Goal: Transaction & Acquisition: Purchase product/service

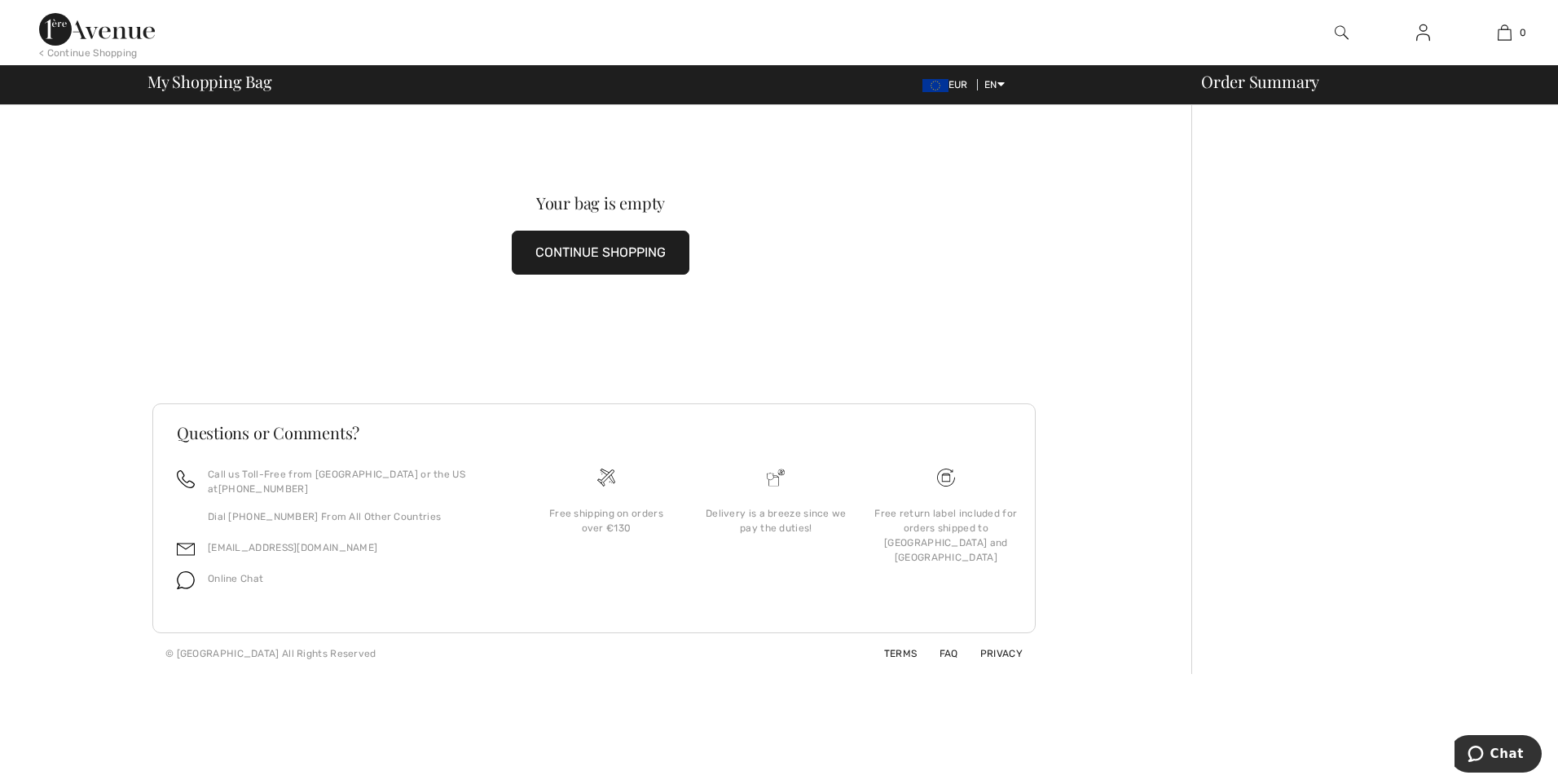
click at [1340, 34] on img at bounding box center [1341, 33] width 13 height 19
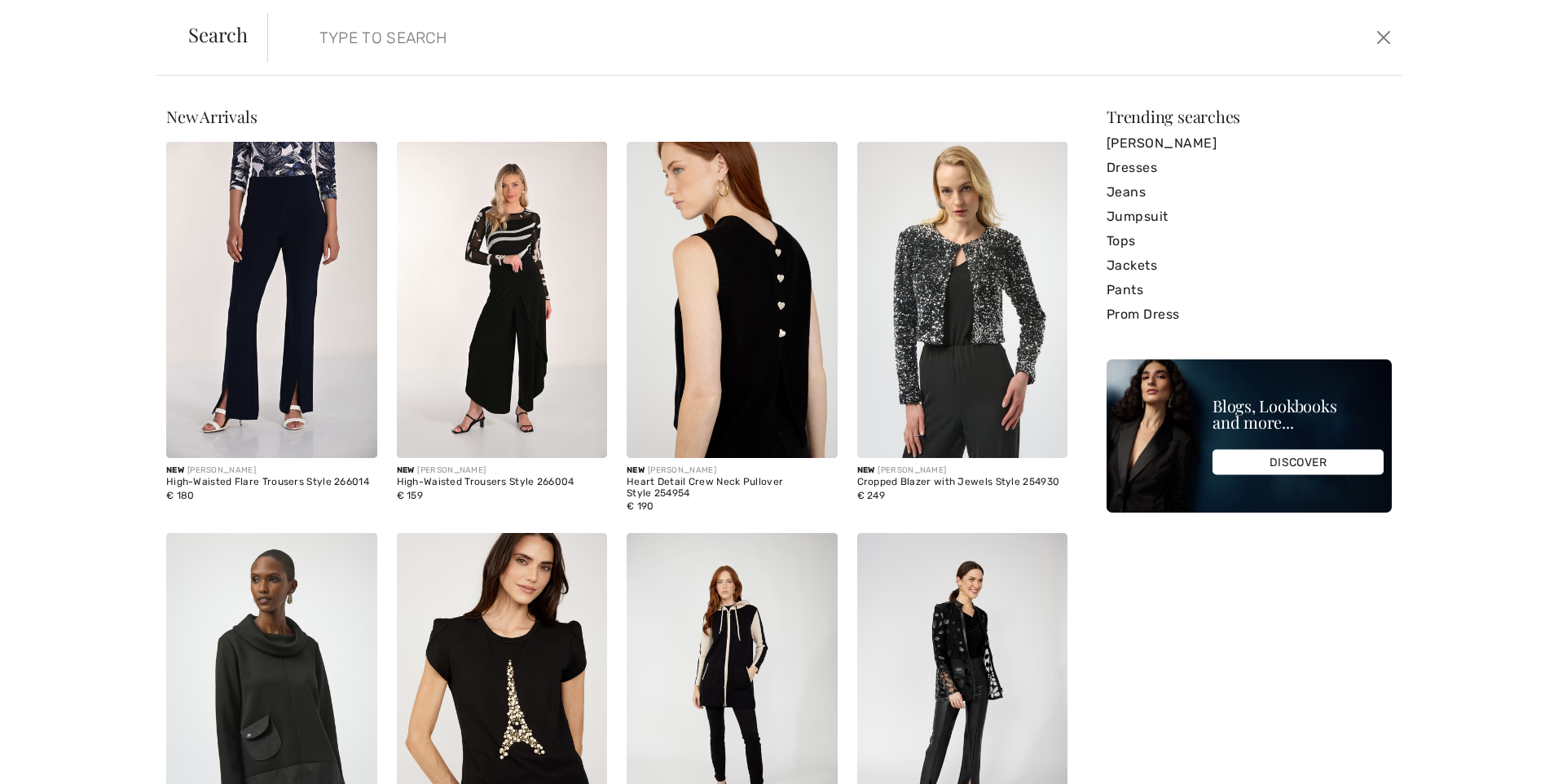
paste input "251915"
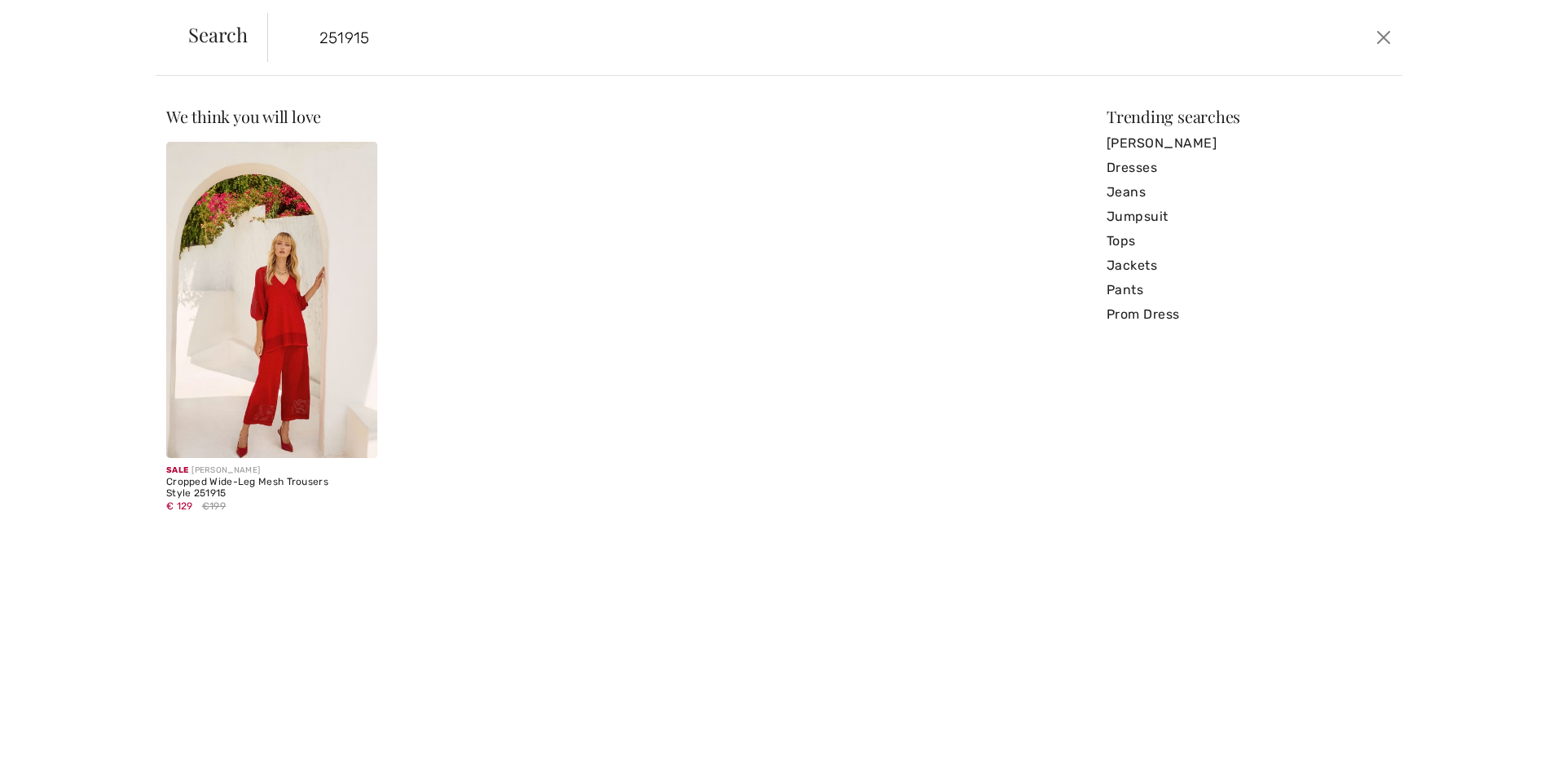
type input "251915"
click at [294, 393] on img at bounding box center [272, 300] width 211 height 316
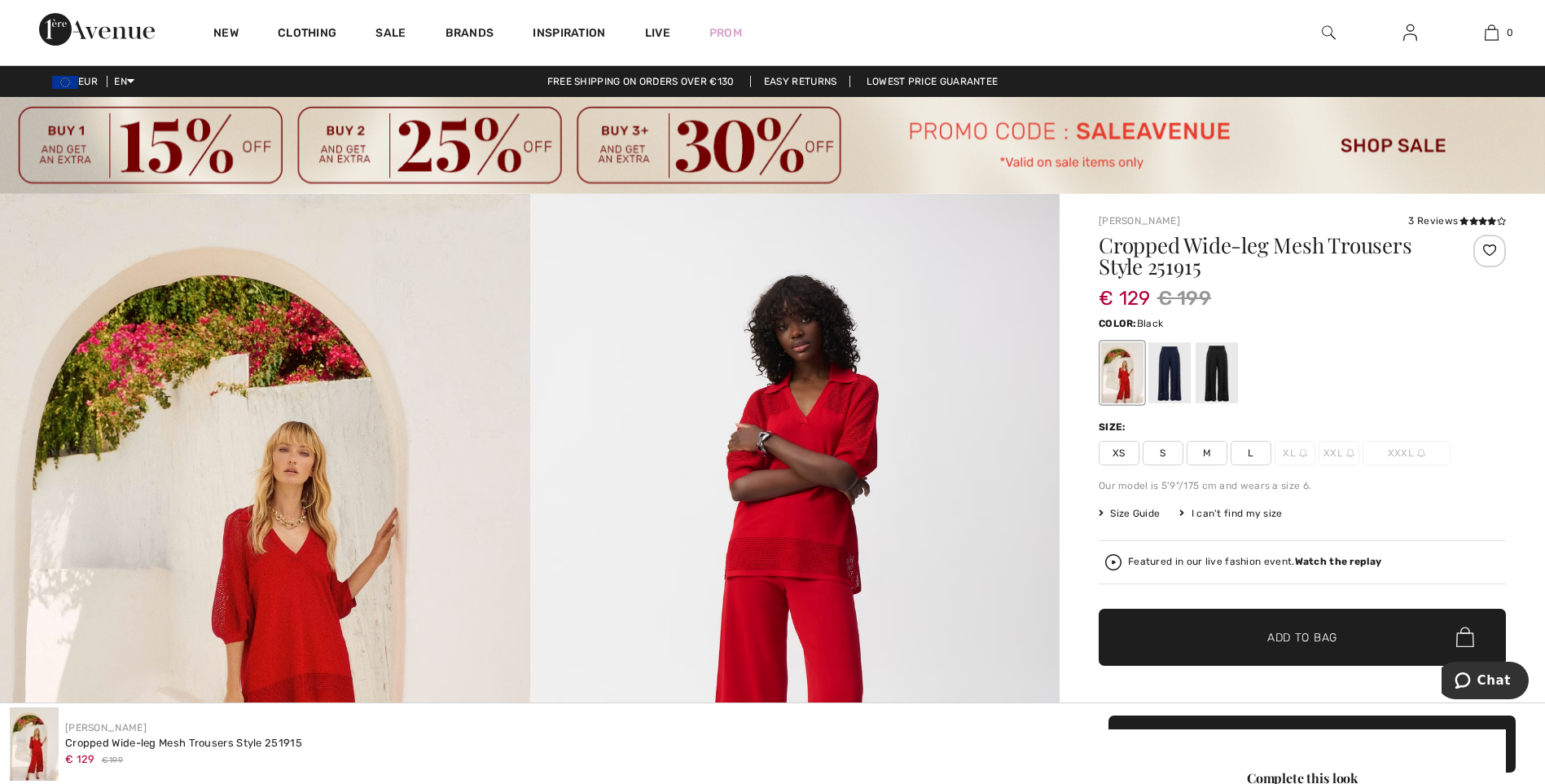
click at [1224, 372] on div at bounding box center [1218, 372] width 42 height 61
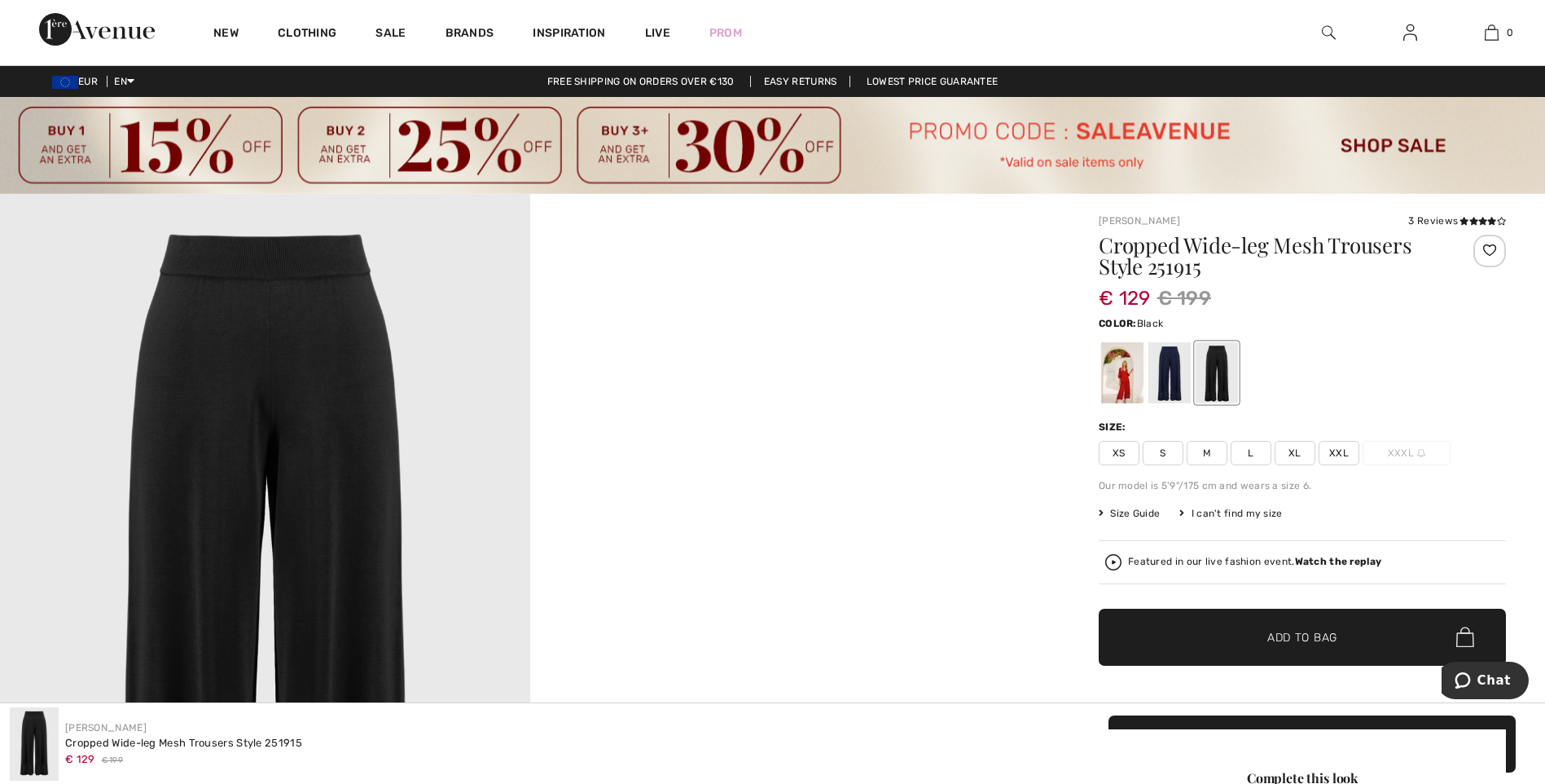
click at [1212, 457] on span "M" at bounding box center [1207, 453] width 40 height 24
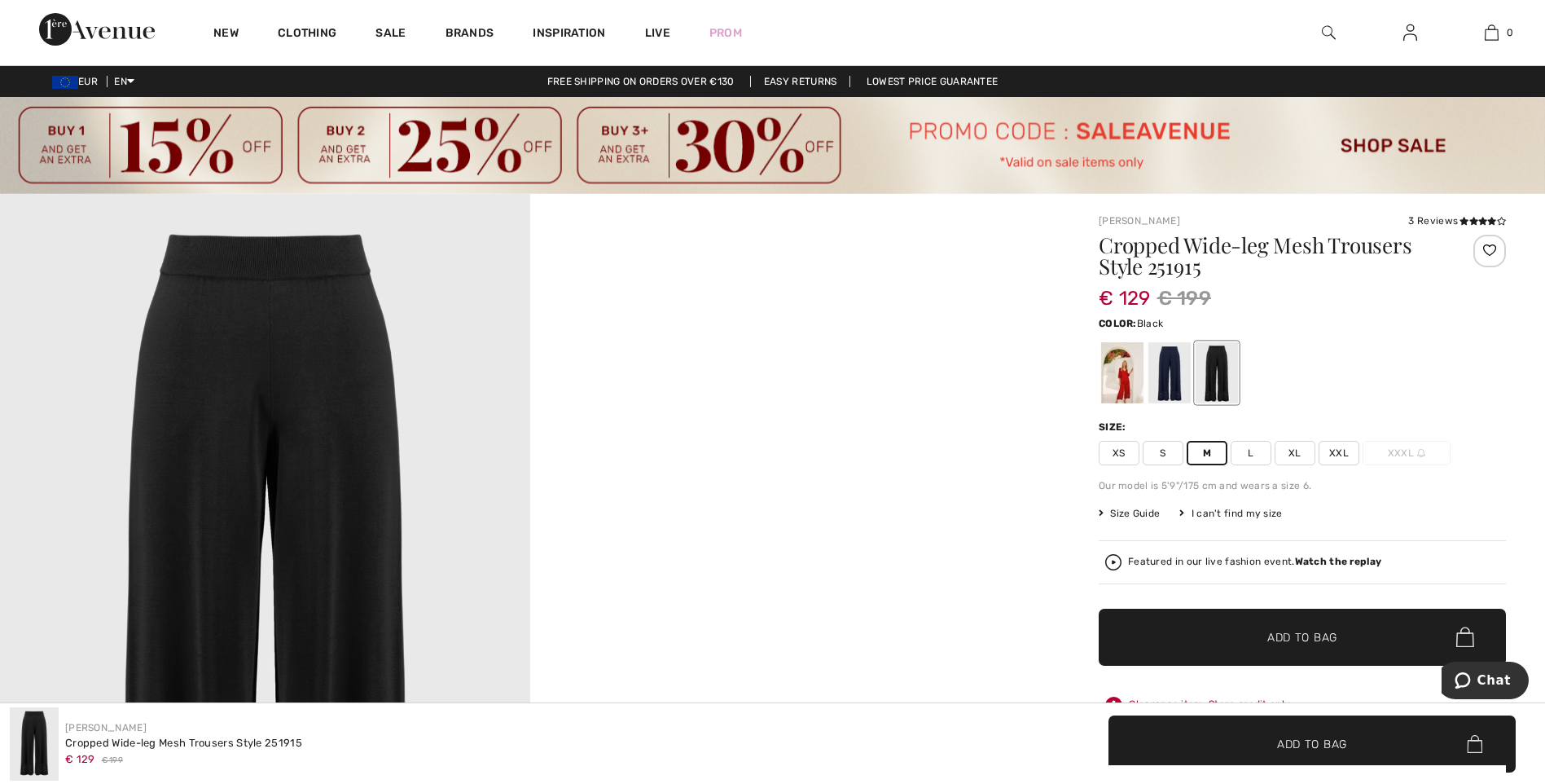
click at [1302, 637] on span "Add to Bag" at bounding box center [1302, 637] width 70 height 17
click at [1324, 34] on img at bounding box center [1329, 33] width 13 height 19
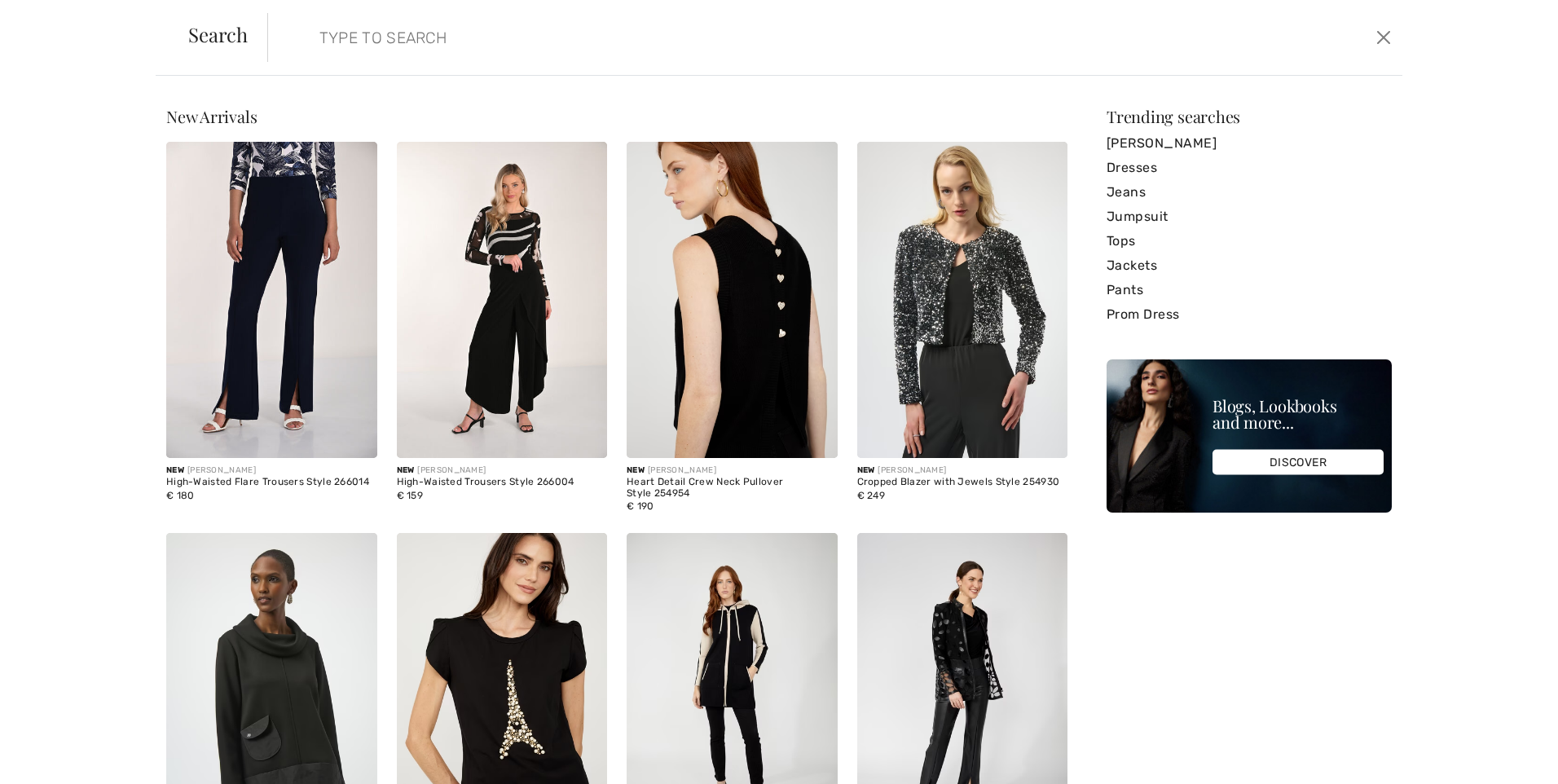
paste input "251249"
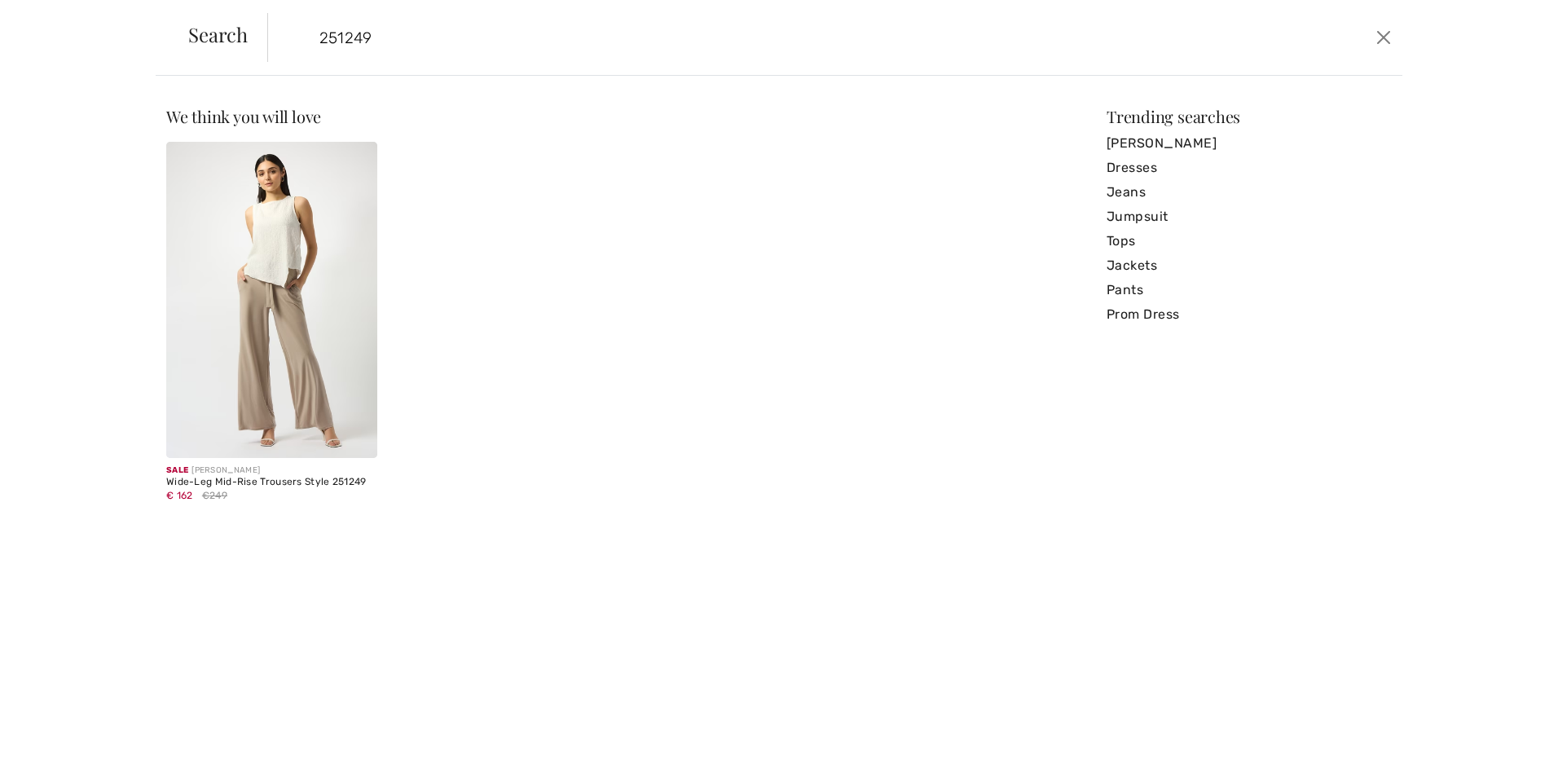
type input "251249"
click at [292, 348] on img at bounding box center [272, 300] width 211 height 316
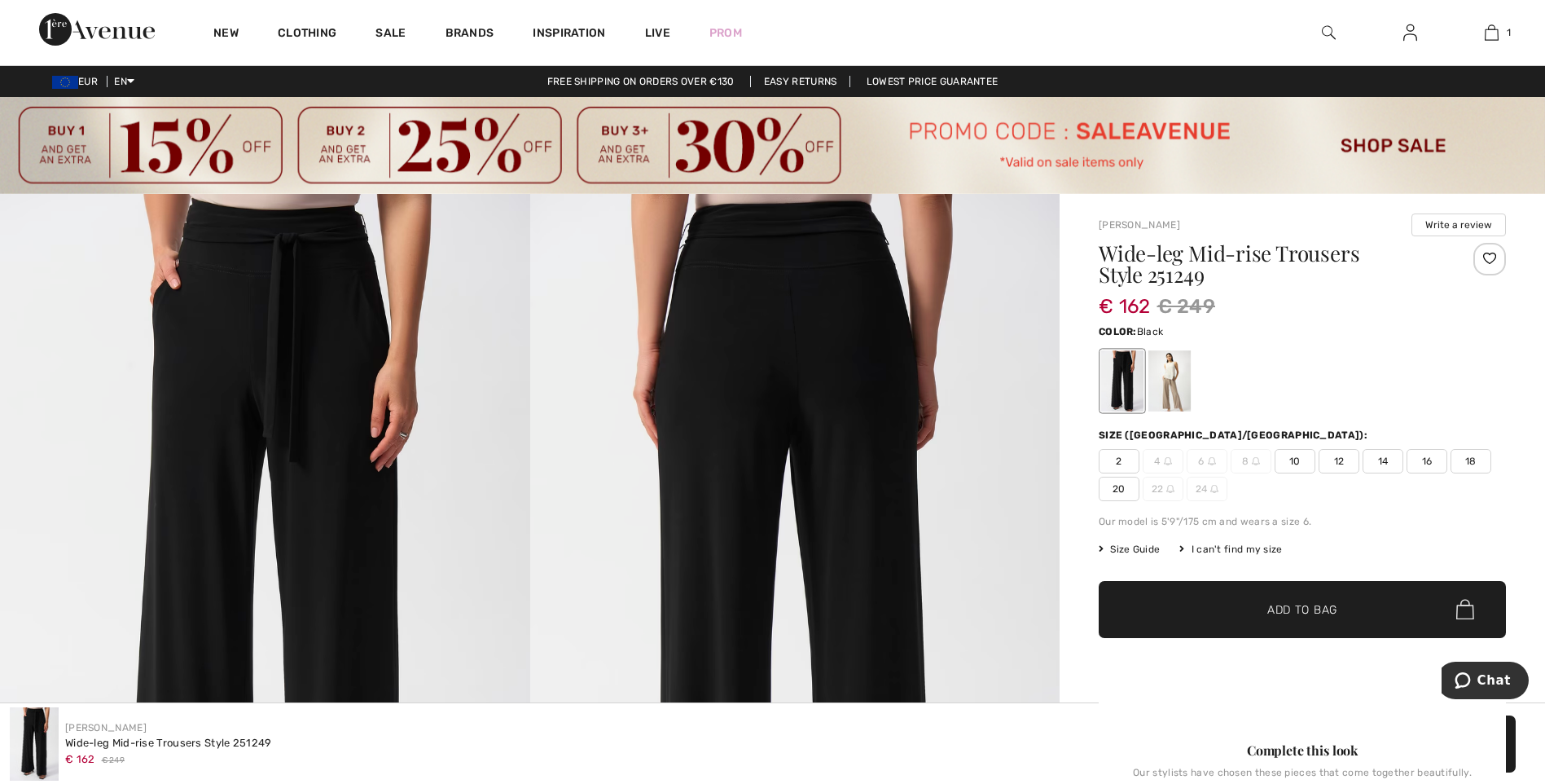
click at [1296, 464] on span "10" at bounding box center [1296, 460] width 40 height 24
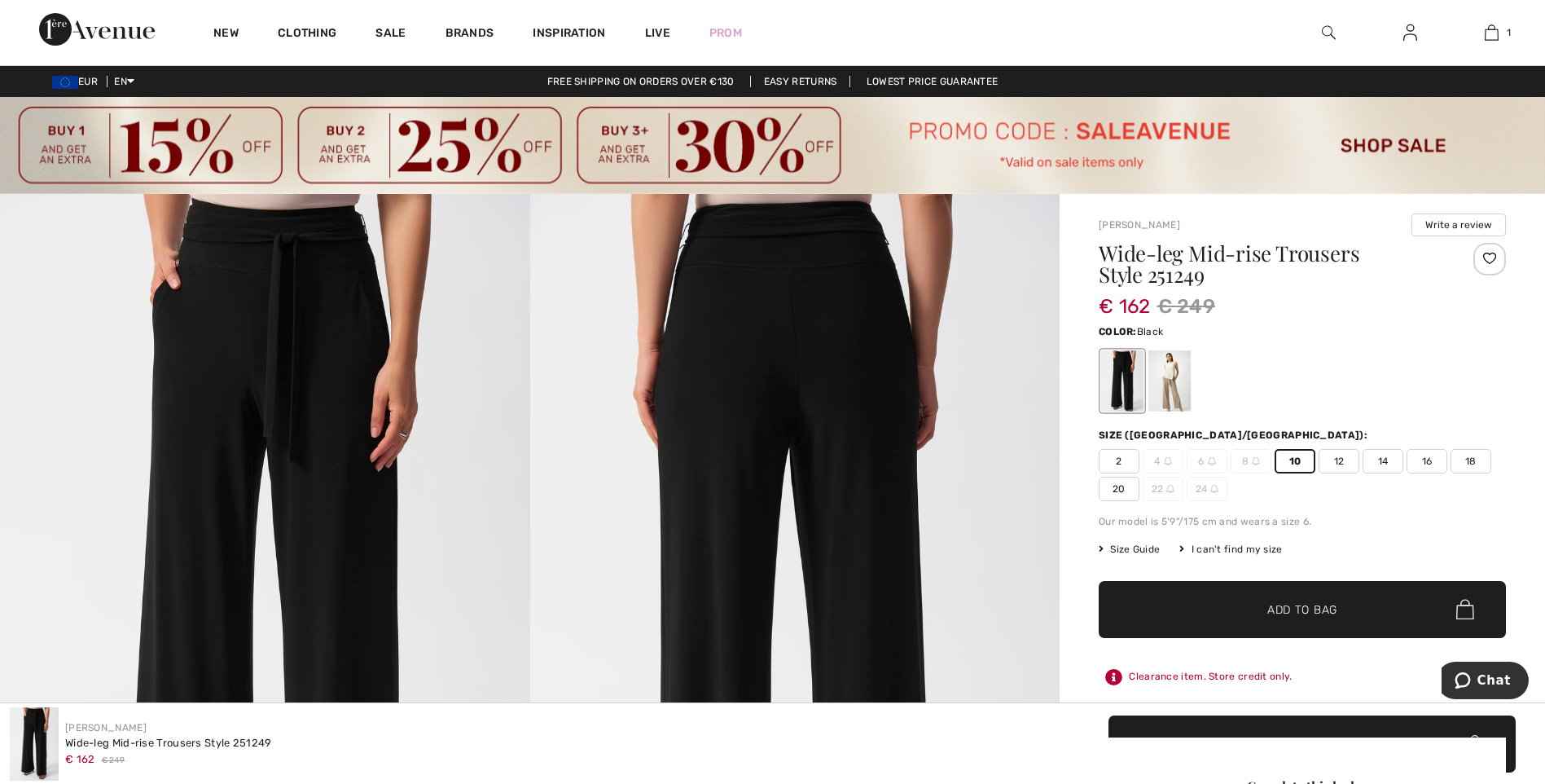
click at [1301, 614] on span "Add to Bag" at bounding box center [1302, 609] width 70 height 17
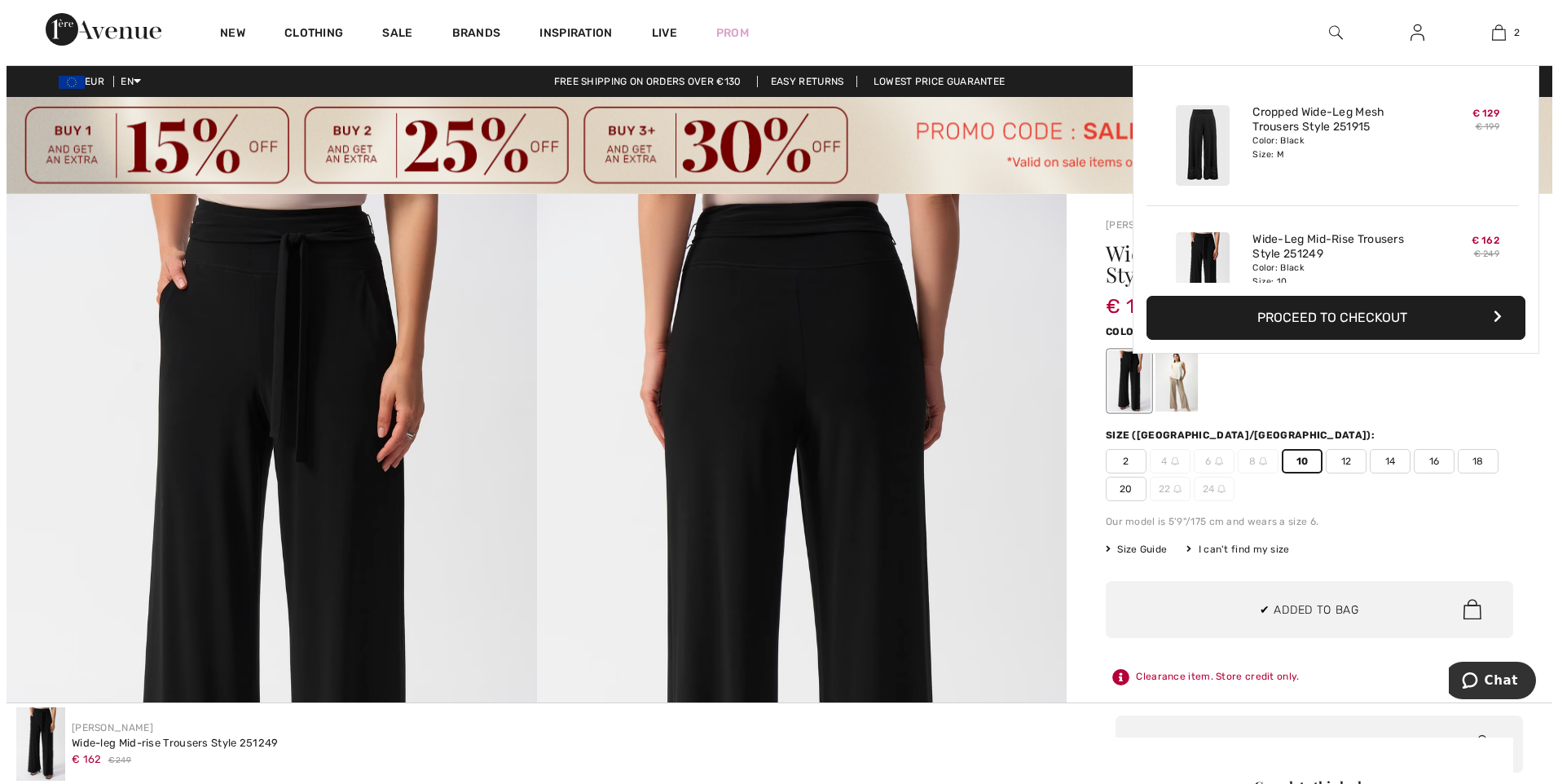
scroll to position [50, 0]
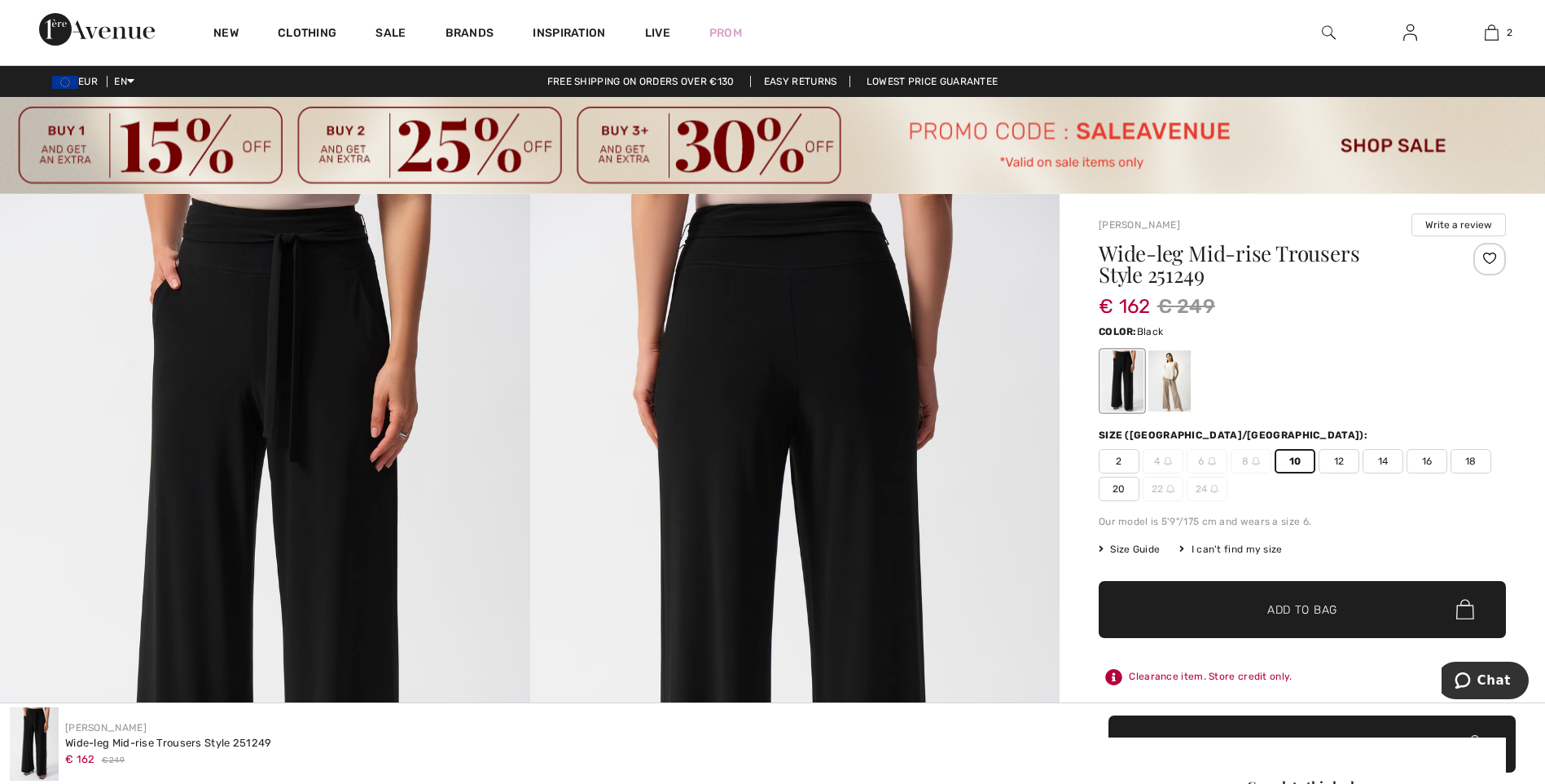
click at [1330, 30] on img at bounding box center [1329, 33] width 13 height 19
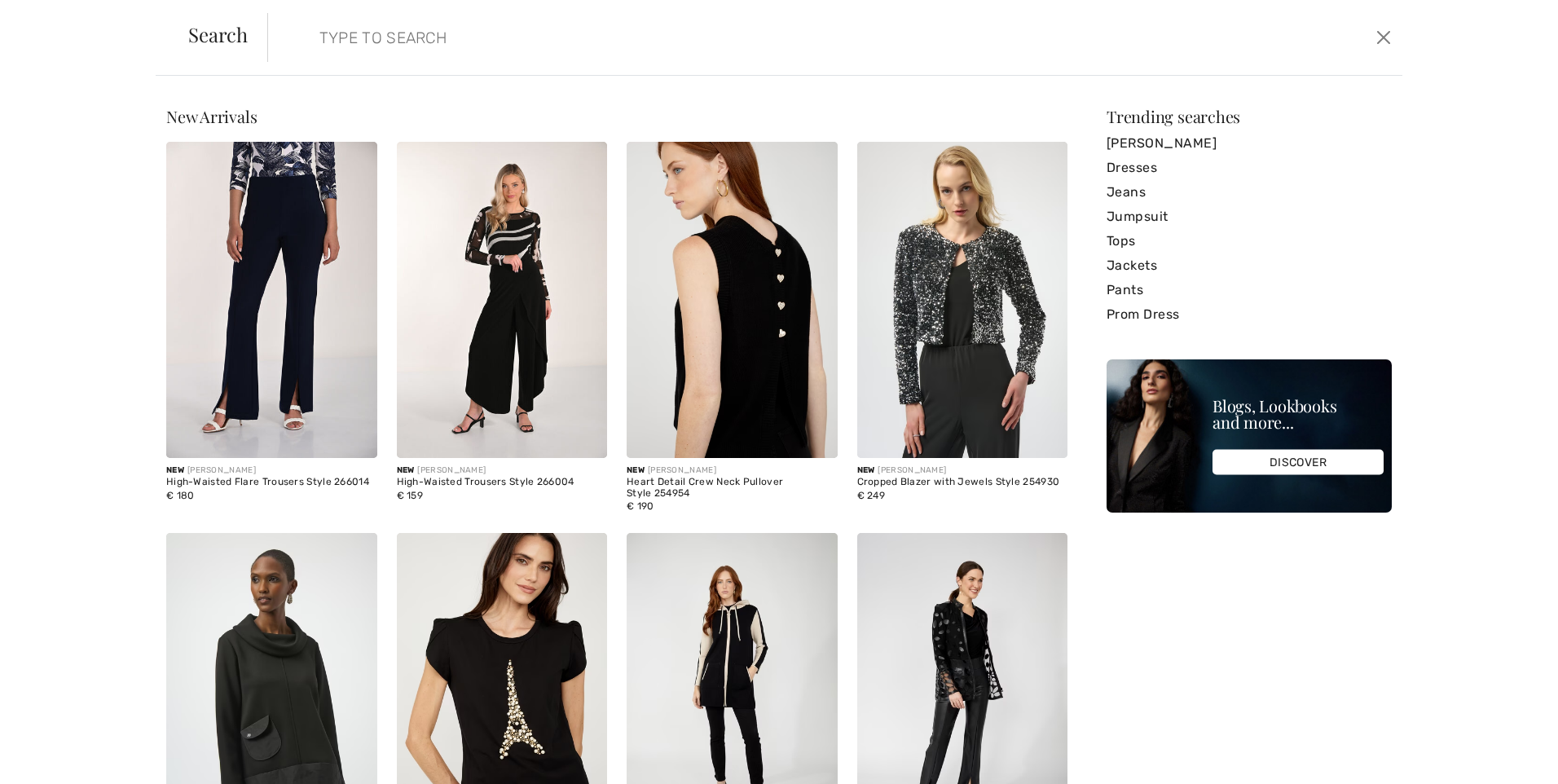
paste input "241738"
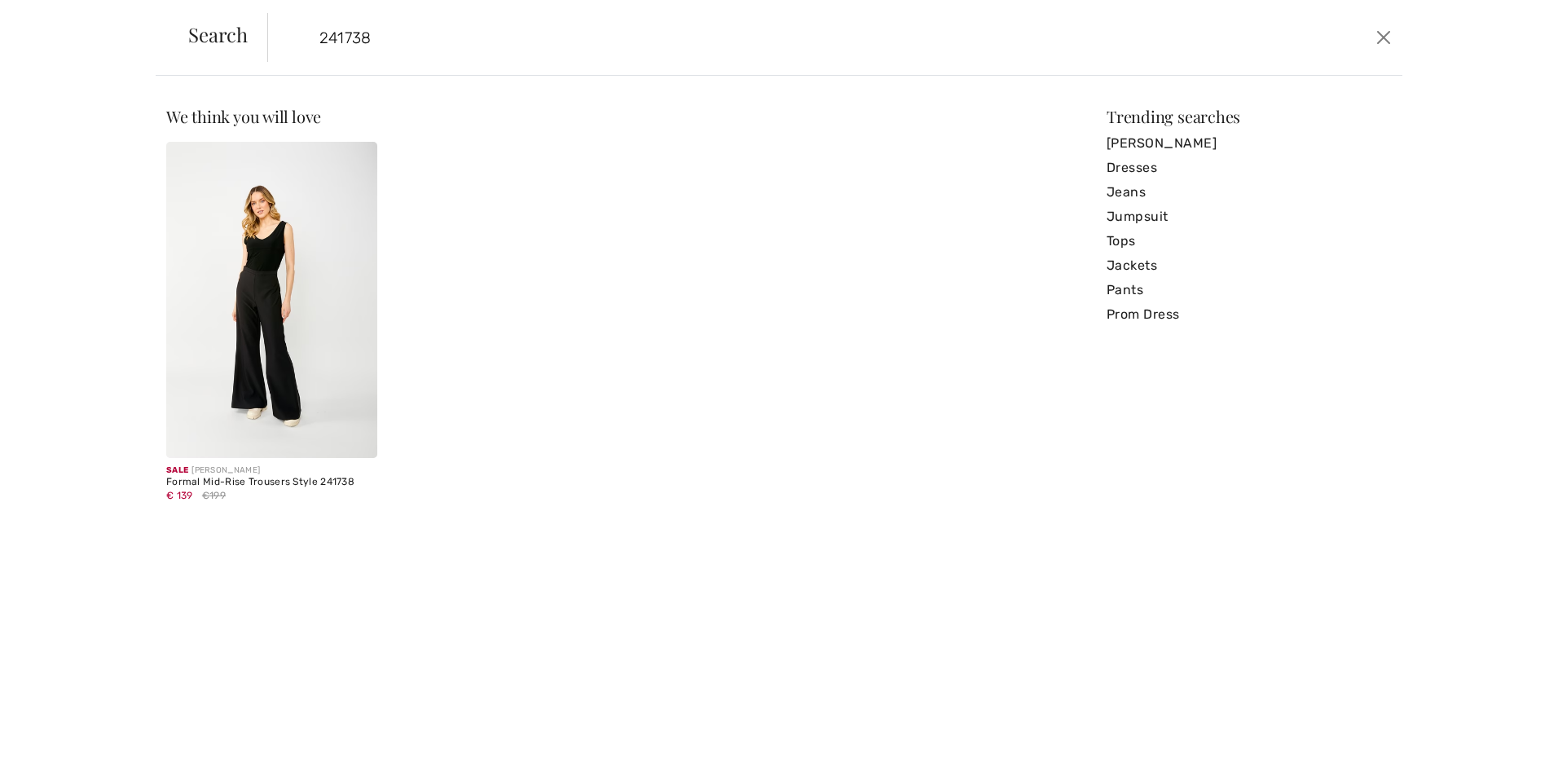
type input "241738"
click at [279, 325] on img at bounding box center [272, 300] width 211 height 316
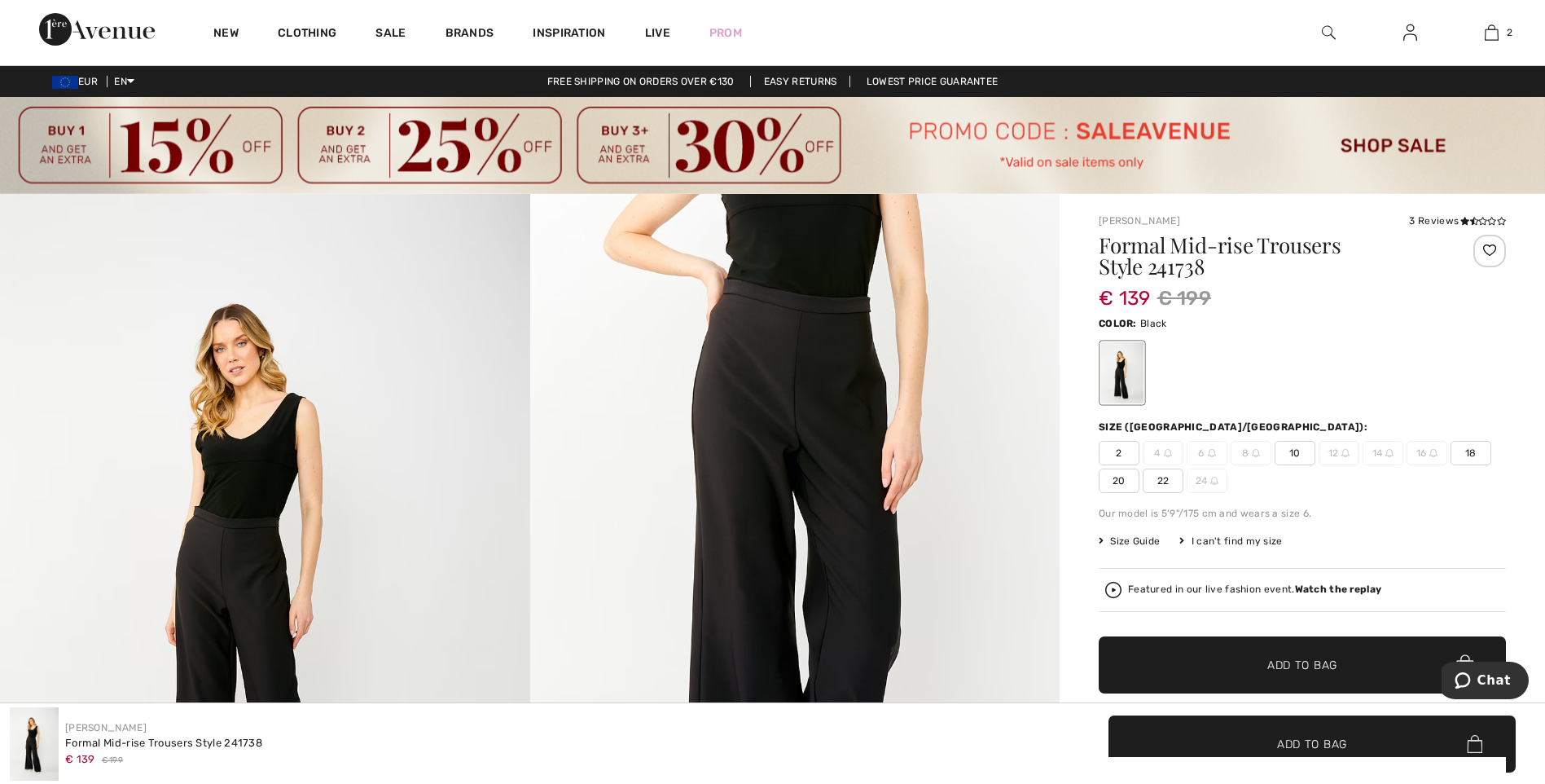
click at [1292, 456] on span "10" at bounding box center [1296, 453] width 40 height 24
click at [1299, 665] on span "Add to Bag" at bounding box center [1302, 665] width 70 height 17
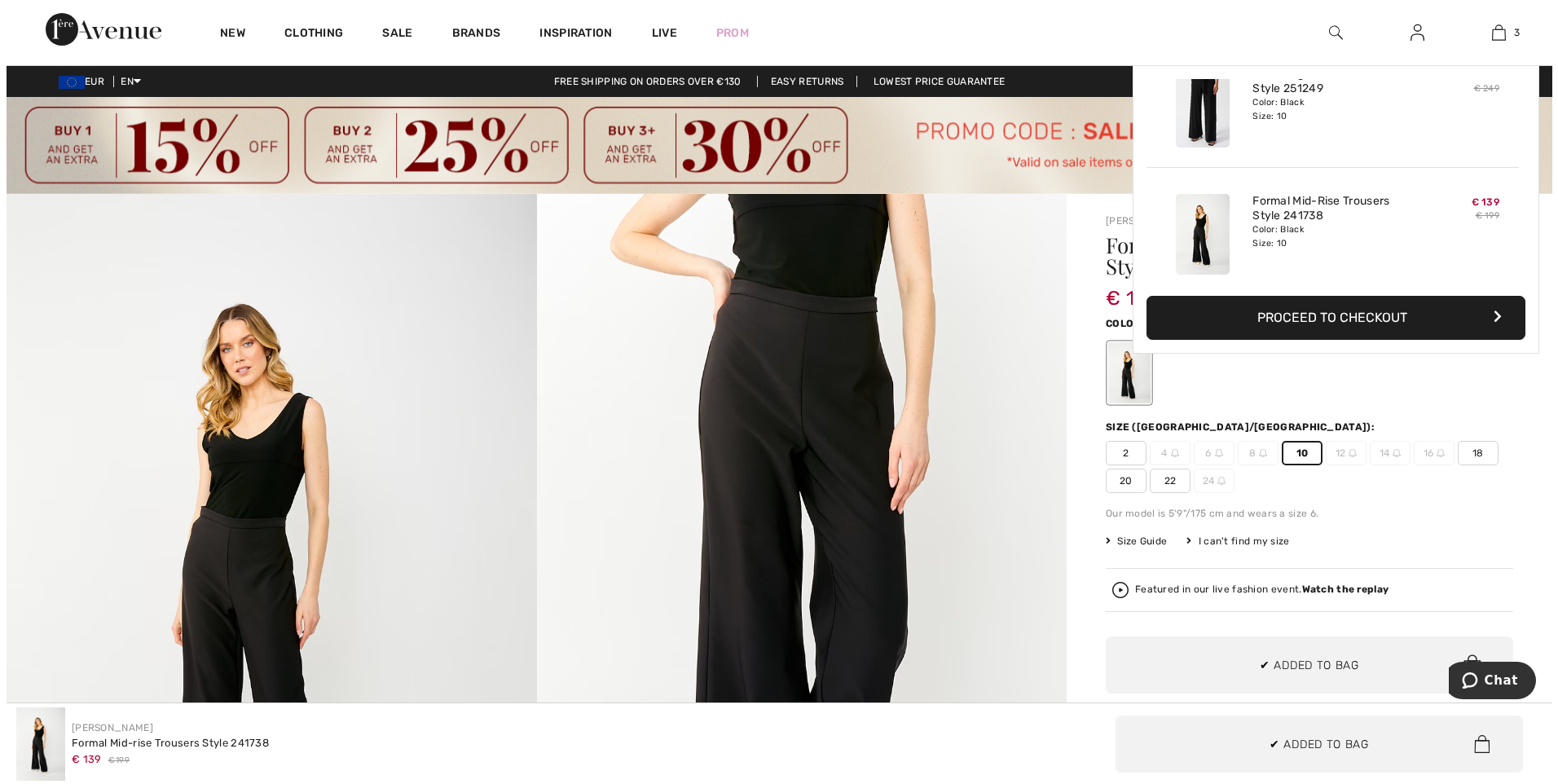
scroll to position [177, 0]
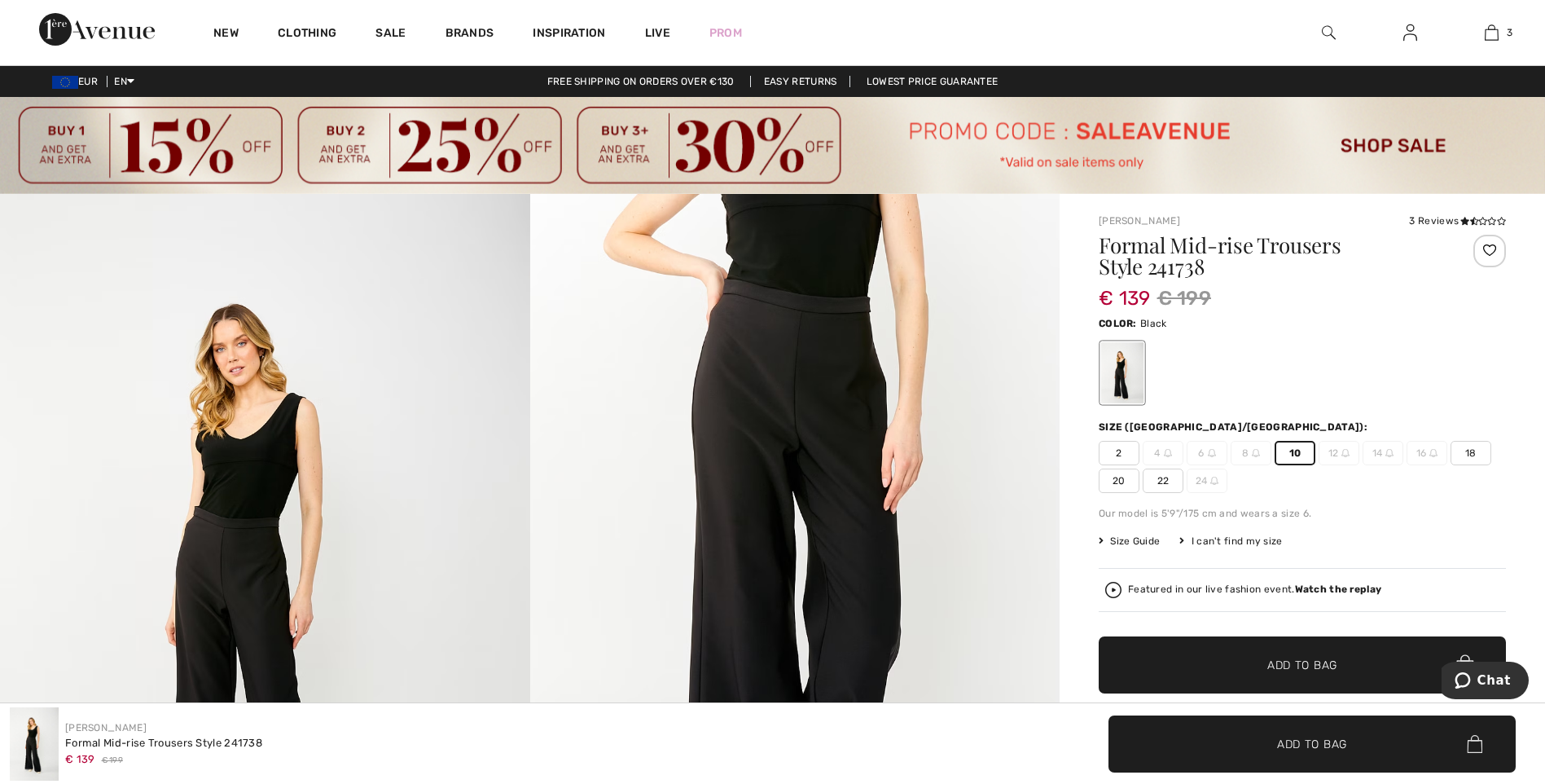
click at [1323, 34] on img at bounding box center [1329, 33] width 13 height 19
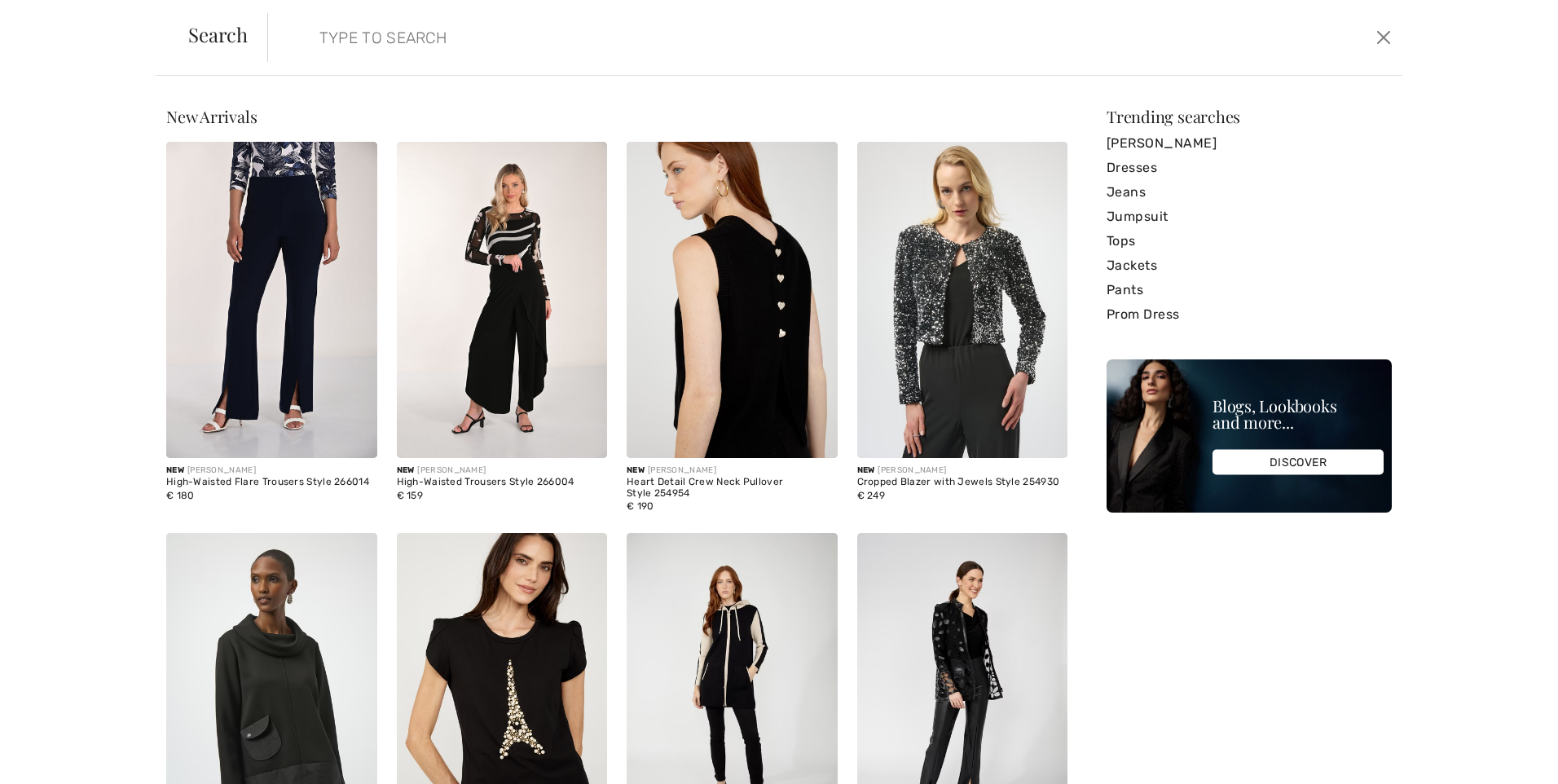
paste input "251785"
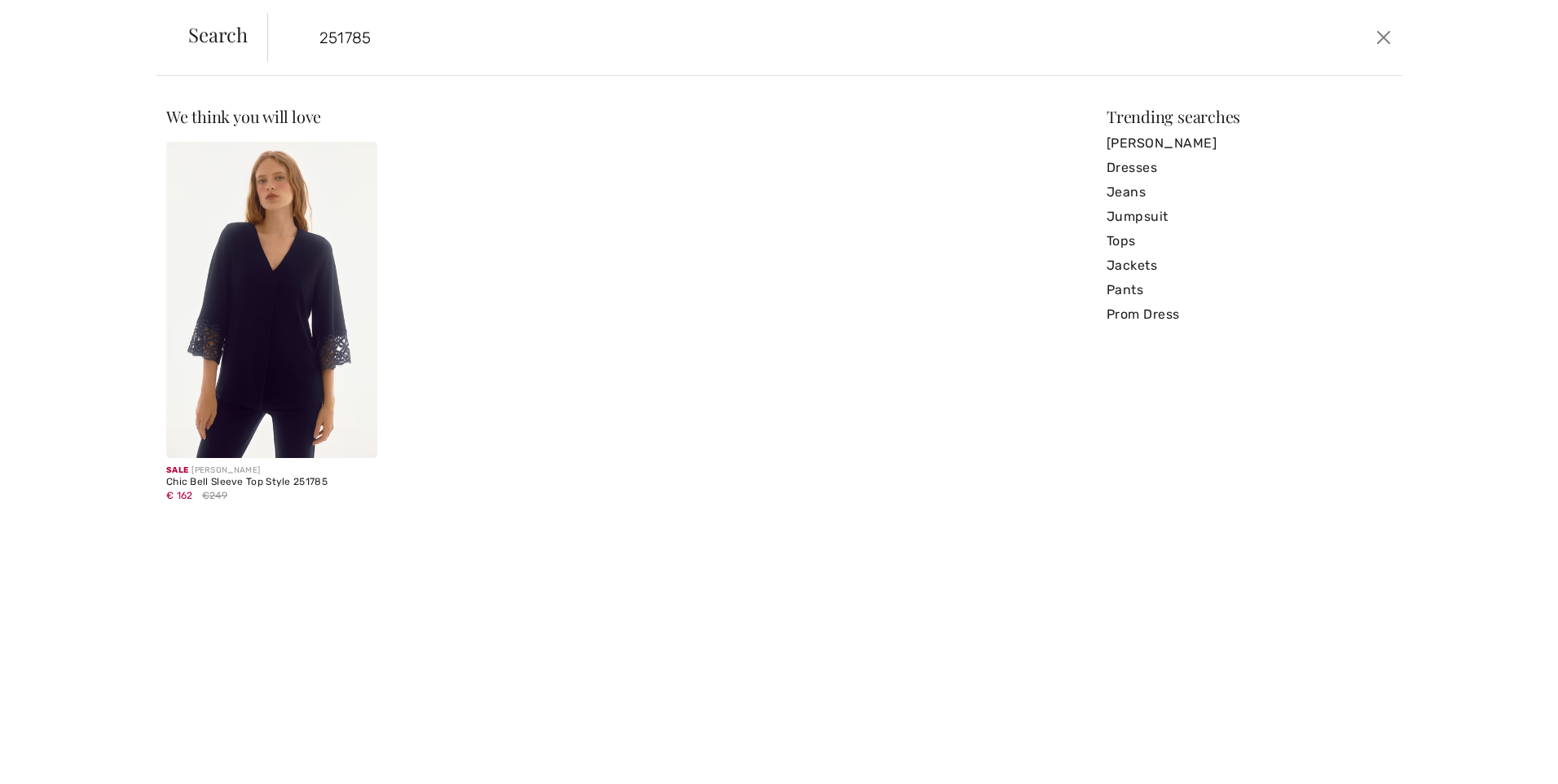
type input "251785"
click at [302, 329] on img at bounding box center [272, 300] width 211 height 316
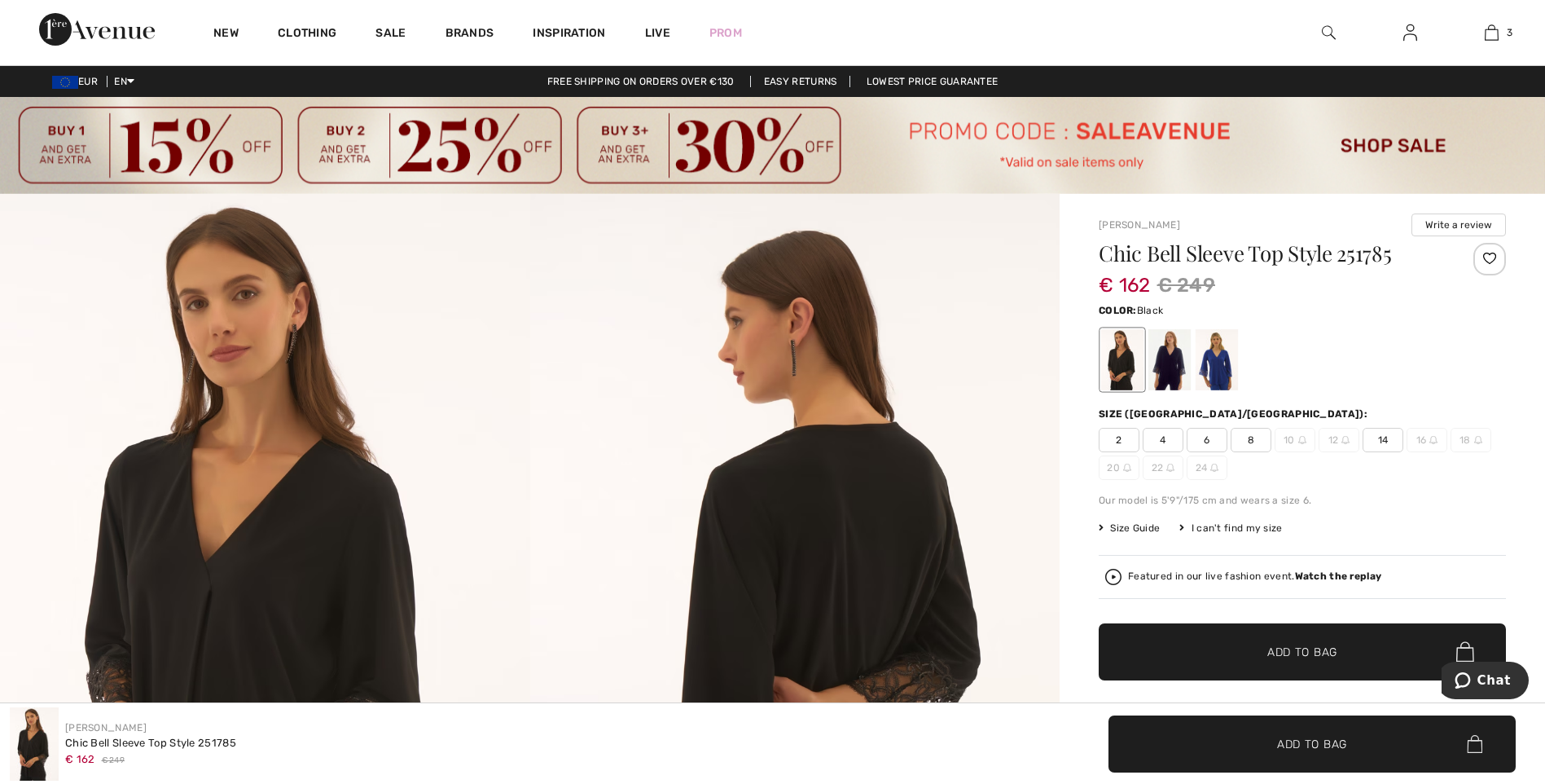
click at [1380, 442] on span "14" at bounding box center [1383, 439] width 40 height 24
click at [1322, 648] on span "Add to Bag" at bounding box center [1302, 651] width 70 height 17
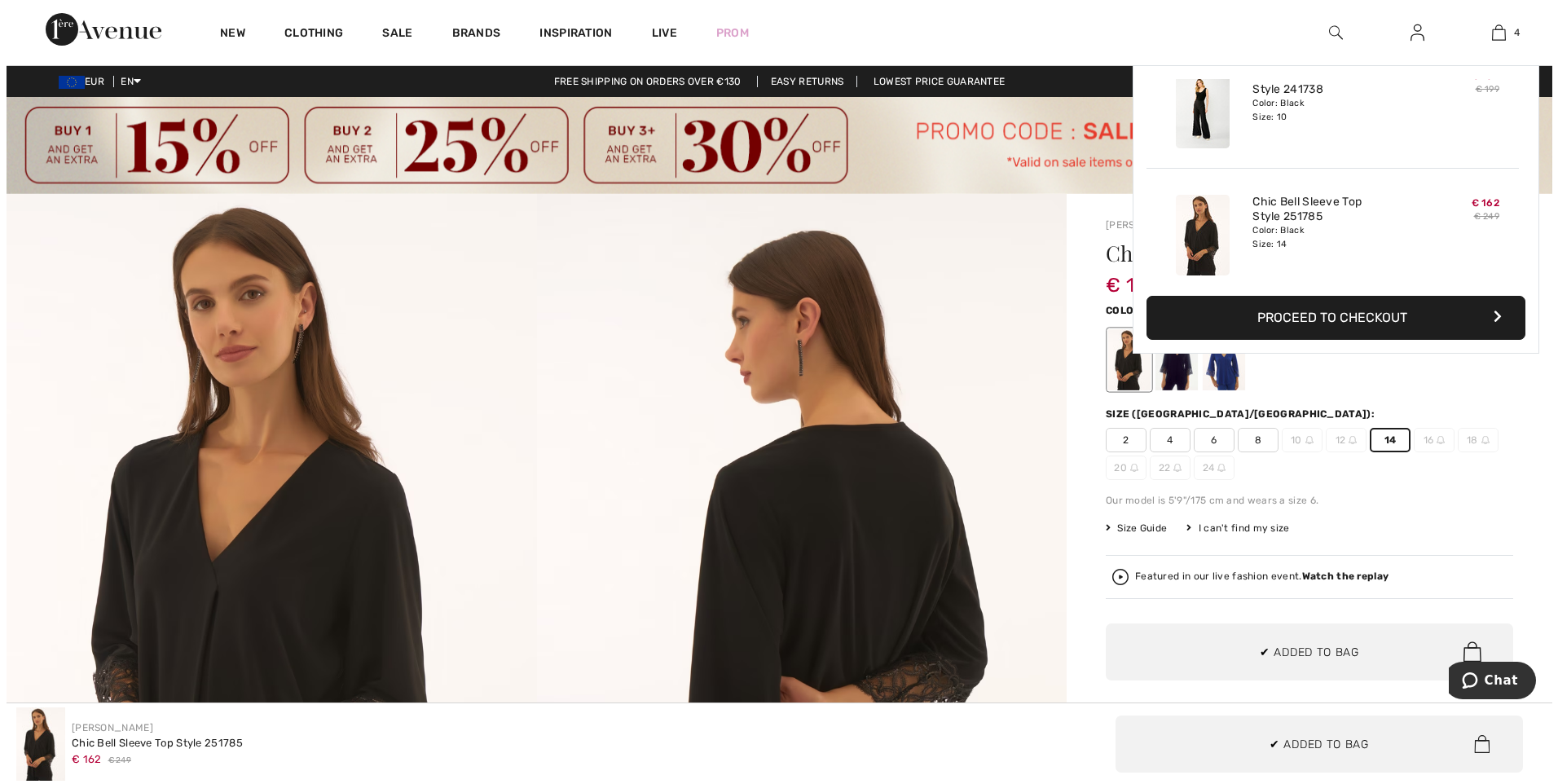
scroll to position [304, 0]
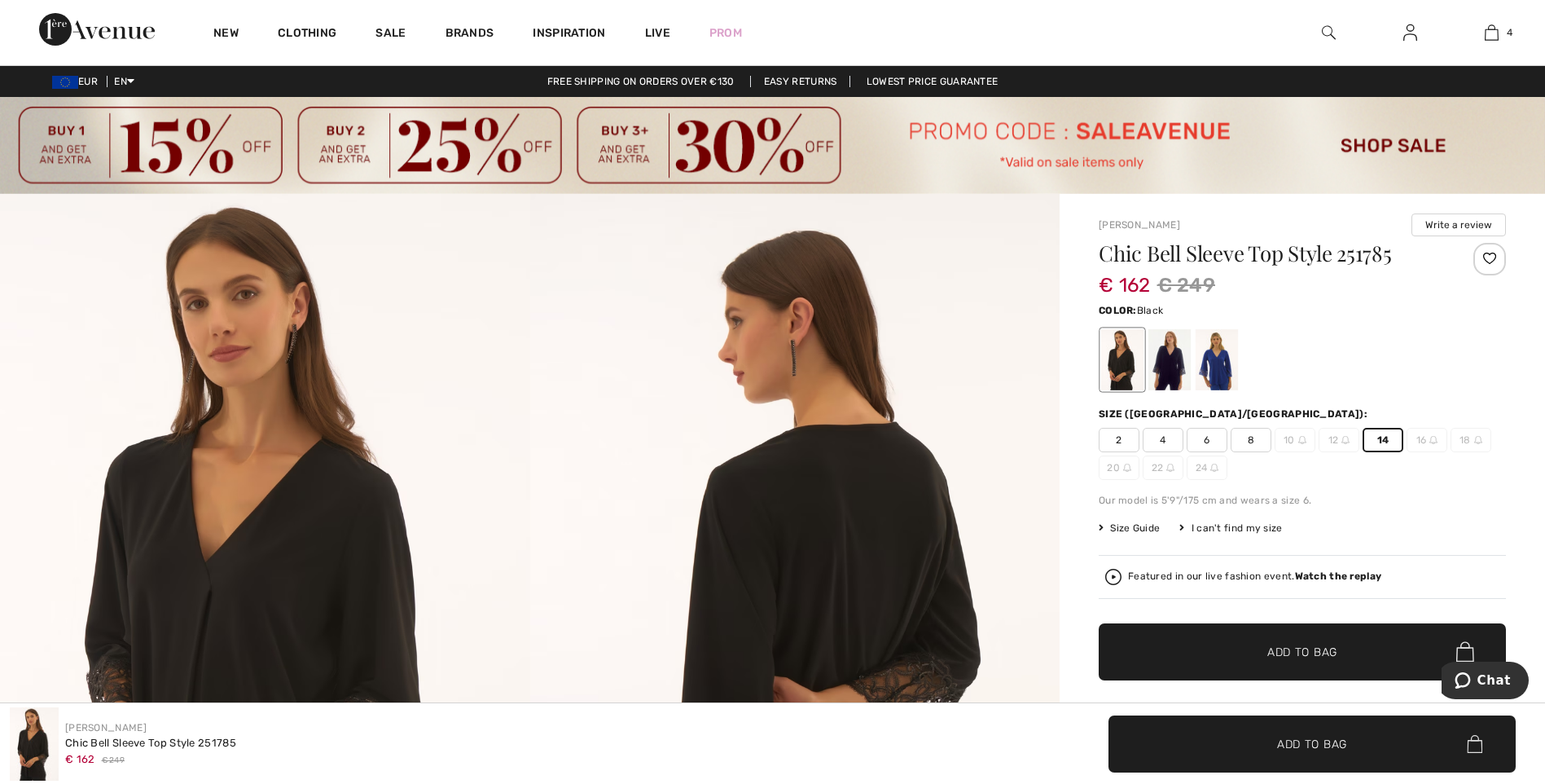
click at [1329, 30] on img at bounding box center [1329, 33] width 13 height 19
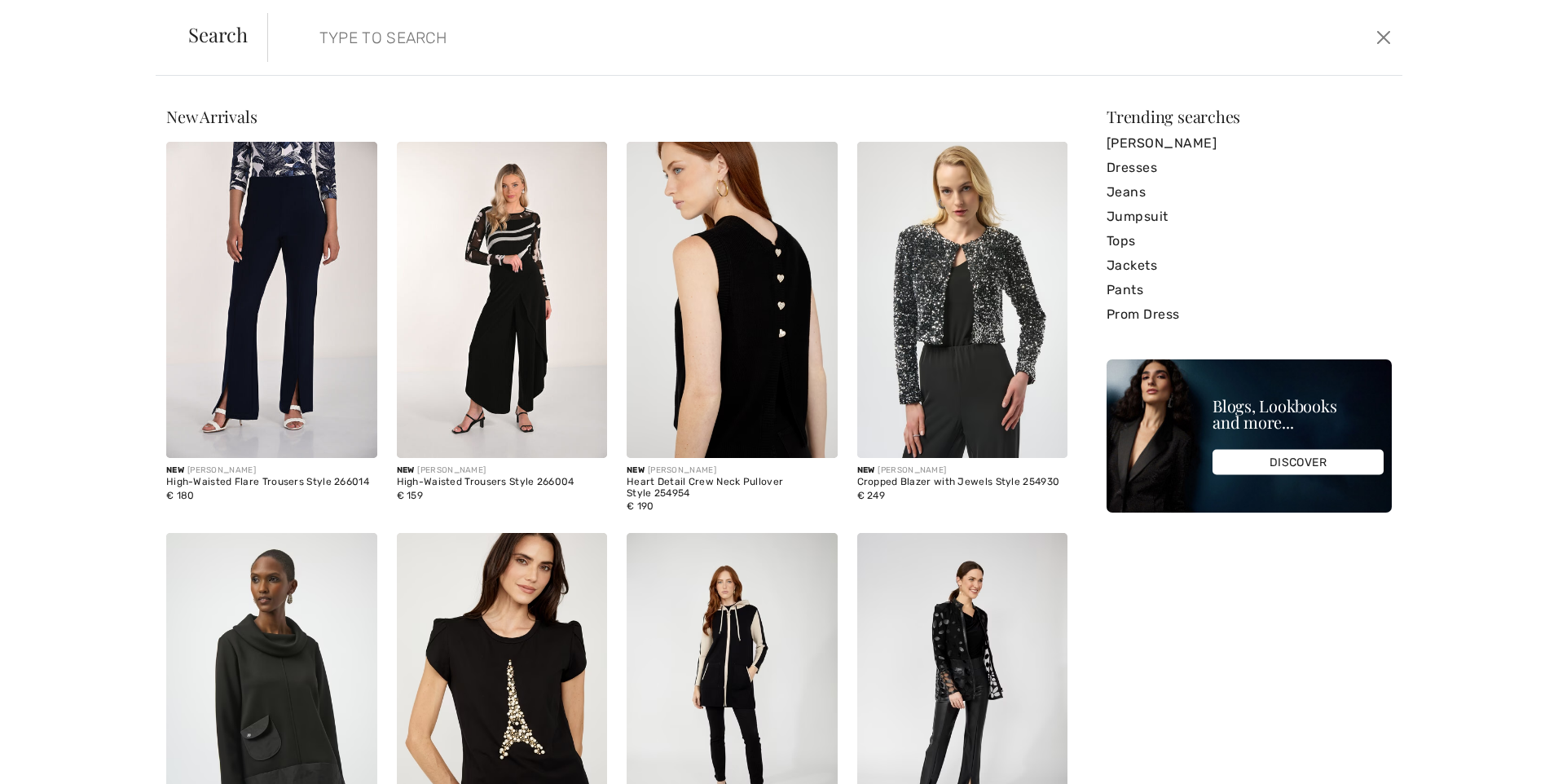
paste input "33957"
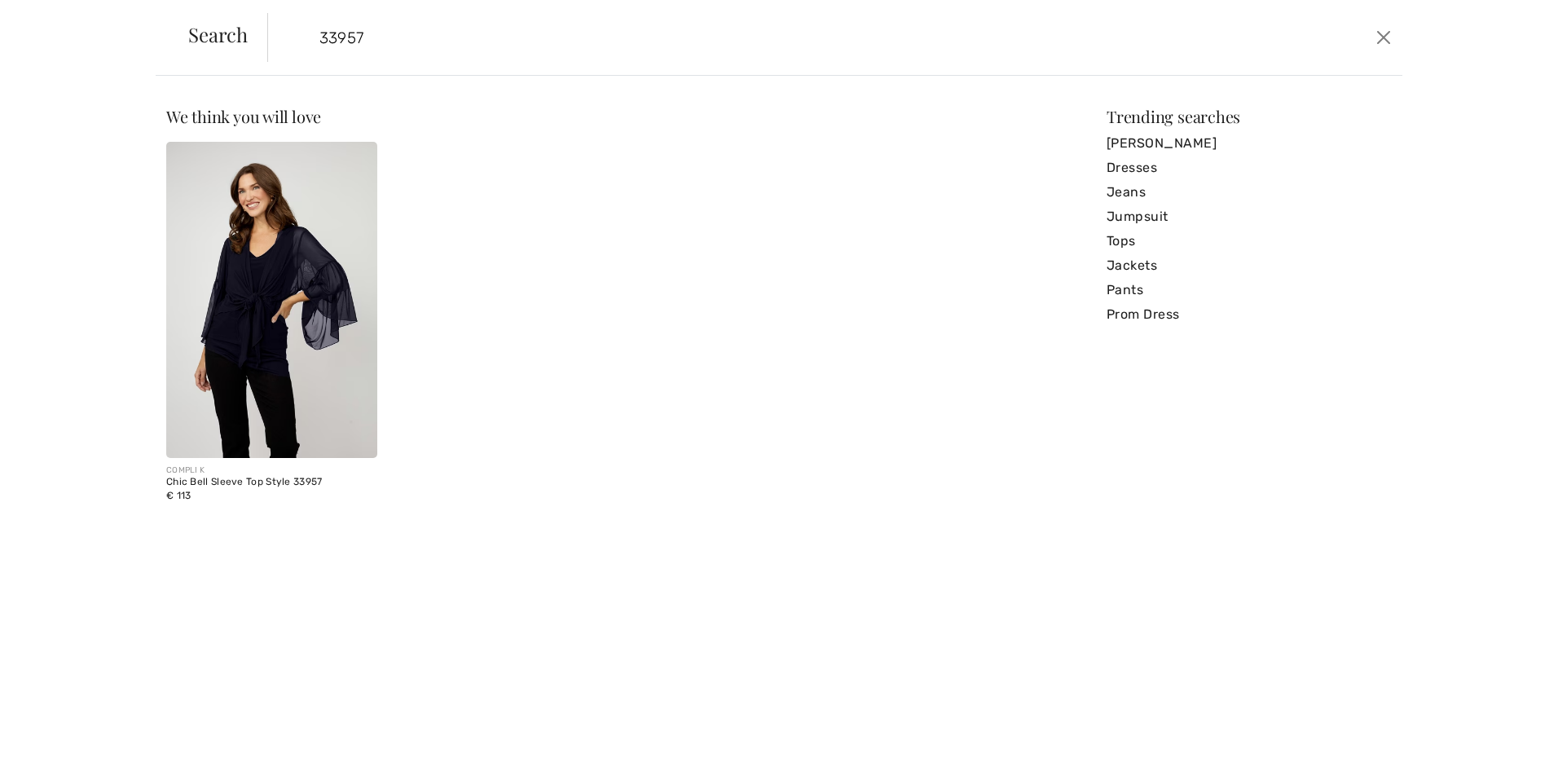
type input "33957"
click at [288, 279] on img at bounding box center [272, 300] width 211 height 316
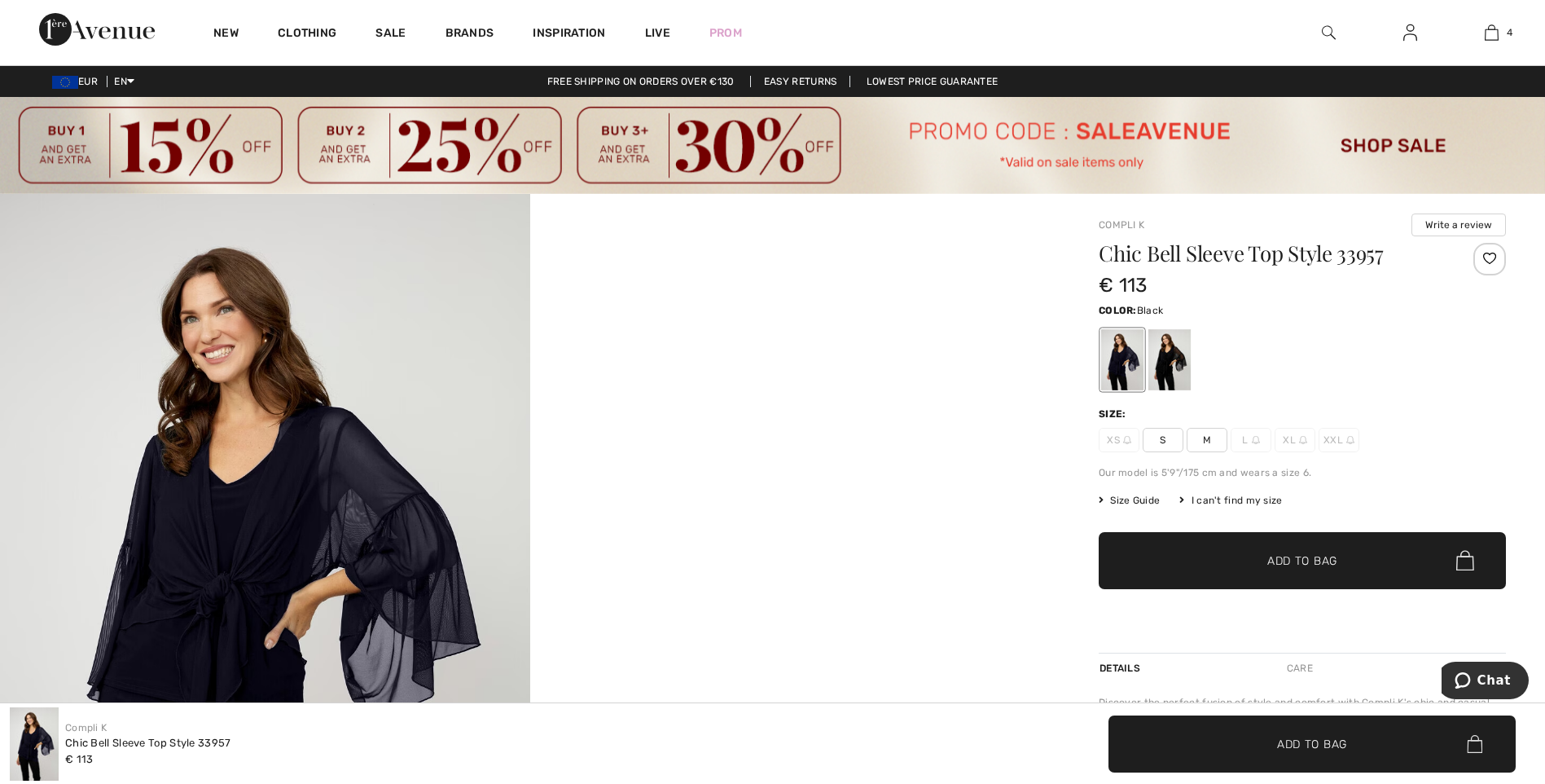
click at [1172, 363] on div at bounding box center [1170, 359] width 42 height 61
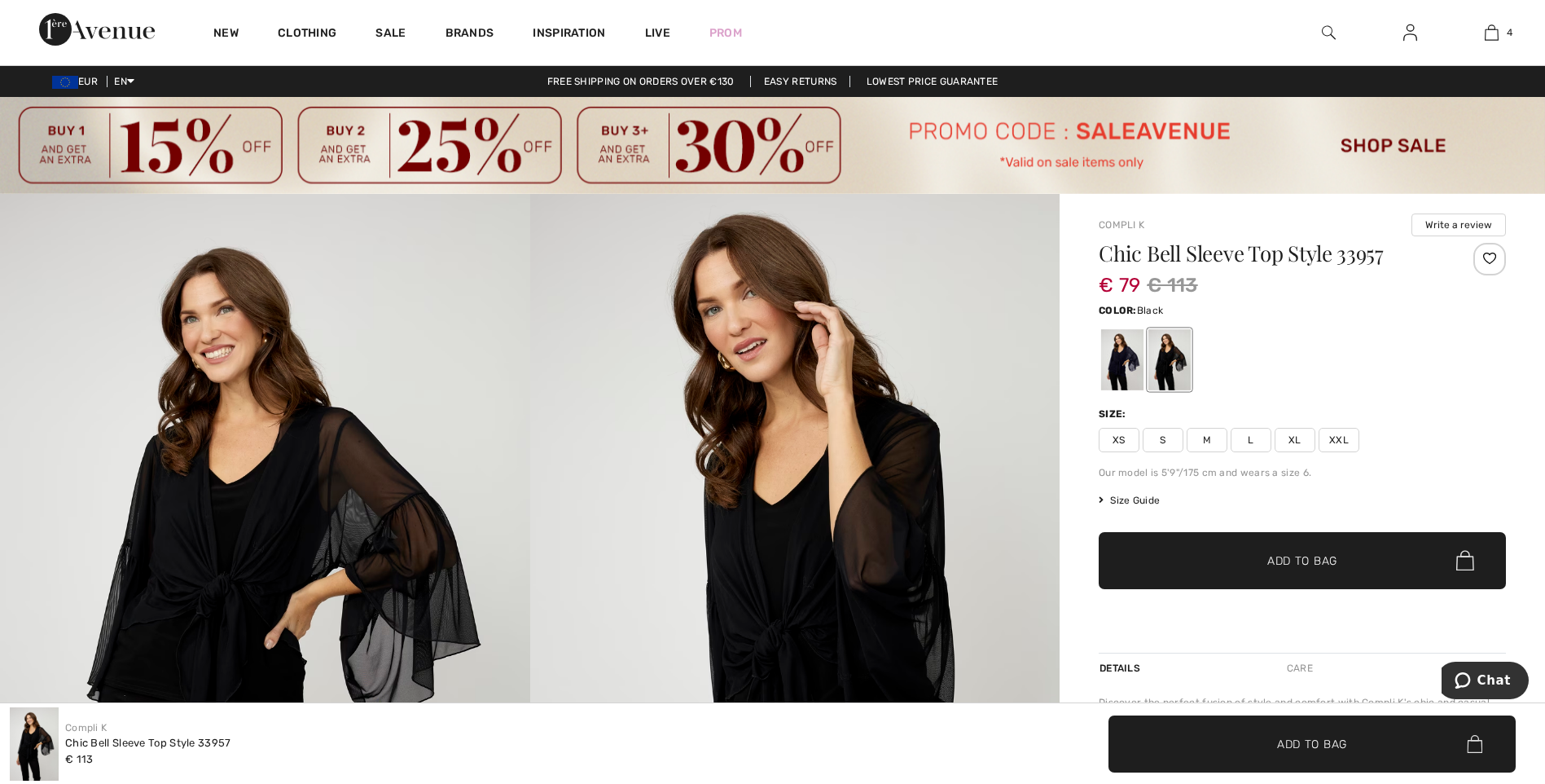
click at [1250, 446] on span "L" at bounding box center [1251, 439] width 40 height 24
click at [1279, 563] on span "Add to Bag" at bounding box center [1302, 561] width 70 height 17
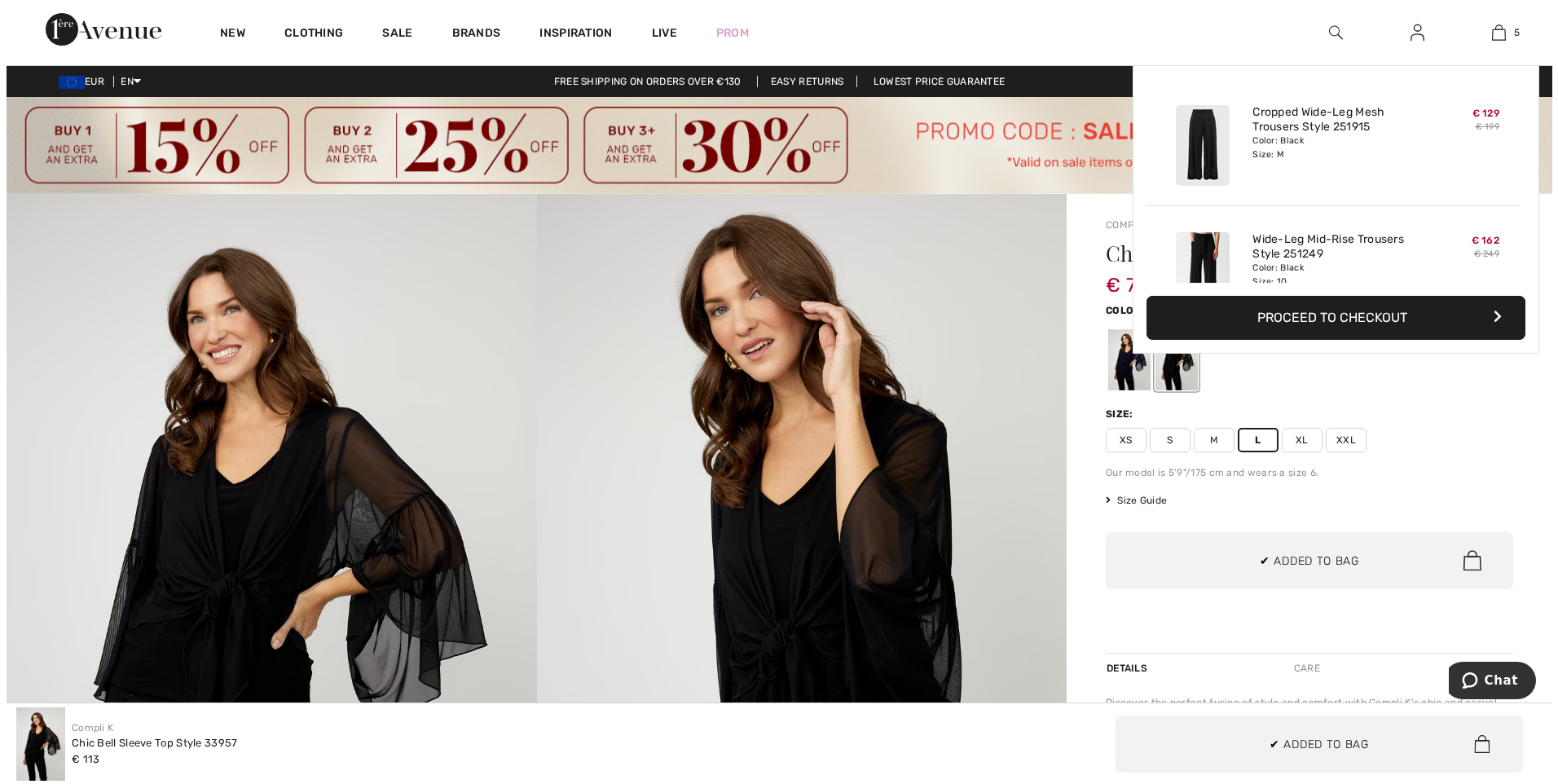
scroll to position [431, 0]
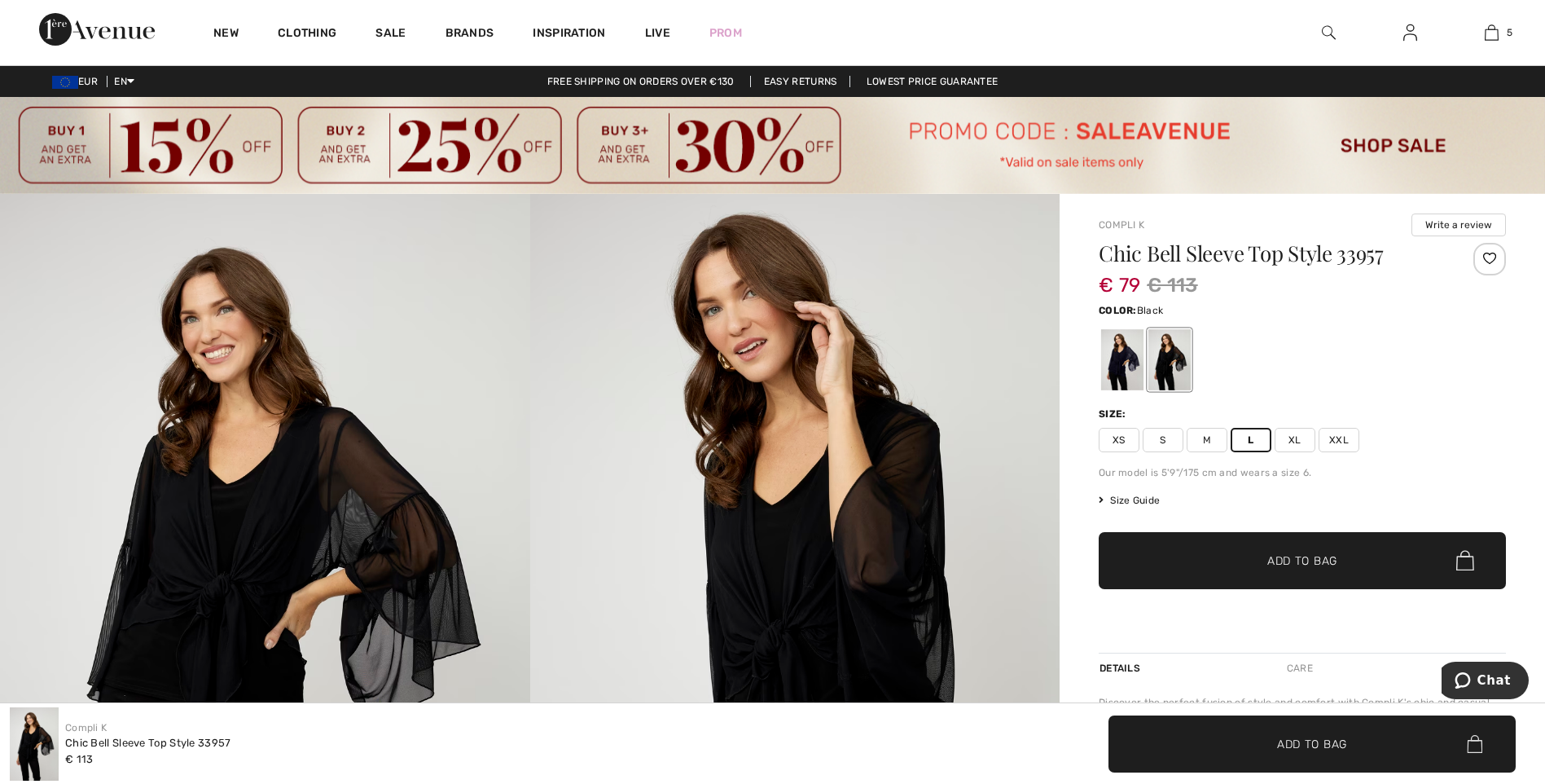
click at [1326, 31] on img at bounding box center [1329, 33] width 13 height 19
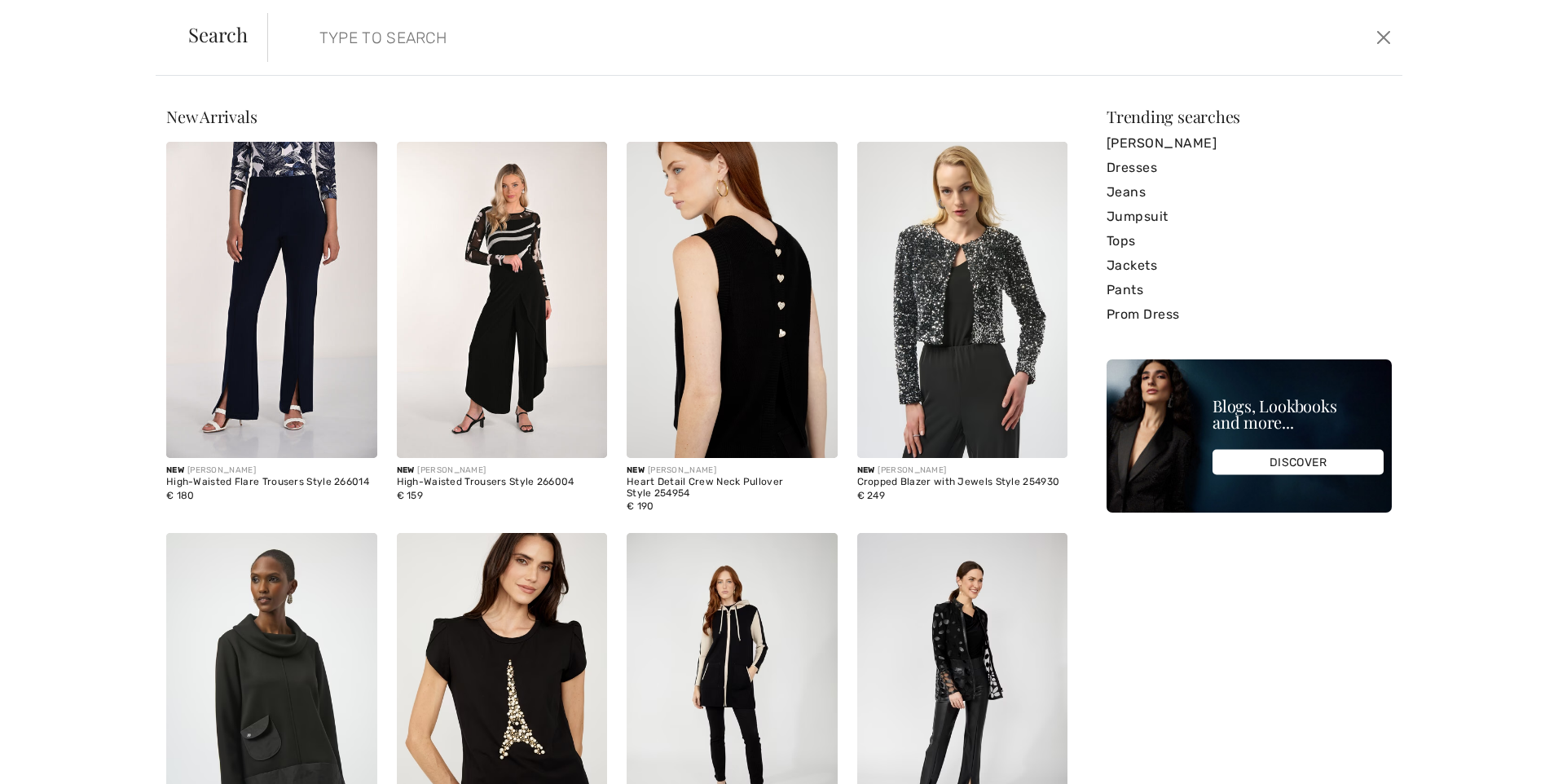
paste input "251785"
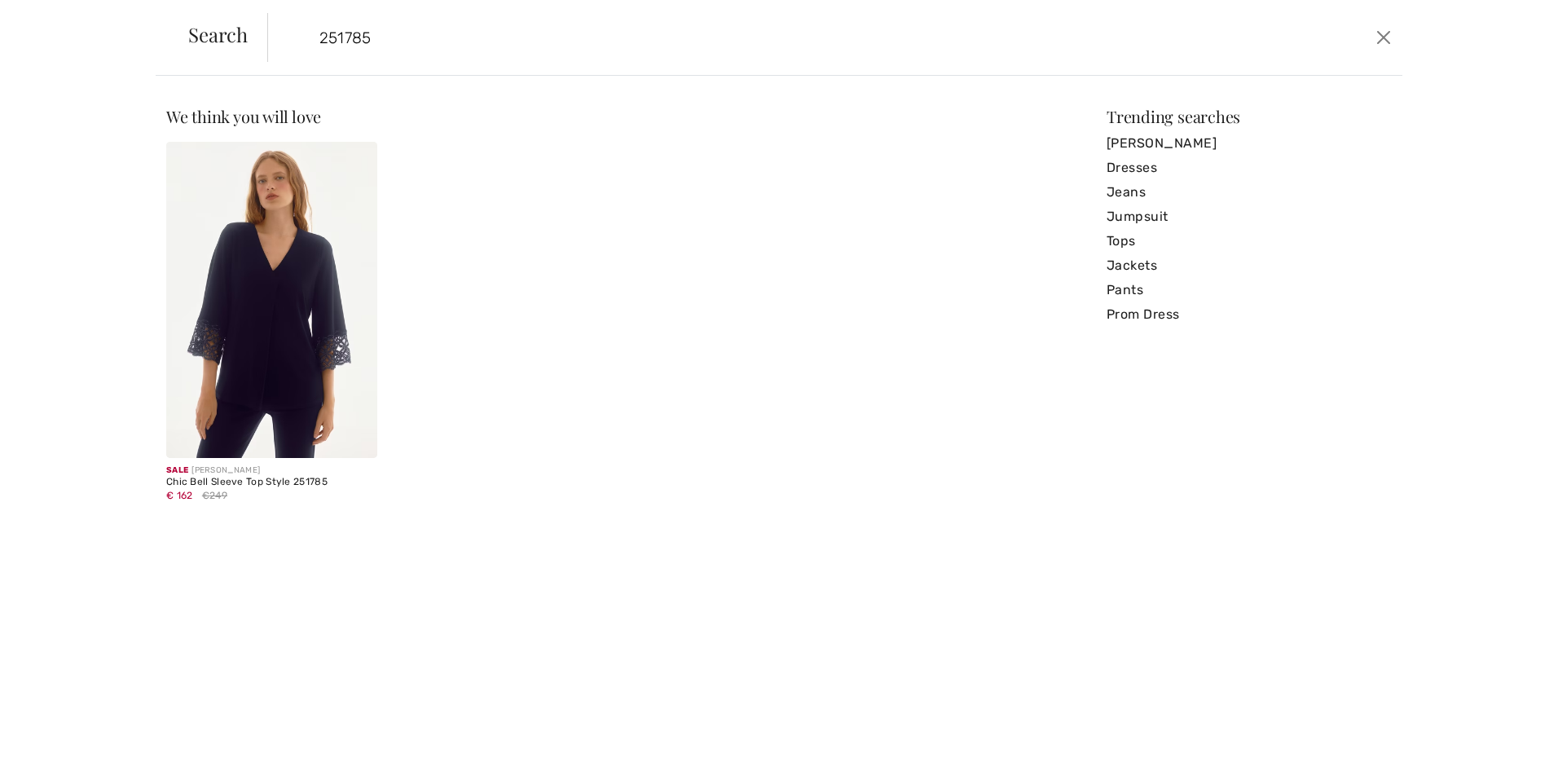
type input "251785"
click at [280, 303] on img at bounding box center [272, 300] width 211 height 316
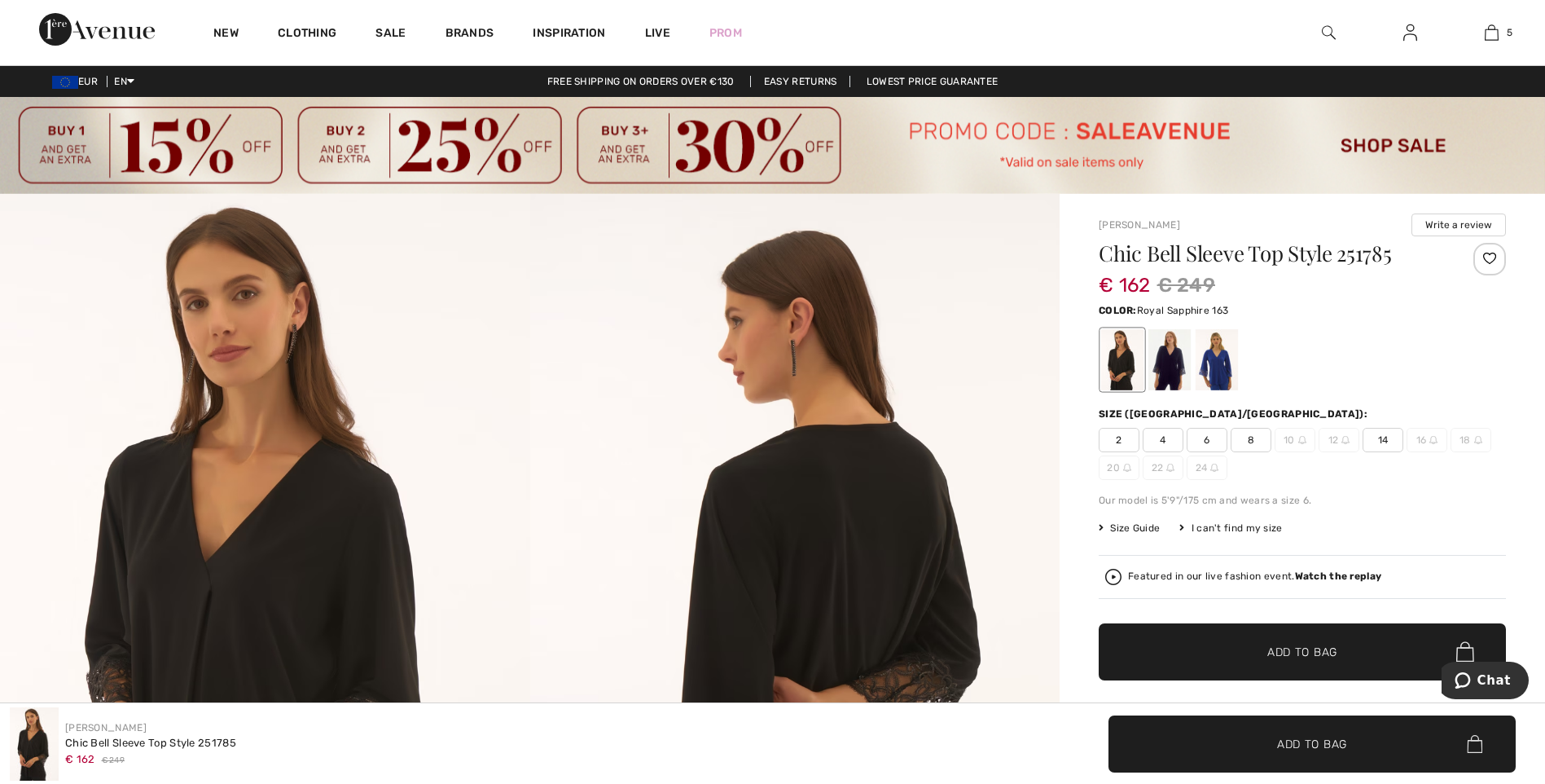
click at [1223, 360] on div at bounding box center [1218, 359] width 42 height 61
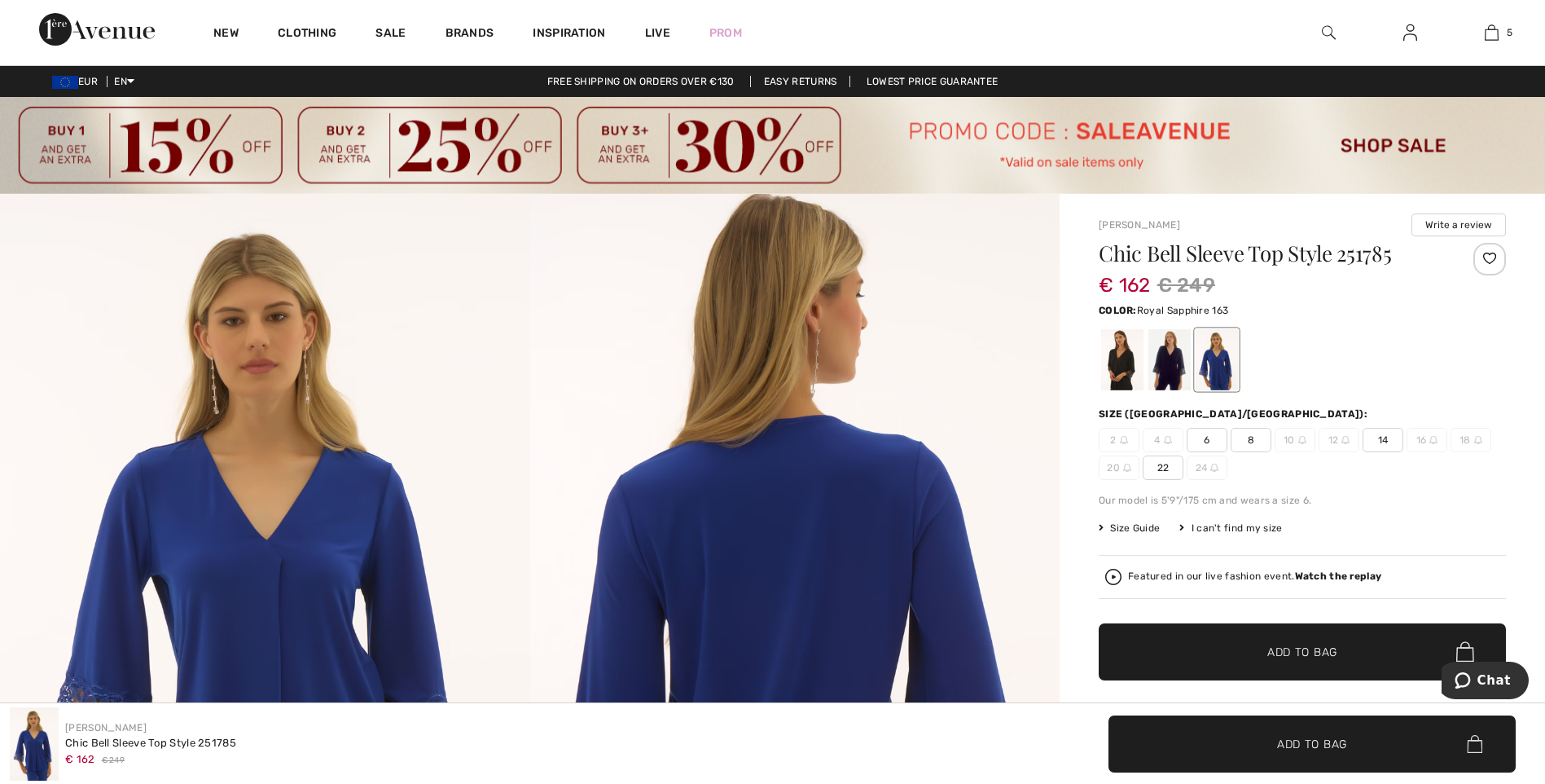
click at [1378, 445] on span "14" at bounding box center [1383, 439] width 40 height 24
click at [1328, 654] on span "Add to Bag" at bounding box center [1302, 651] width 70 height 17
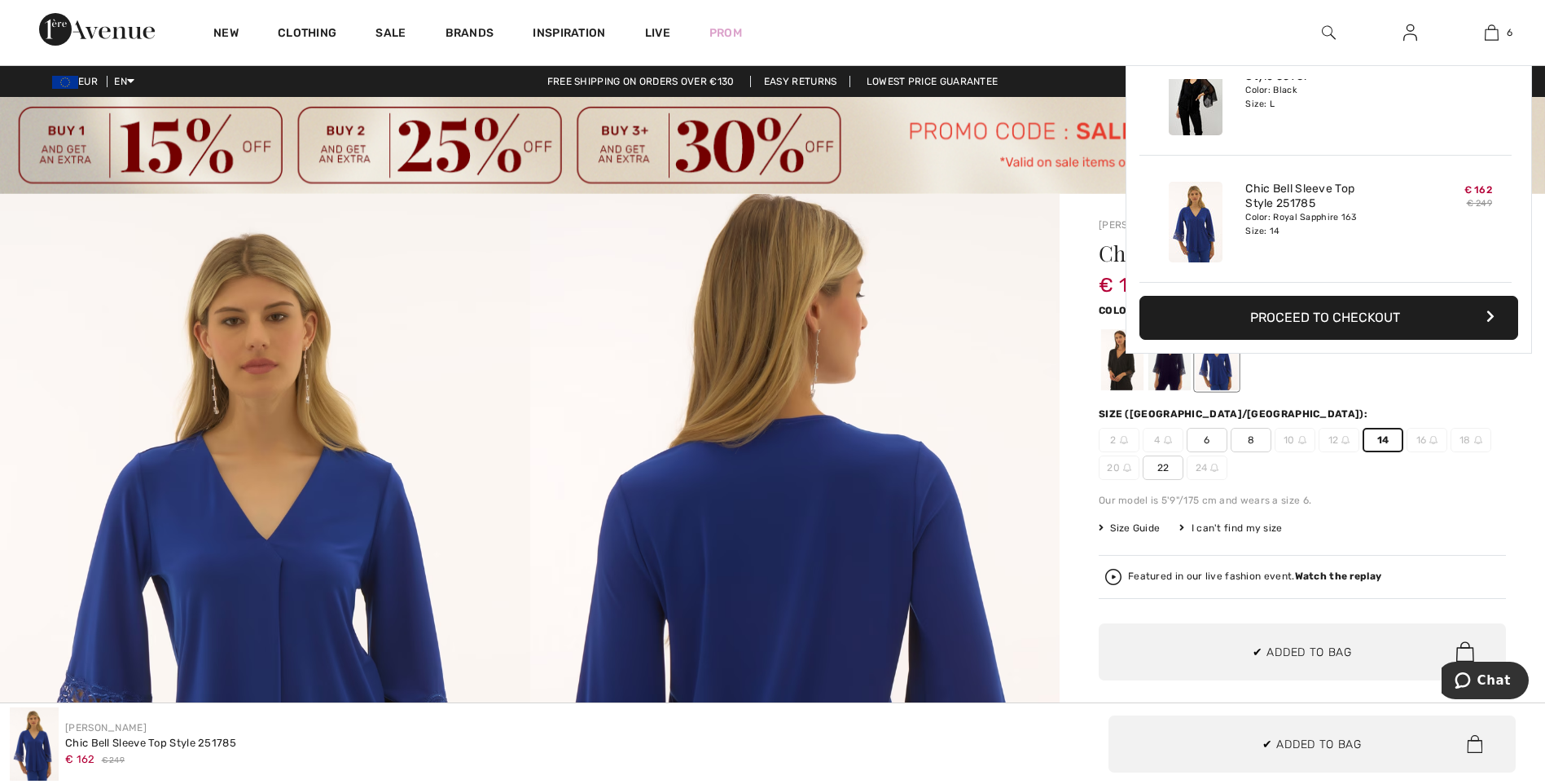
scroll to position [559, 0]
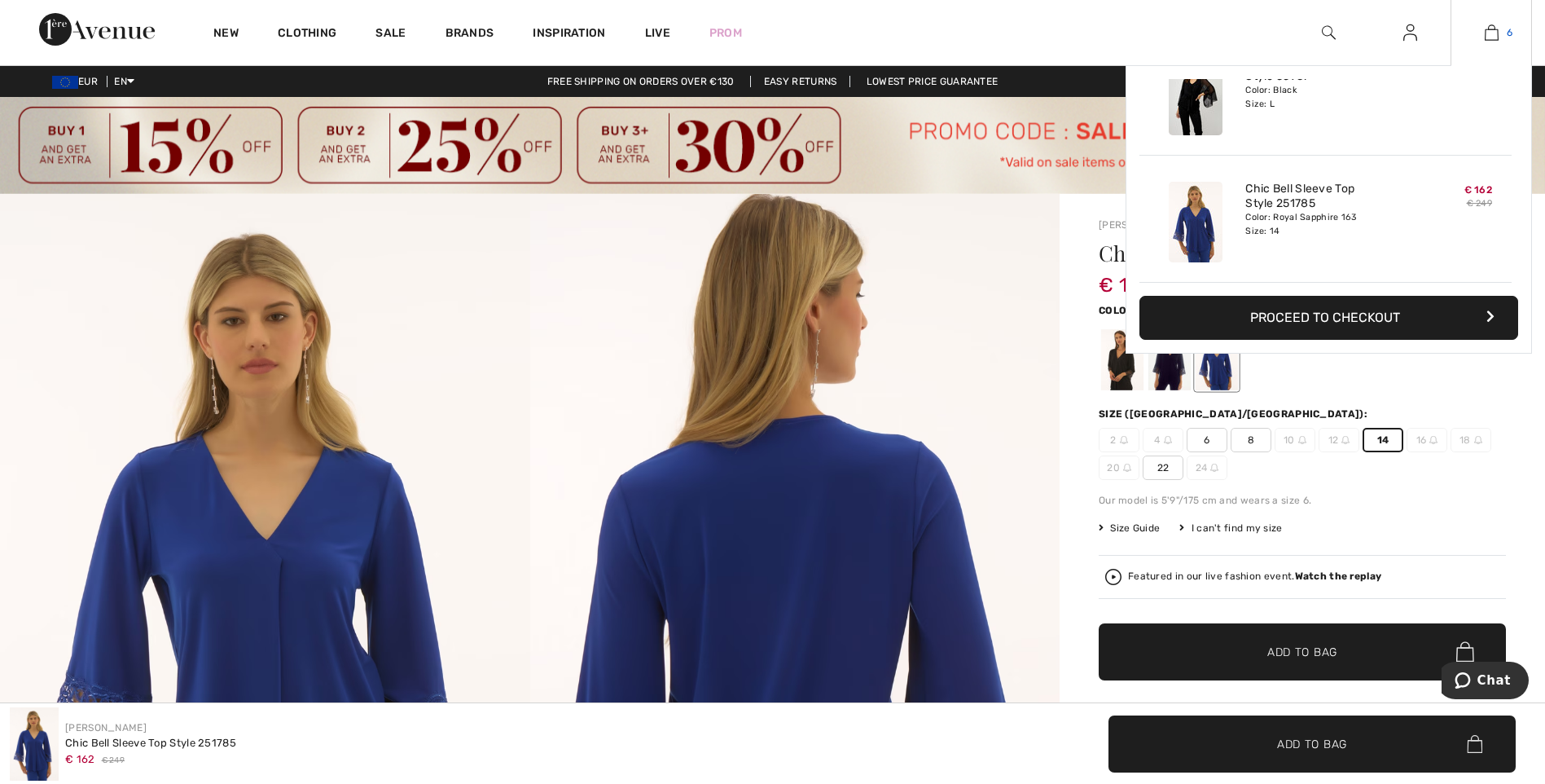
click at [1493, 31] on img at bounding box center [1492, 33] width 13 height 19
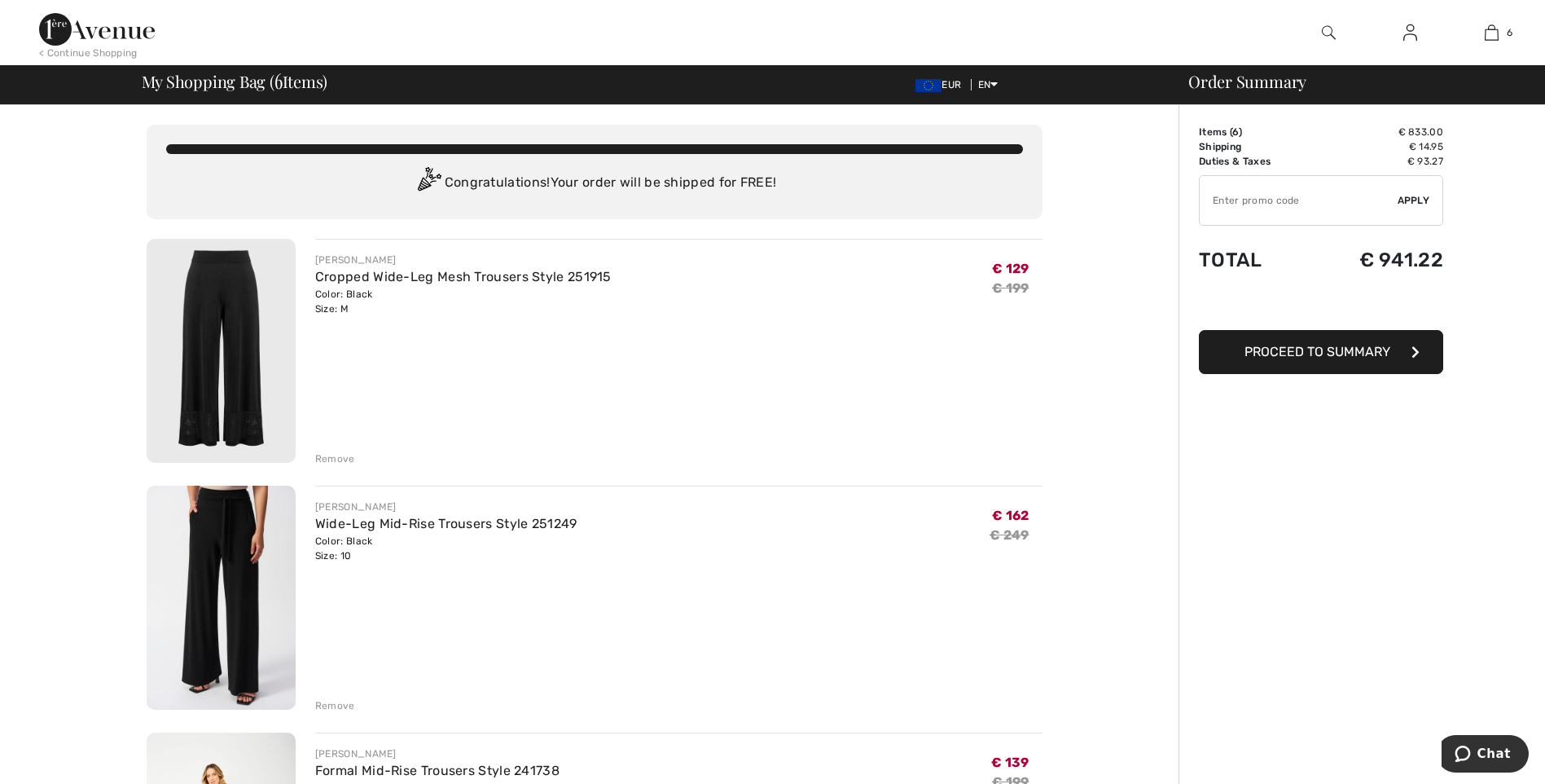
click at [95, 34] on img at bounding box center [97, 30] width 116 height 33
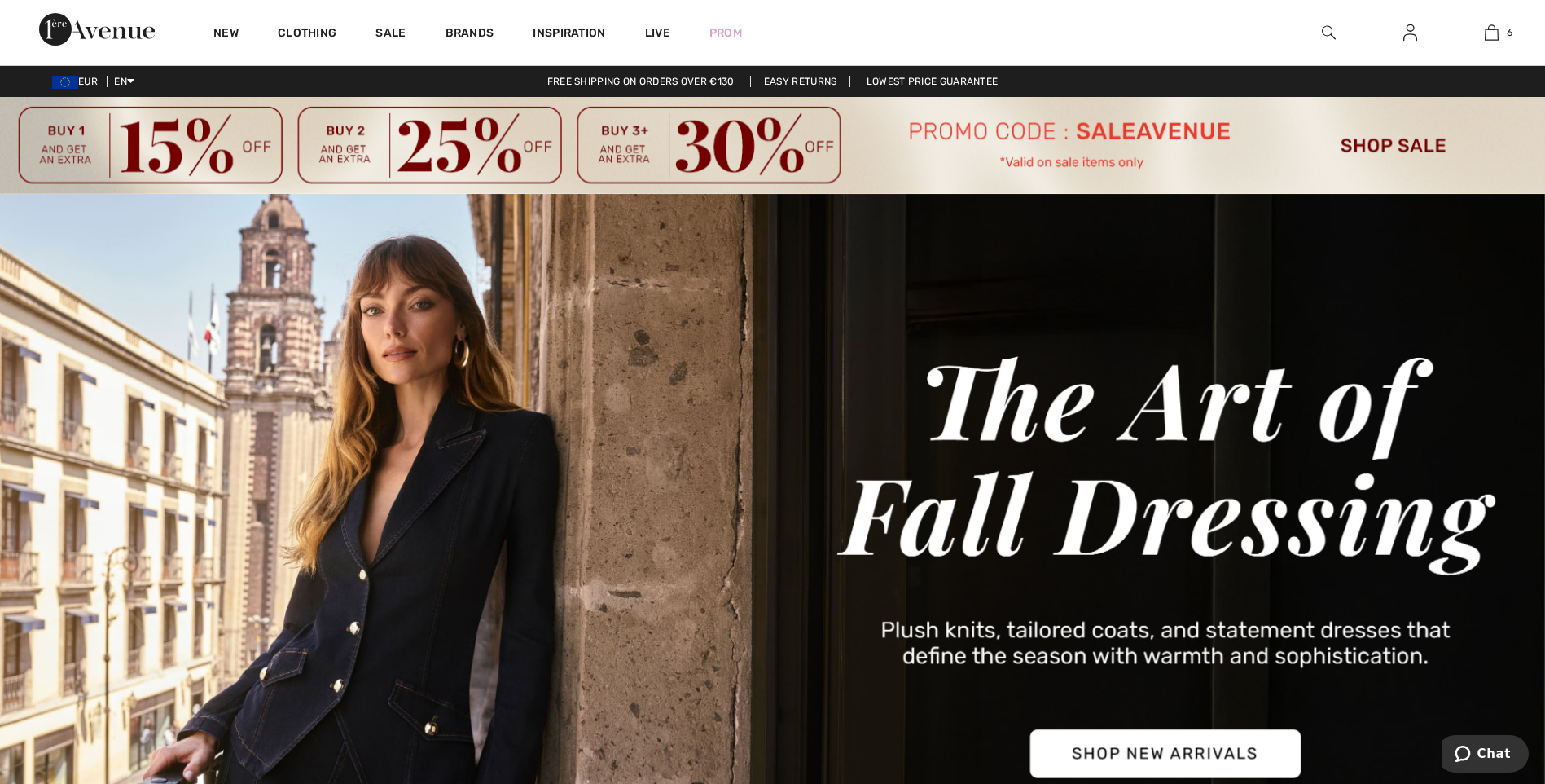
click at [1399, 145] on img at bounding box center [772, 145] width 1545 height 97
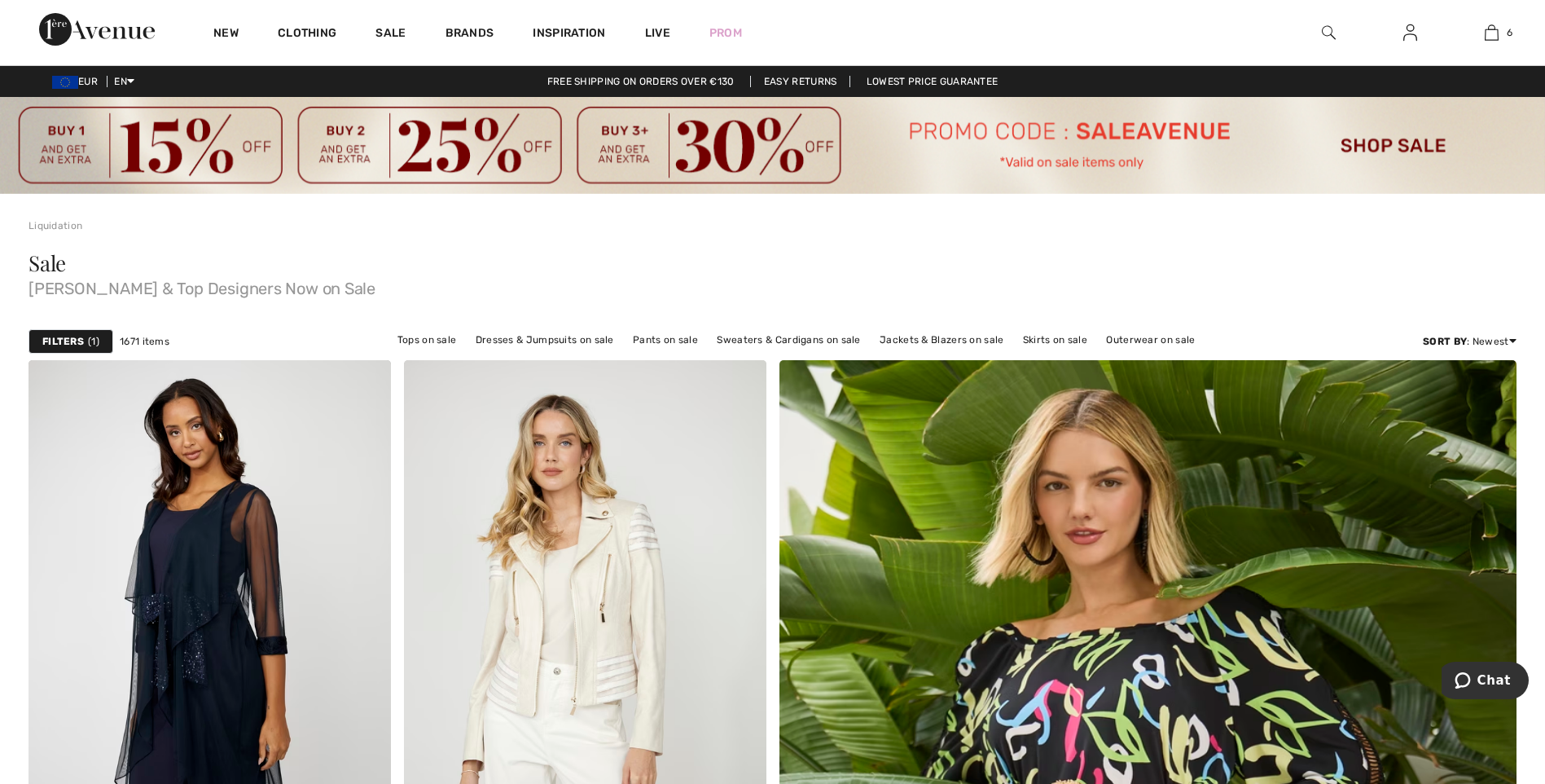
click at [61, 340] on strong "Filters" at bounding box center [63, 341] width 41 height 14
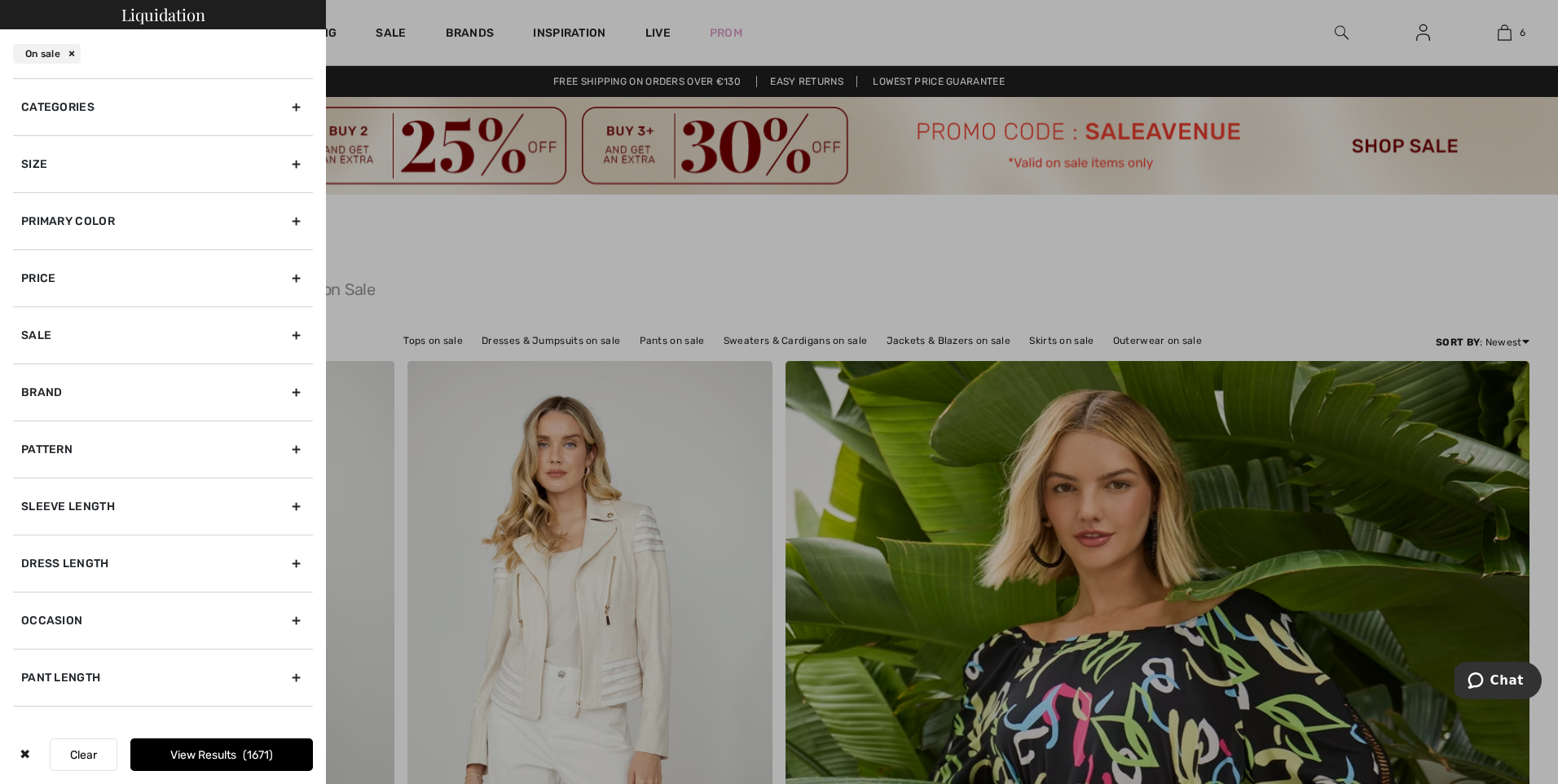
click at [66, 218] on div "Primary Color" at bounding box center [163, 221] width 300 height 57
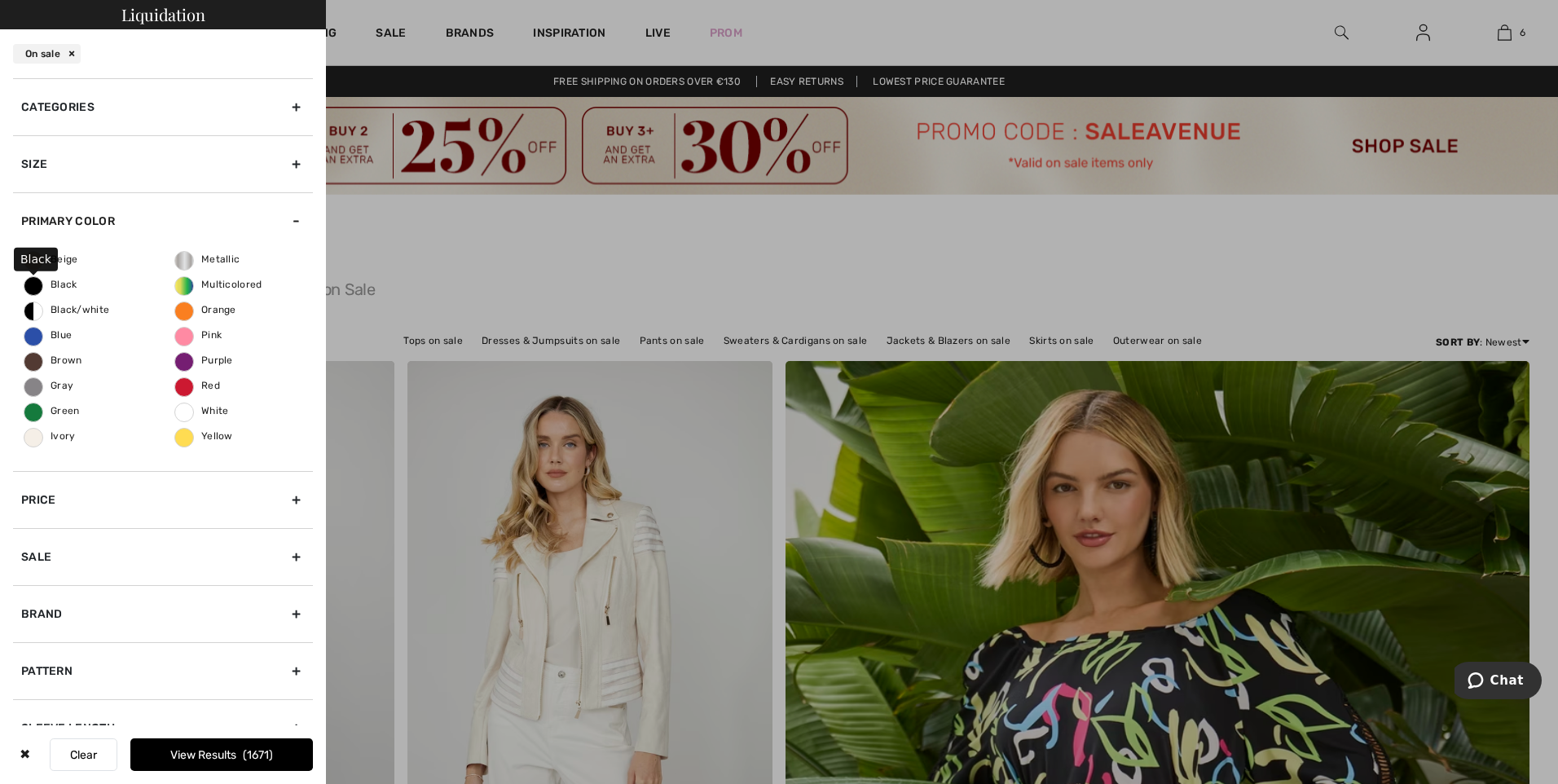
click at [56, 283] on span "Black" at bounding box center [50, 284] width 53 height 12
click at [0, 0] on input "Black" at bounding box center [0, 0] width 0 height 0
click at [223, 752] on button "View Results 564" at bounding box center [221, 754] width 182 height 33
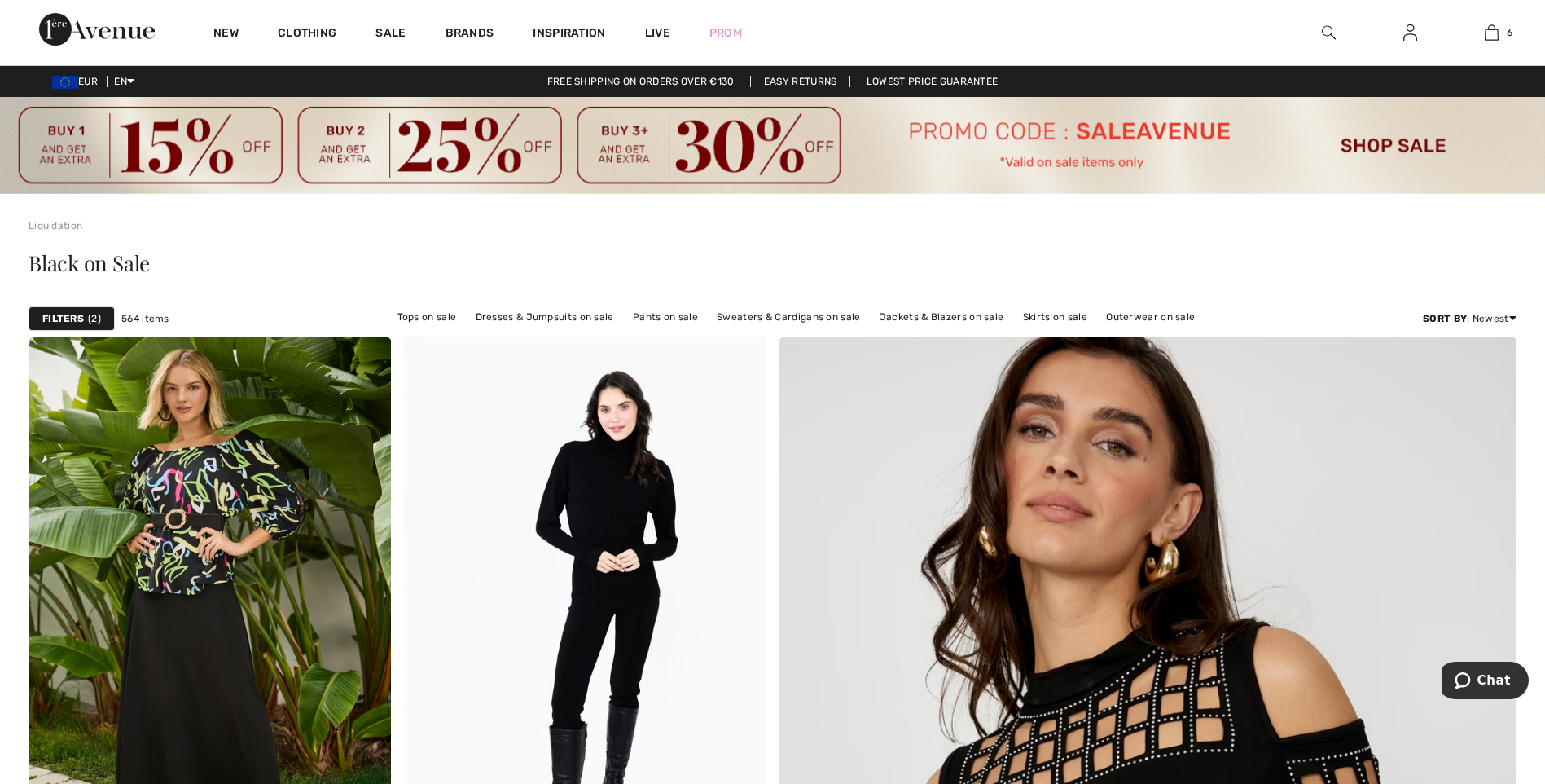
click at [51, 316] on strong "Filters" at bounding box center [63, 318] width 41 height 14
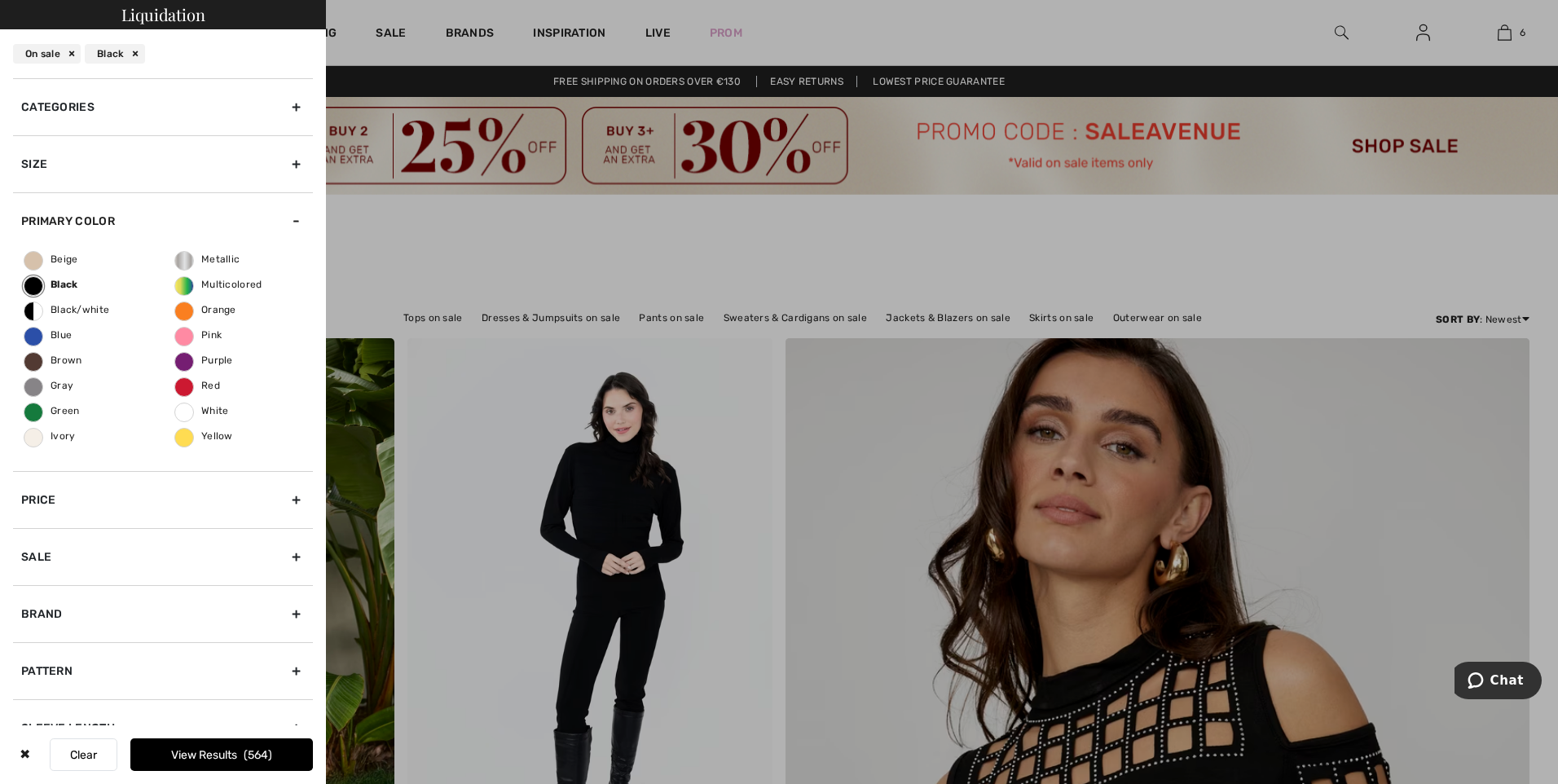
click at [183, 105] on div "Categories" at bounding box center [163, 106] width 300 height 57
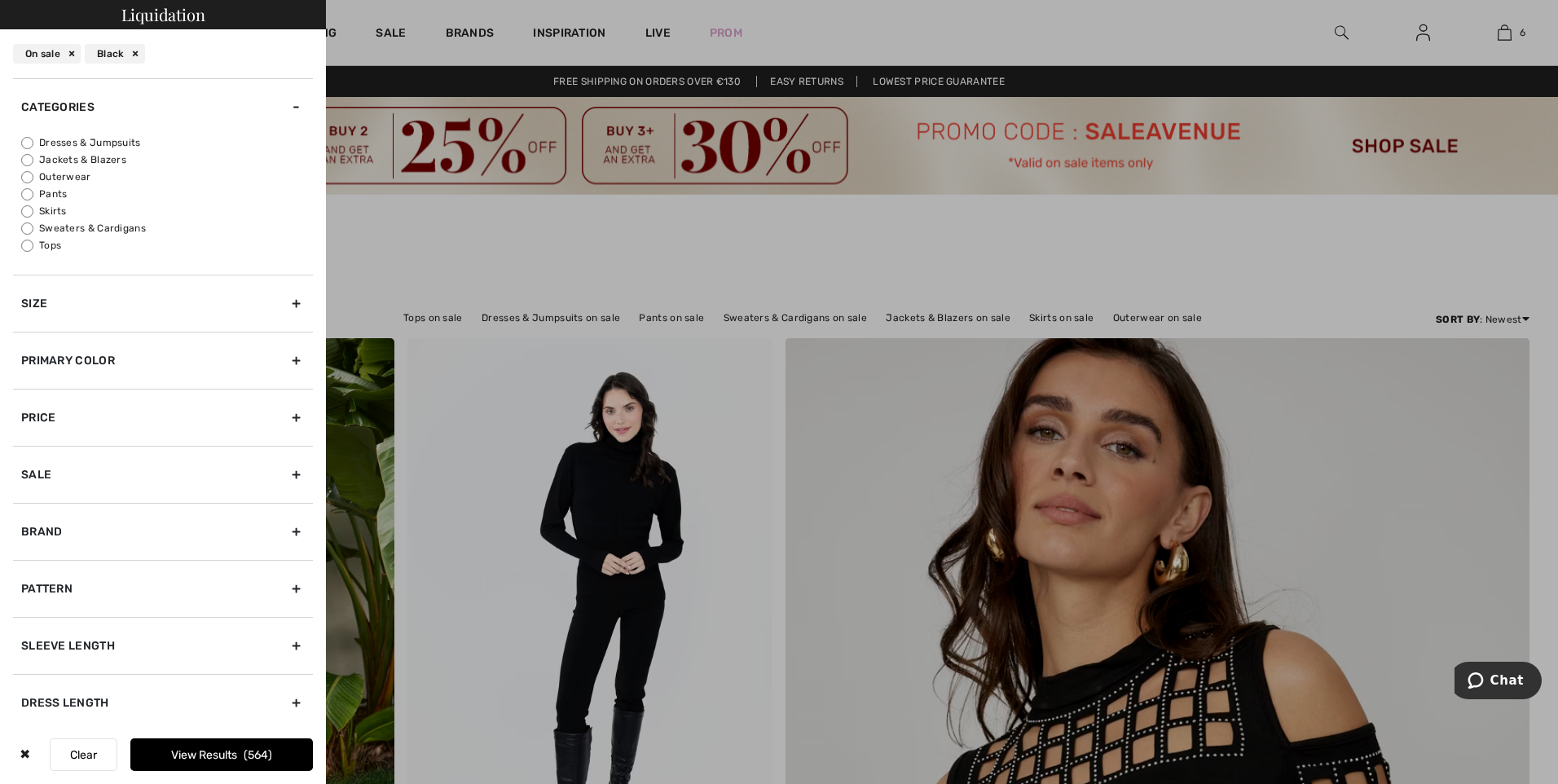
click at [54, 194] on label "Pants" at bounding box center [167, 194] width 292 height 14
click at [34, 194] on input "Pants" at bounding box center [27, 194] width 13 height 13
radio input "true"
click at [212, 758] on button "View Results 113" at bounding box center [221, 754] width 182 height 33
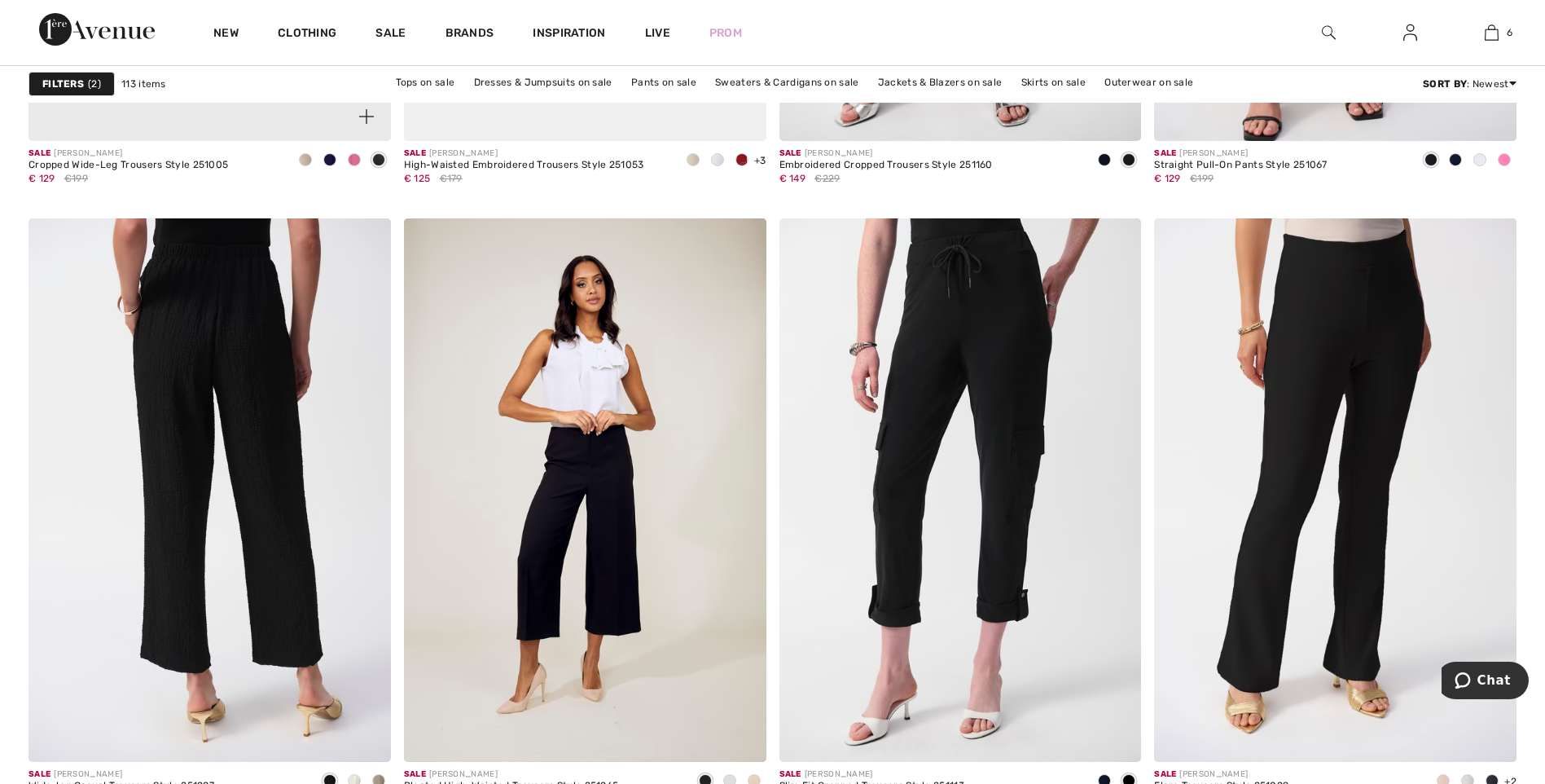
scroll to position [6842, 0]
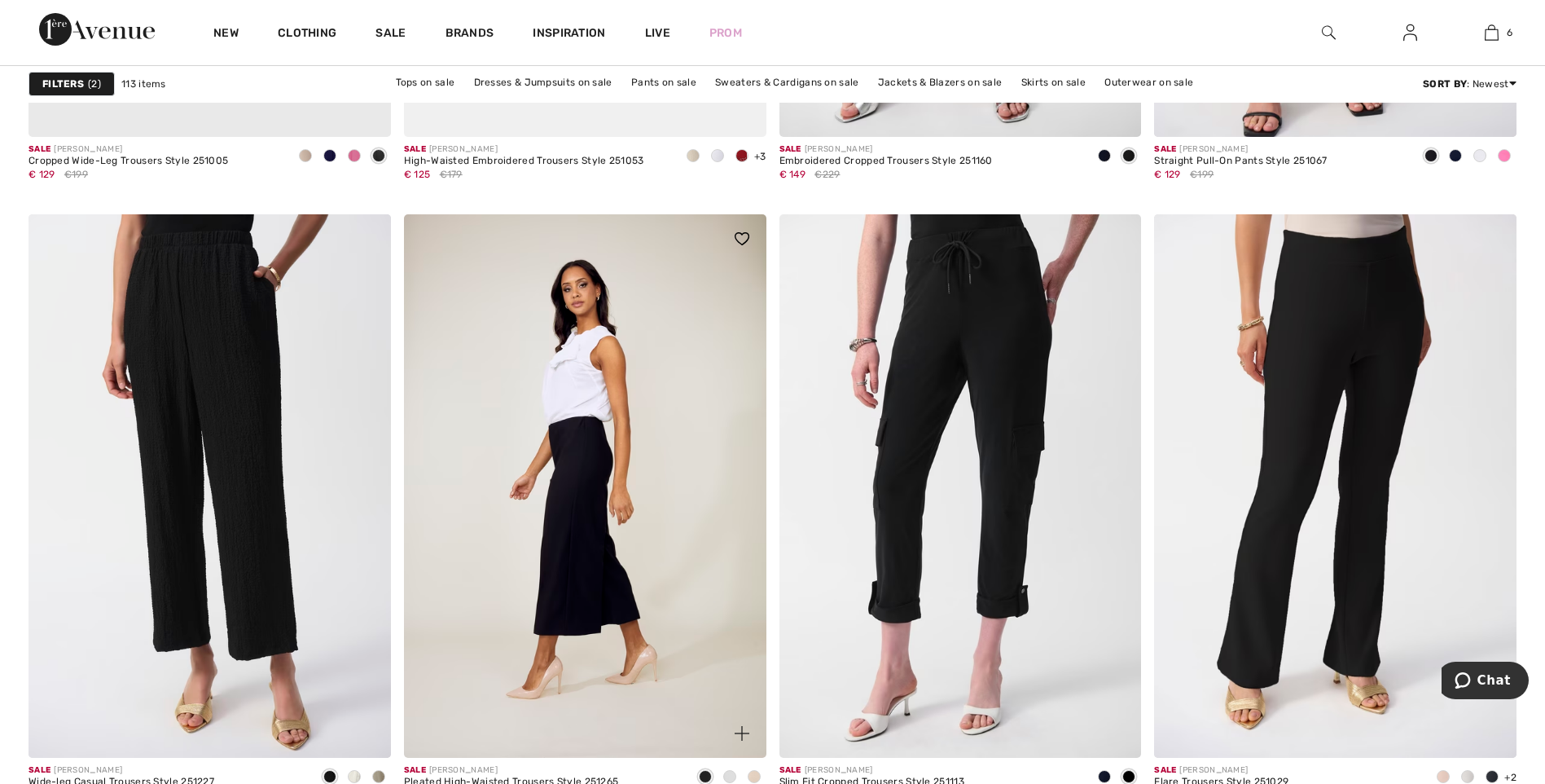
click at [584, 507] on img at bounding box center [585, 485] width 362 height 543
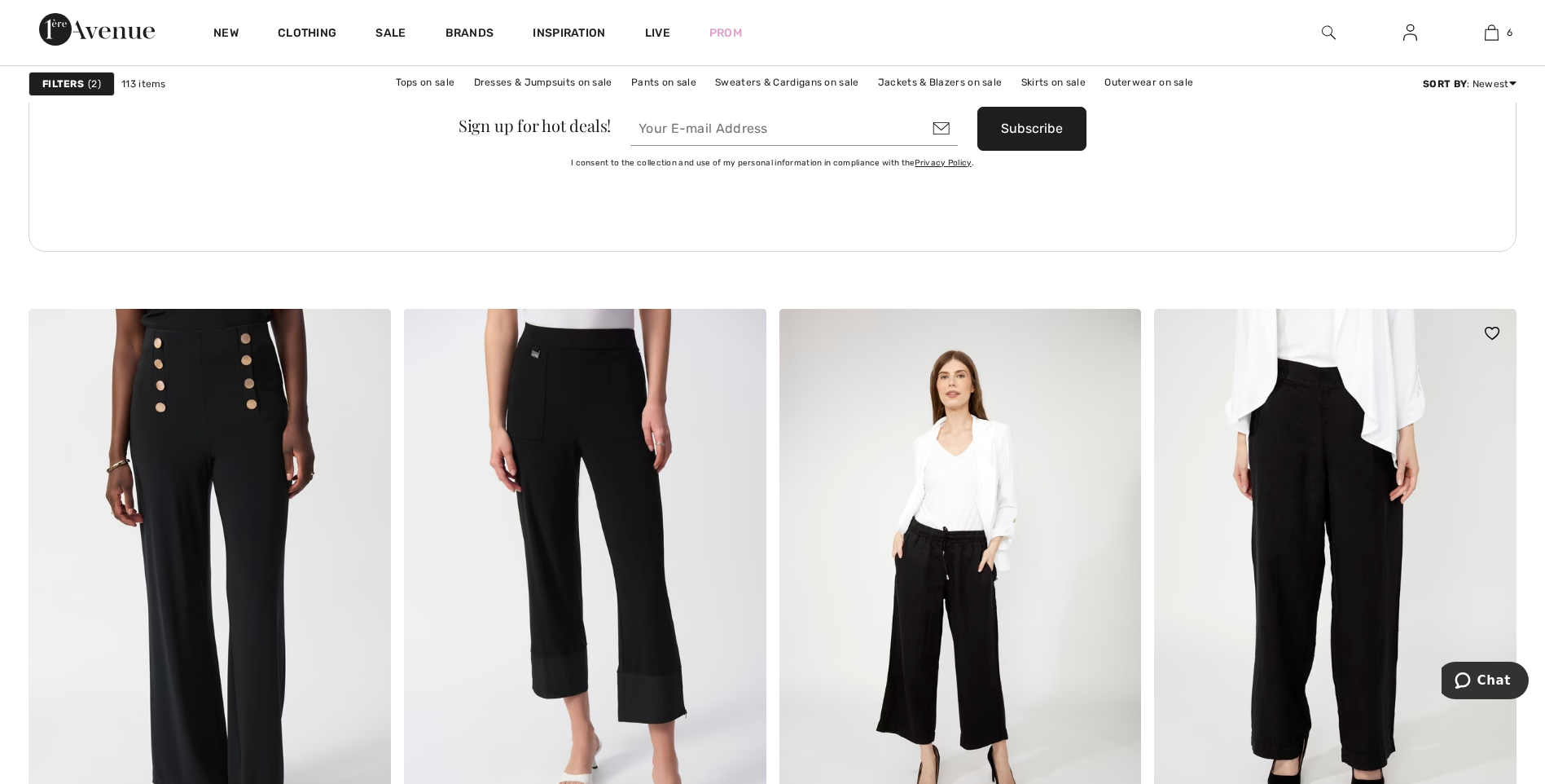
scroll to position [7657, 0]
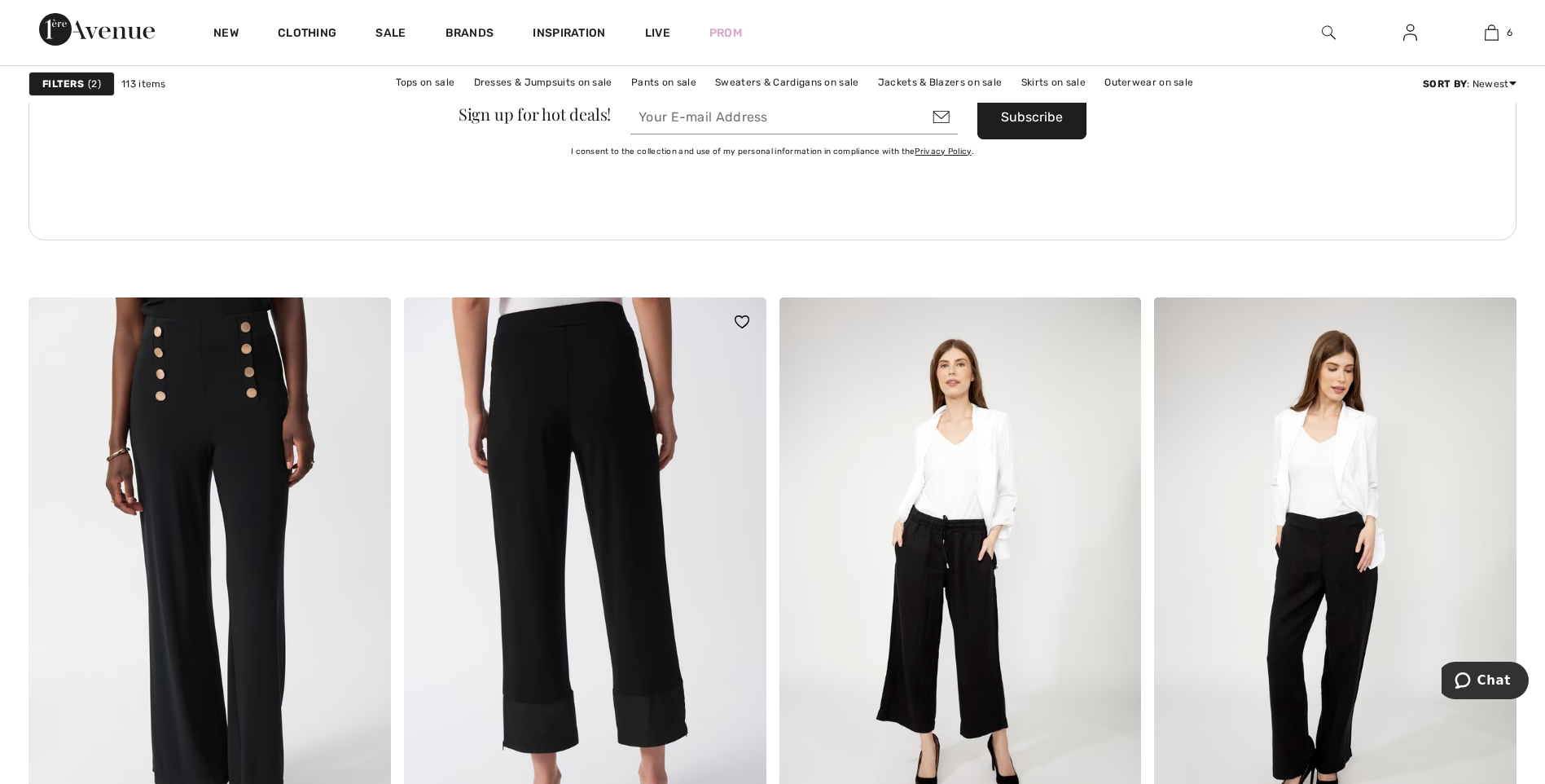
click at [643, 457] on img at bounding box center [585, 569] width 362 height 543
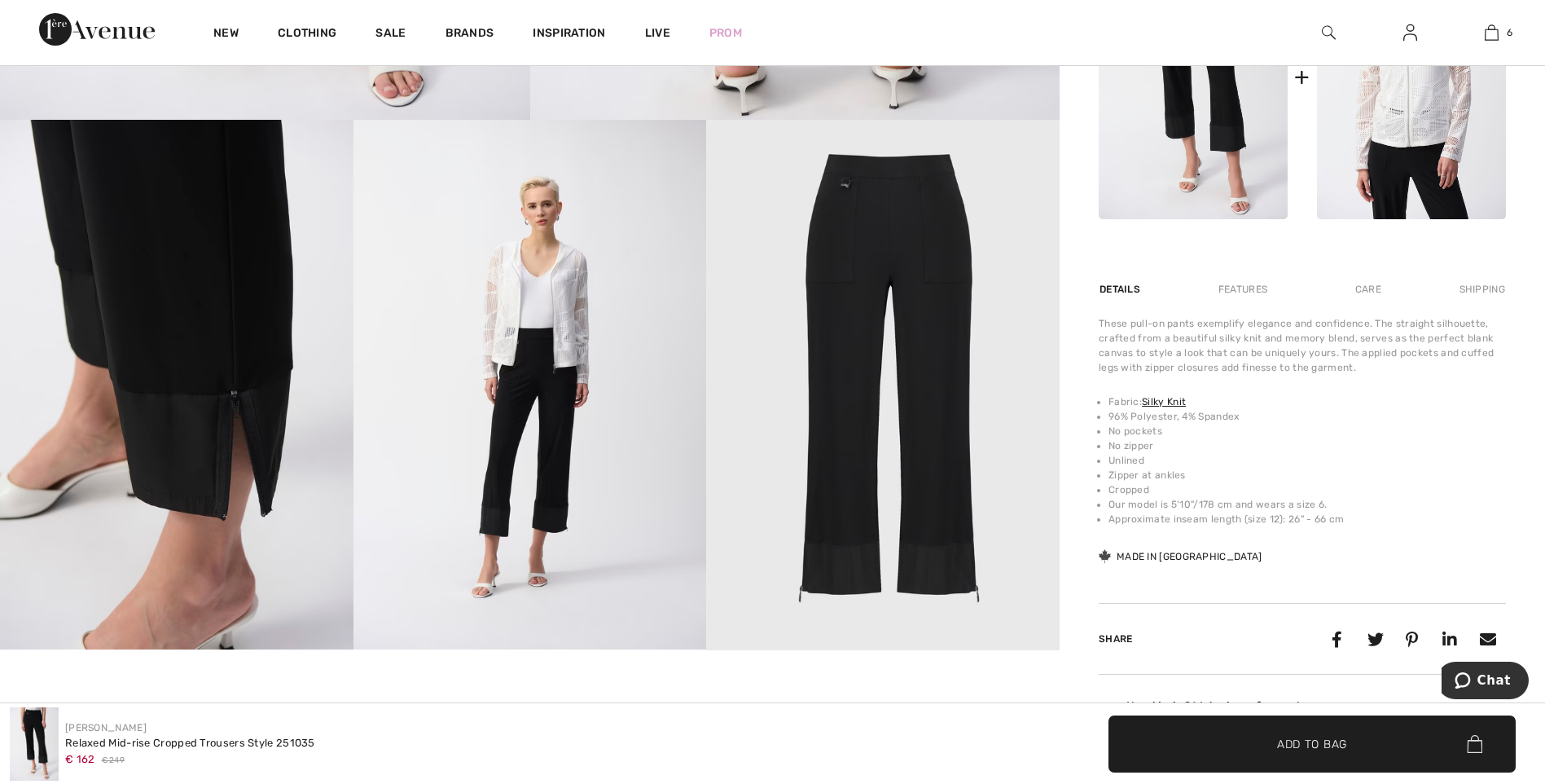
scroll to position [896, 0]
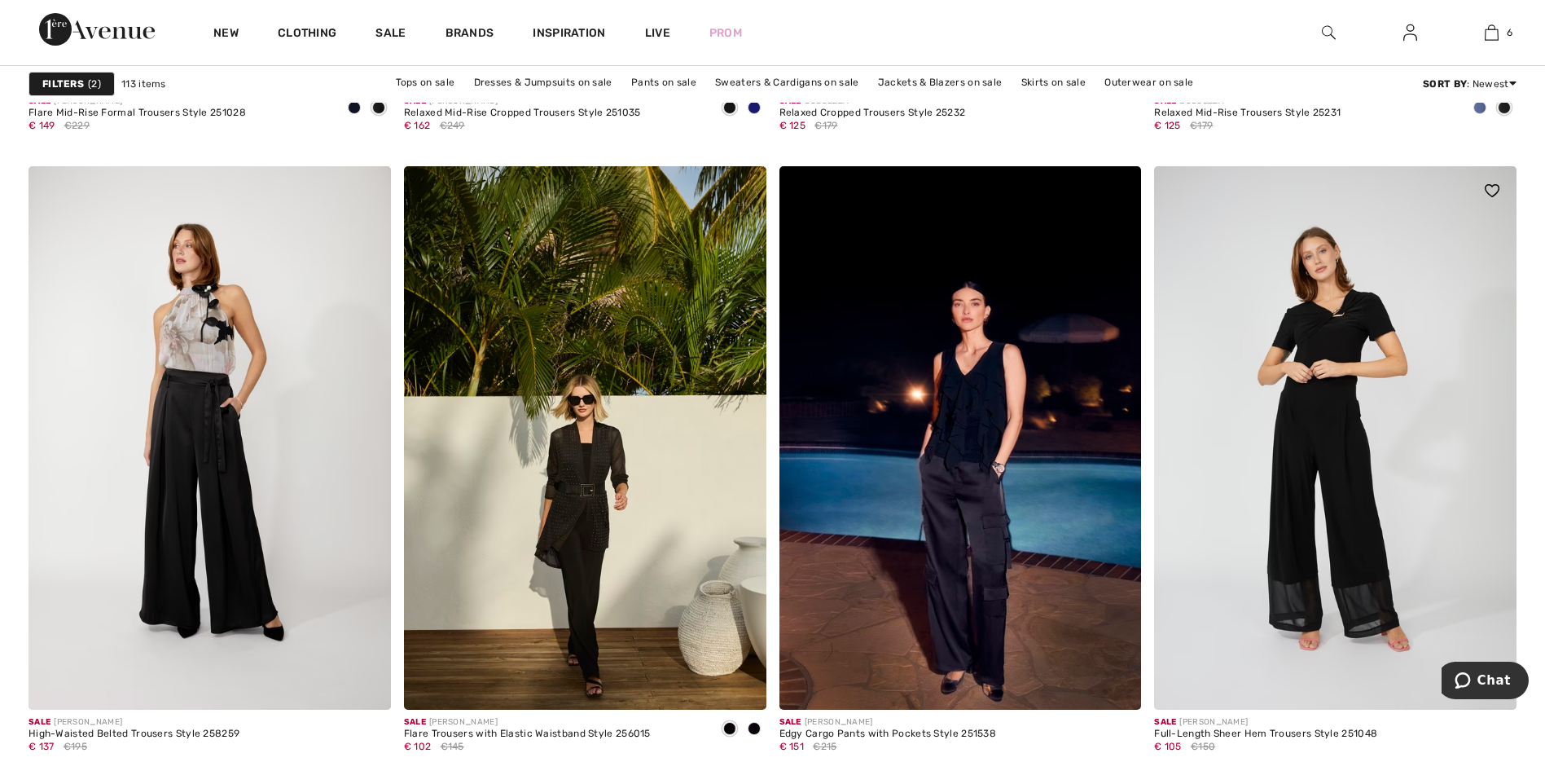
scroll to position [8390, 0]
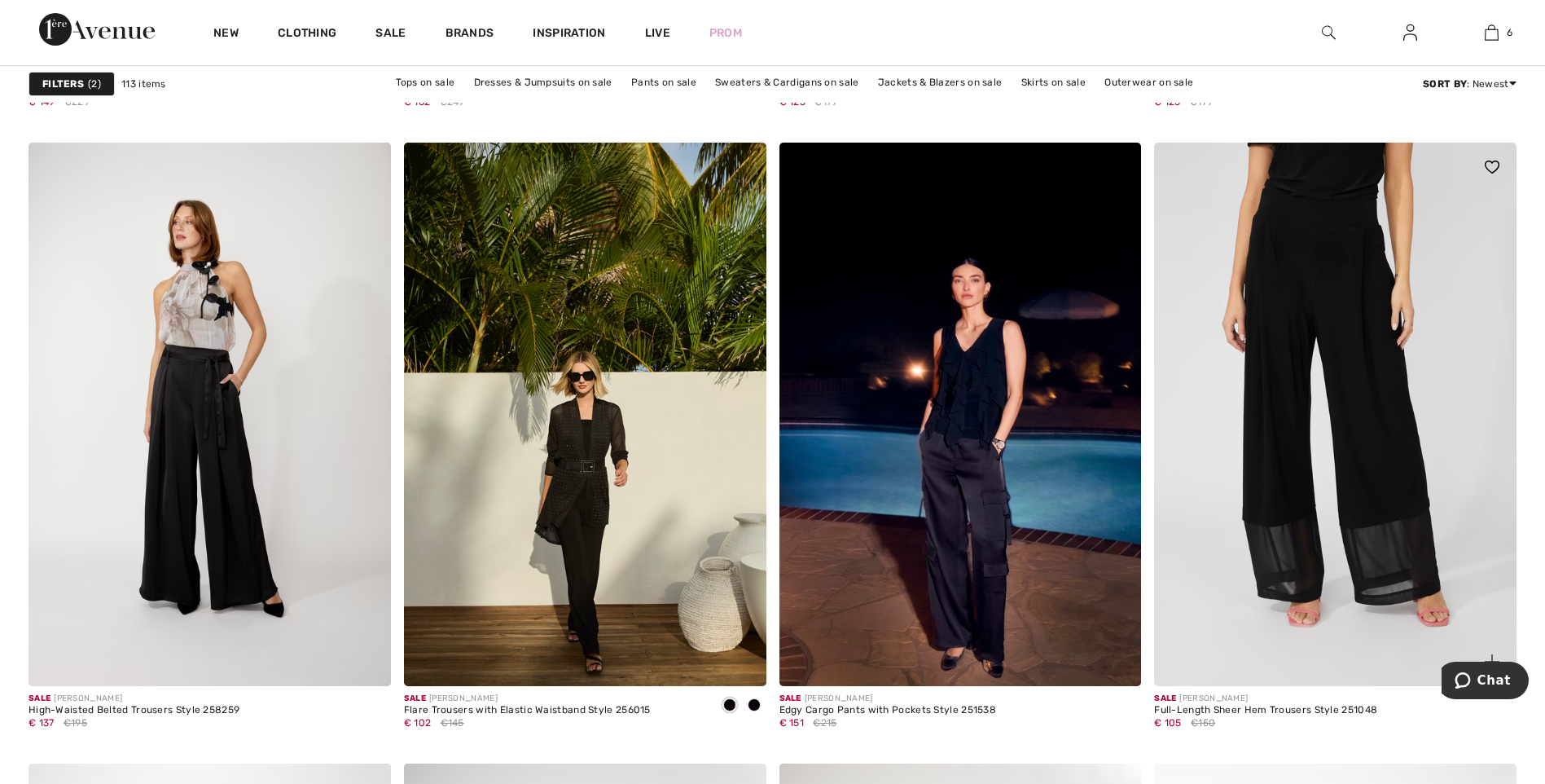
click at [1303, 323] on img at bounding box center [1335, 414] width 362 height 543
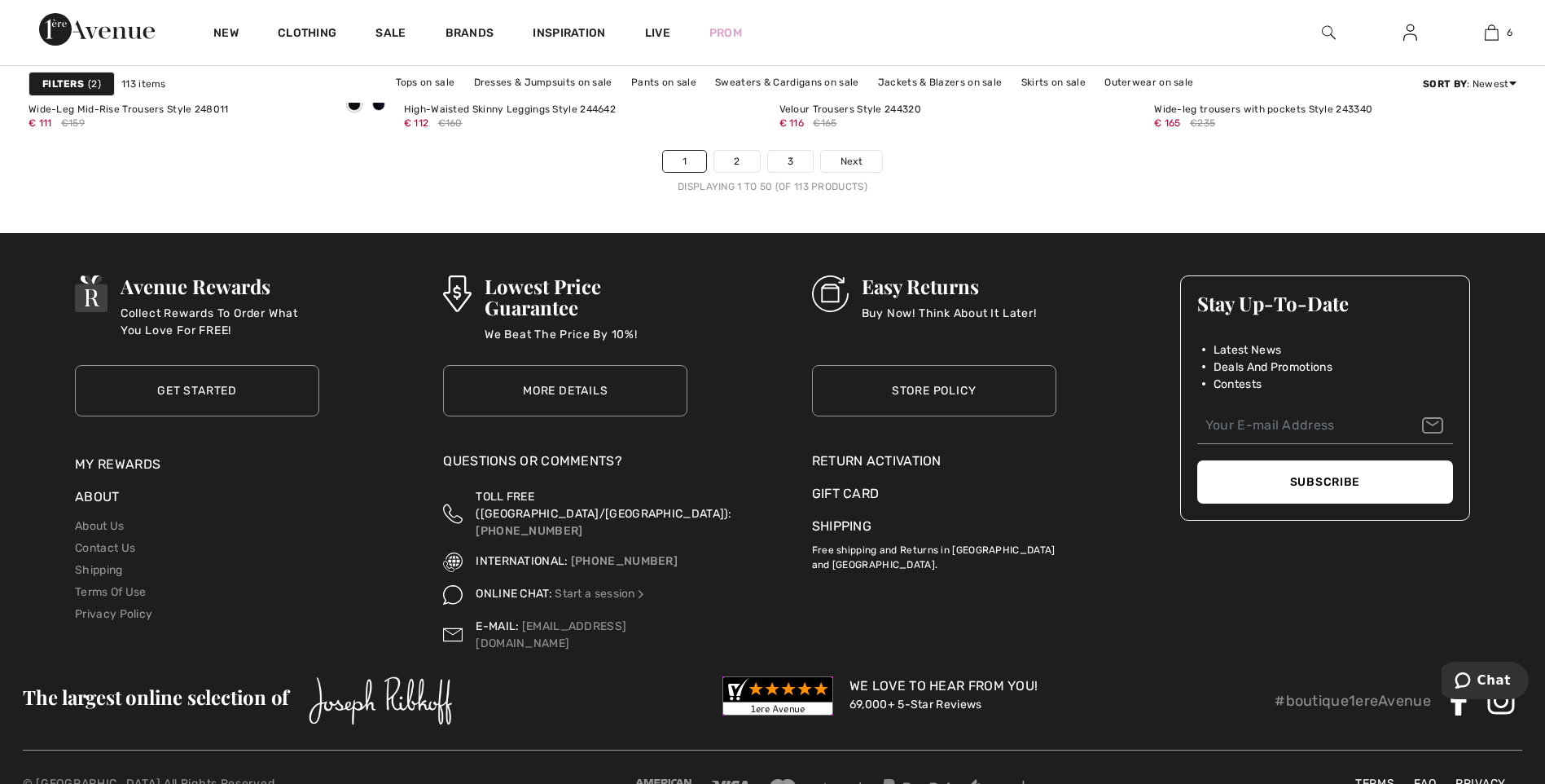
scroll to position [9656, 0]
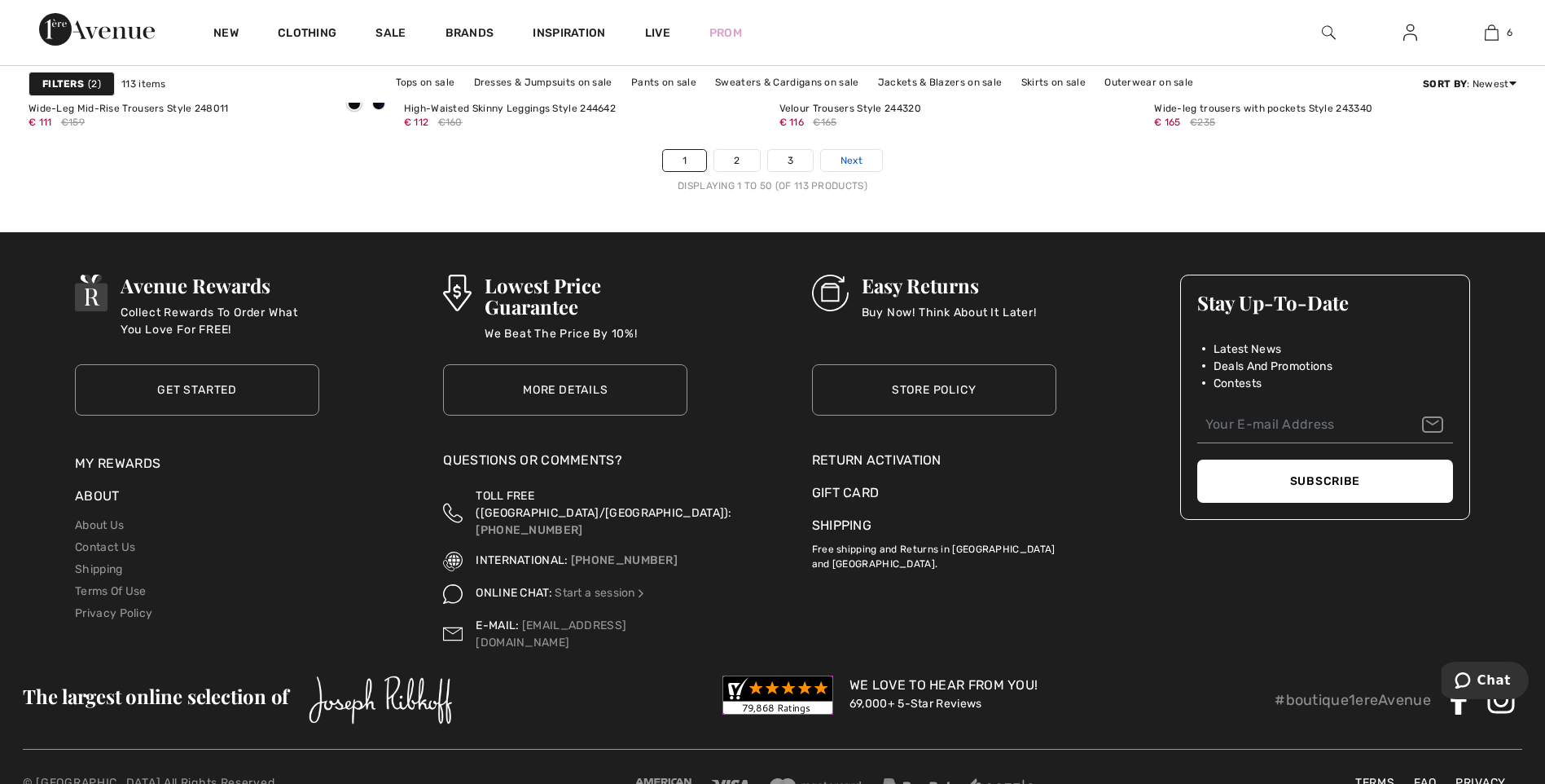
click at [848, 160] on span "Next" at bounding box center [851, 160] width 22 height 14
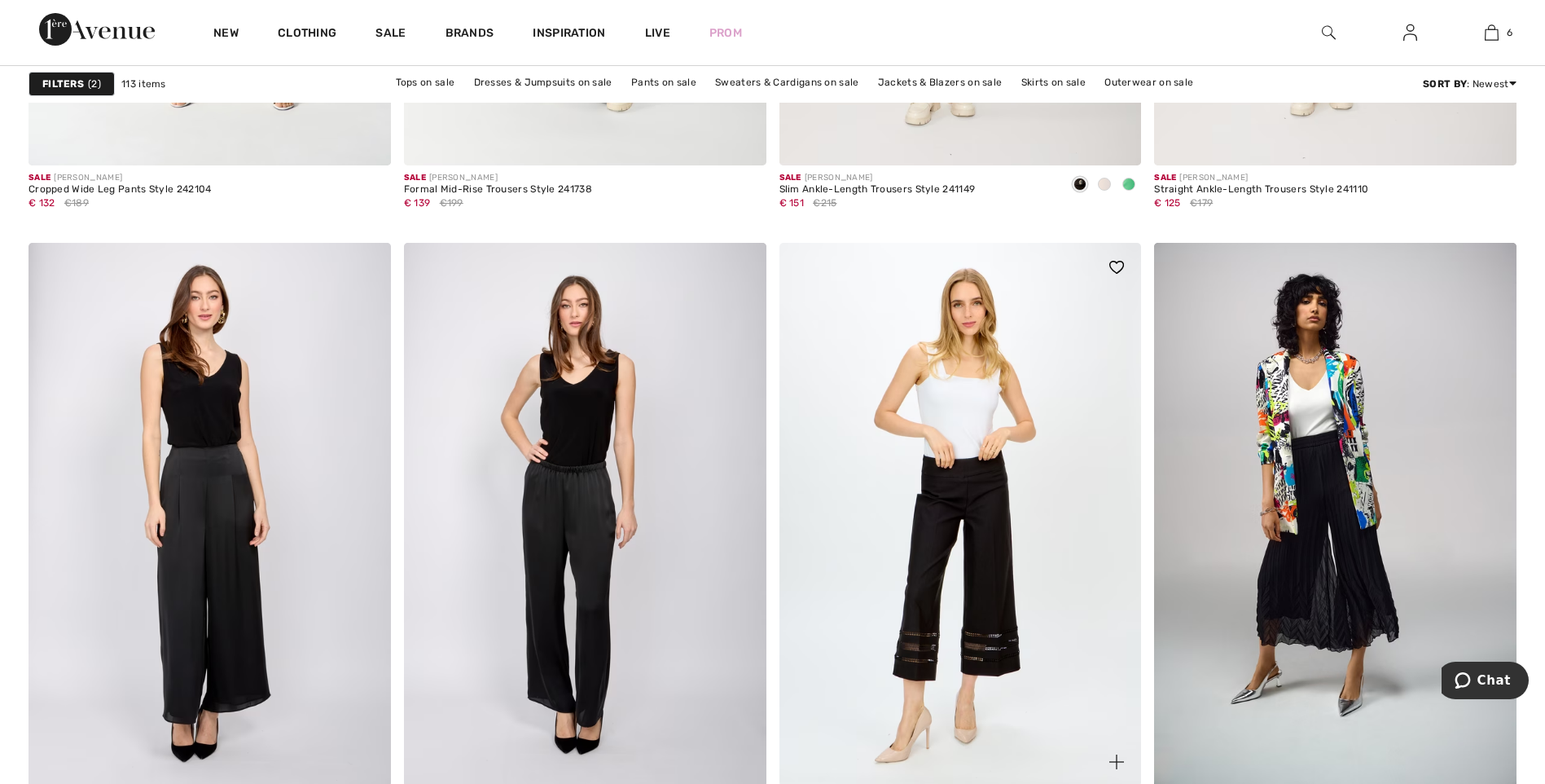
scroll to position [6842, 0]
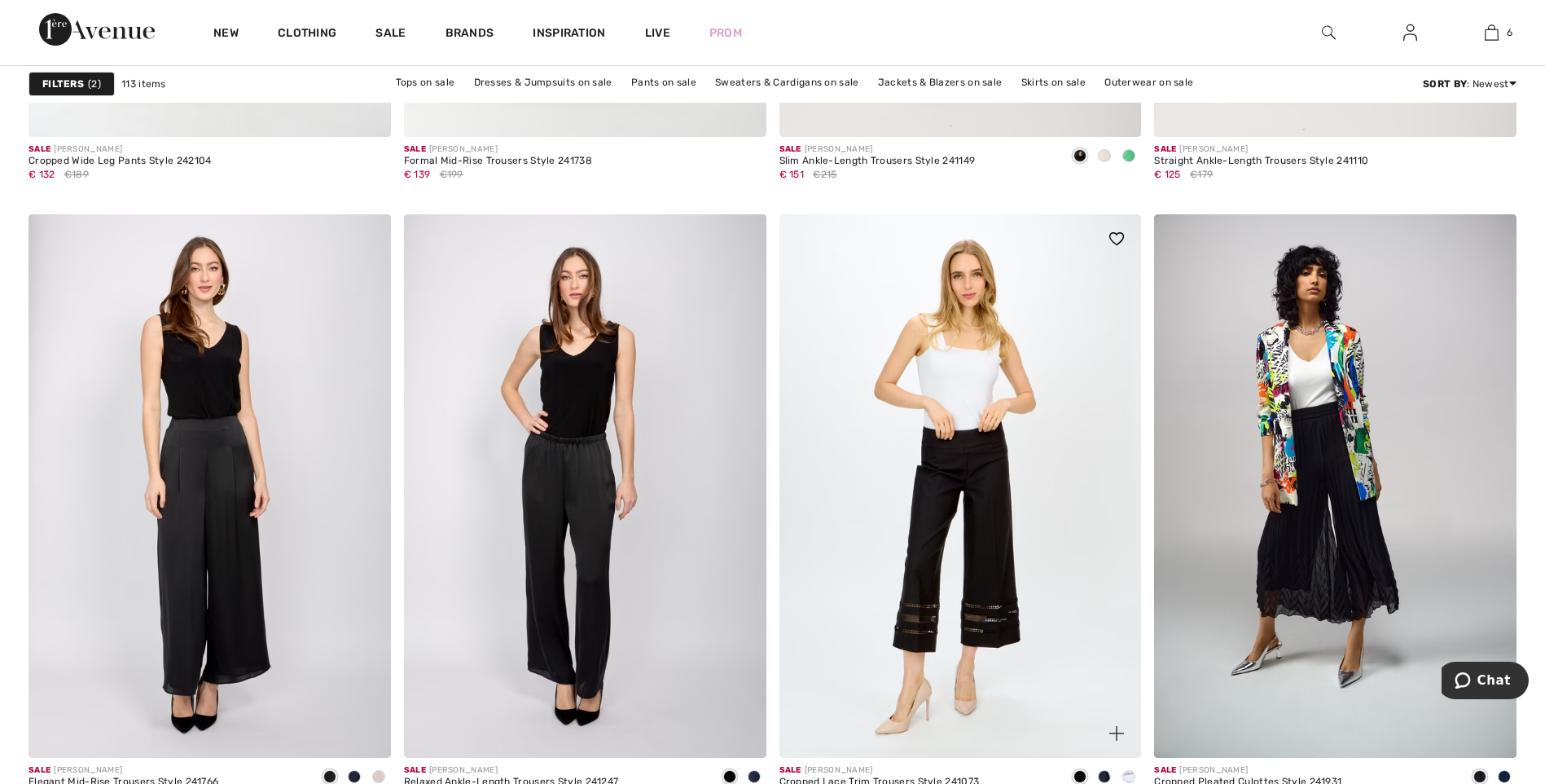
click at [1001, 548] on img at bounding box center [960, 485] width 362 height 543
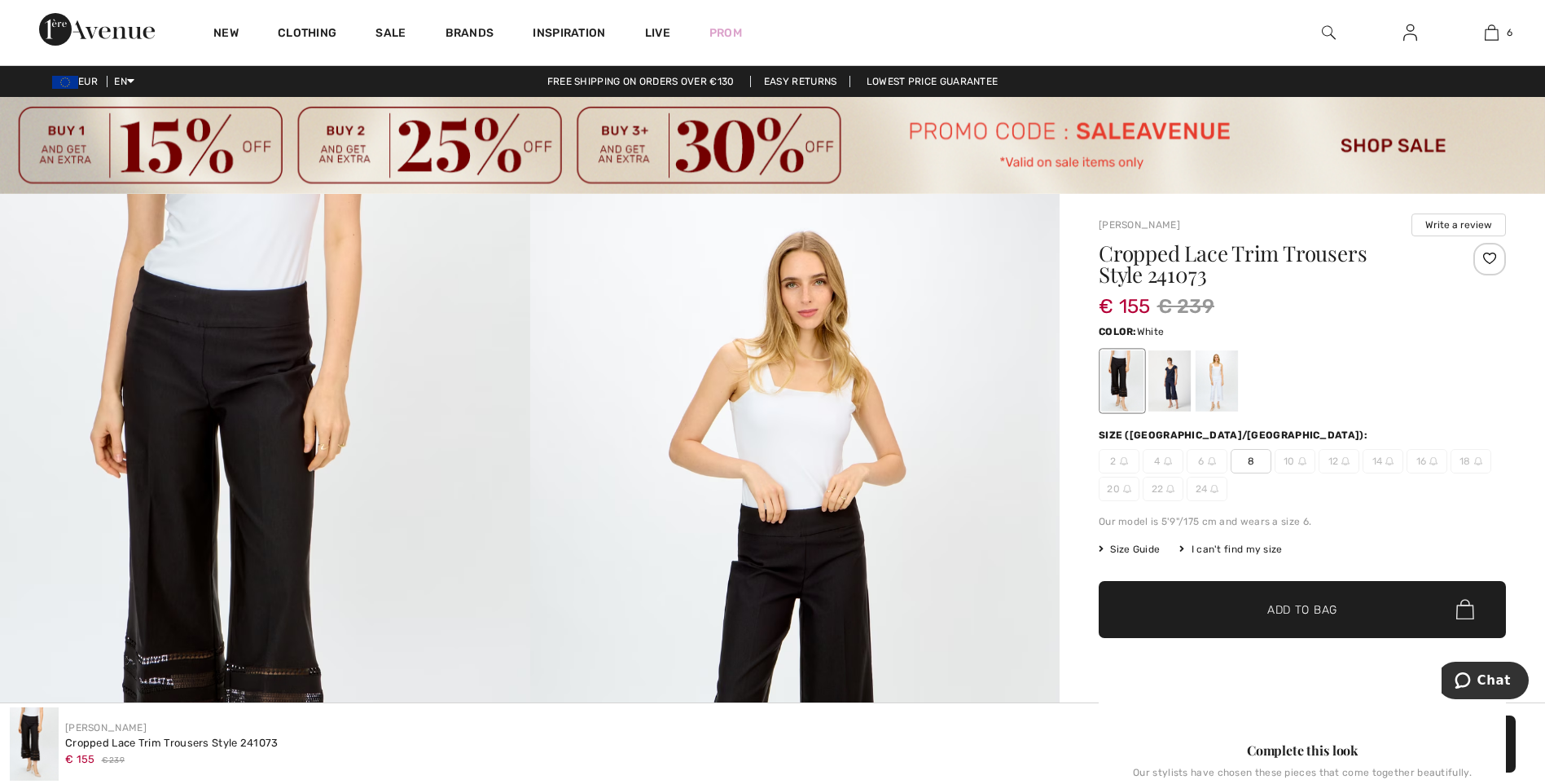
click at [1209, 388] on div at bounding box center [1218, 380] width 42 height 61
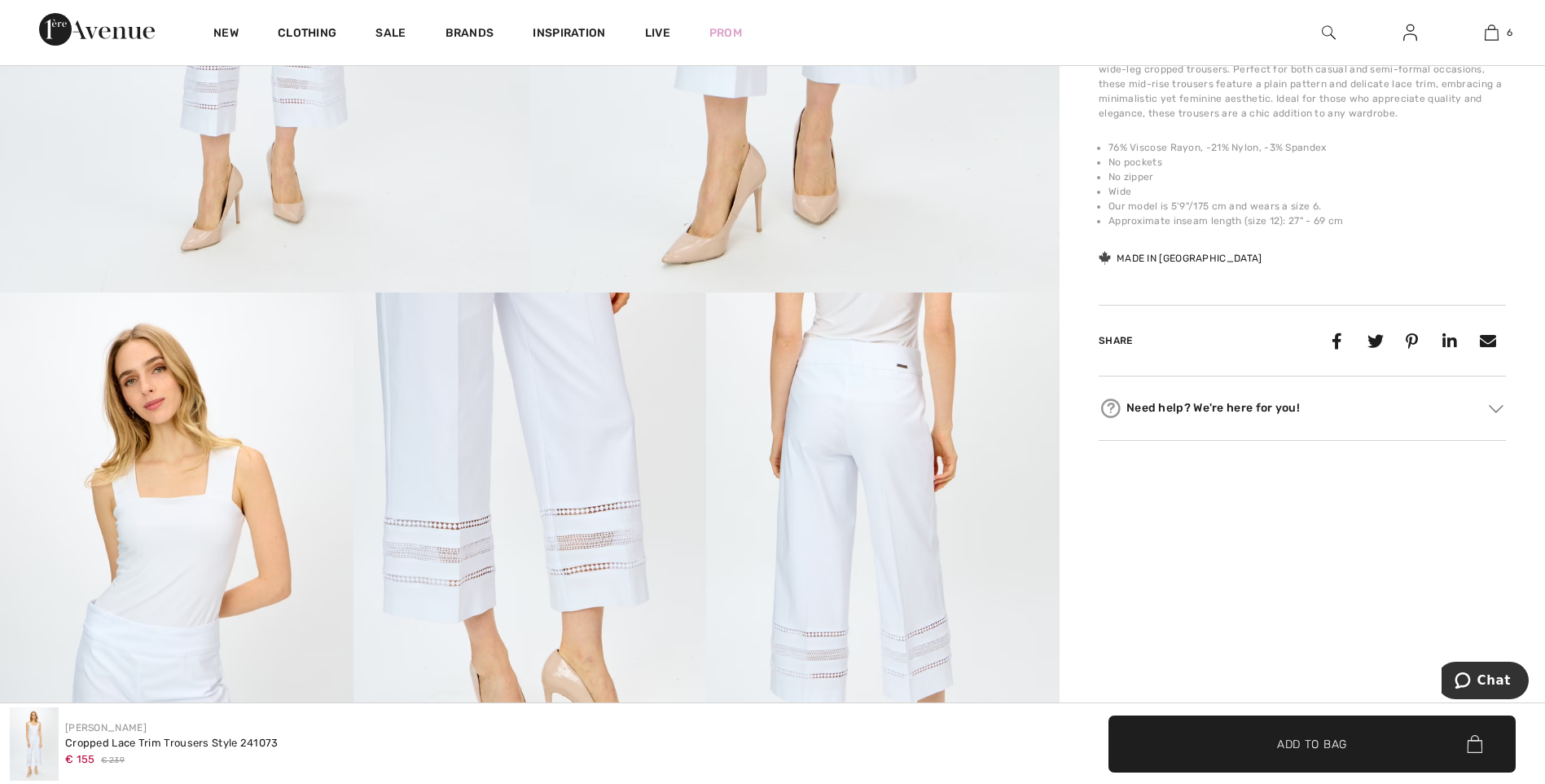
scroll to position [733, 0]
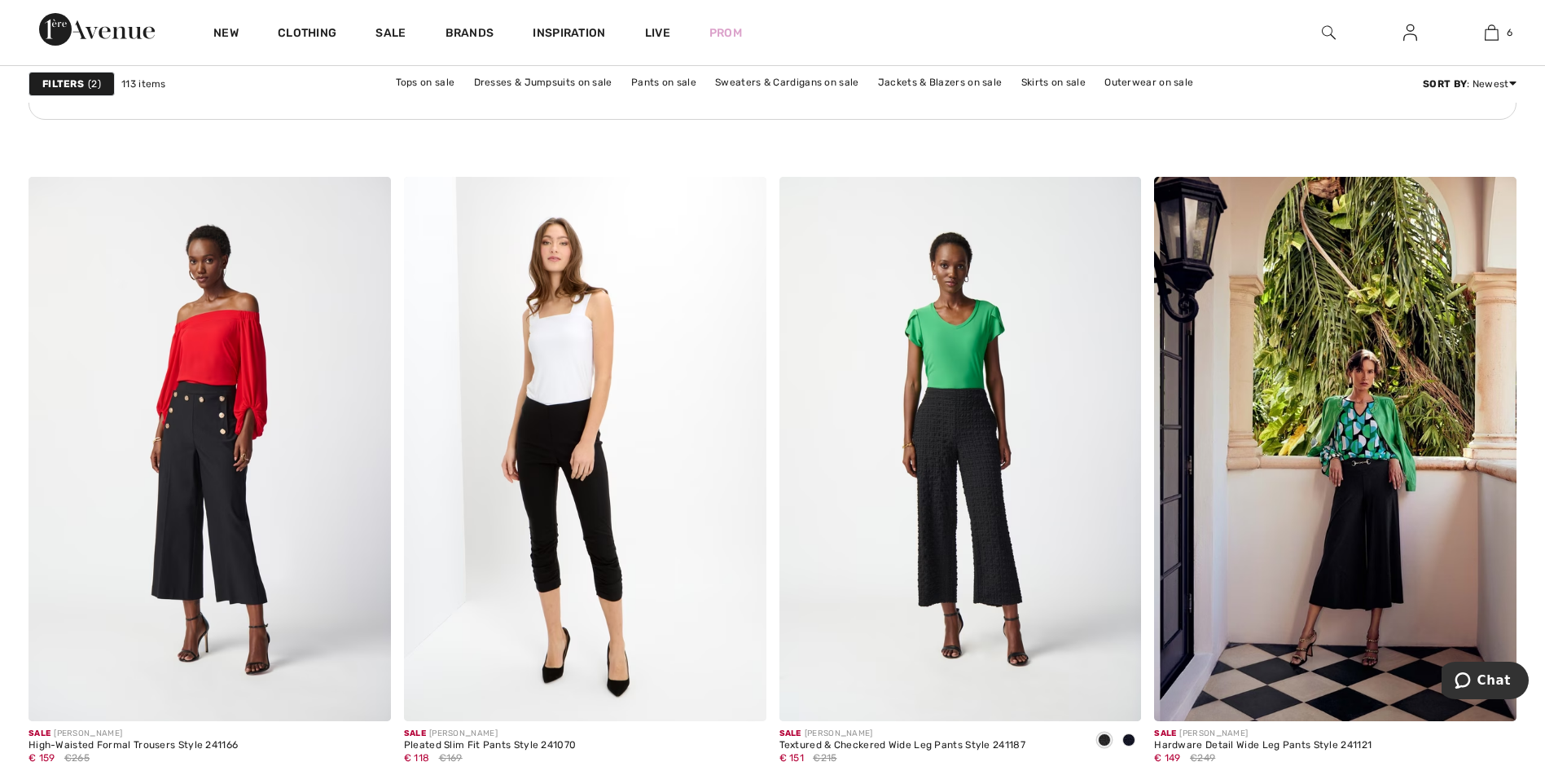
scroll to position [7820, 0]
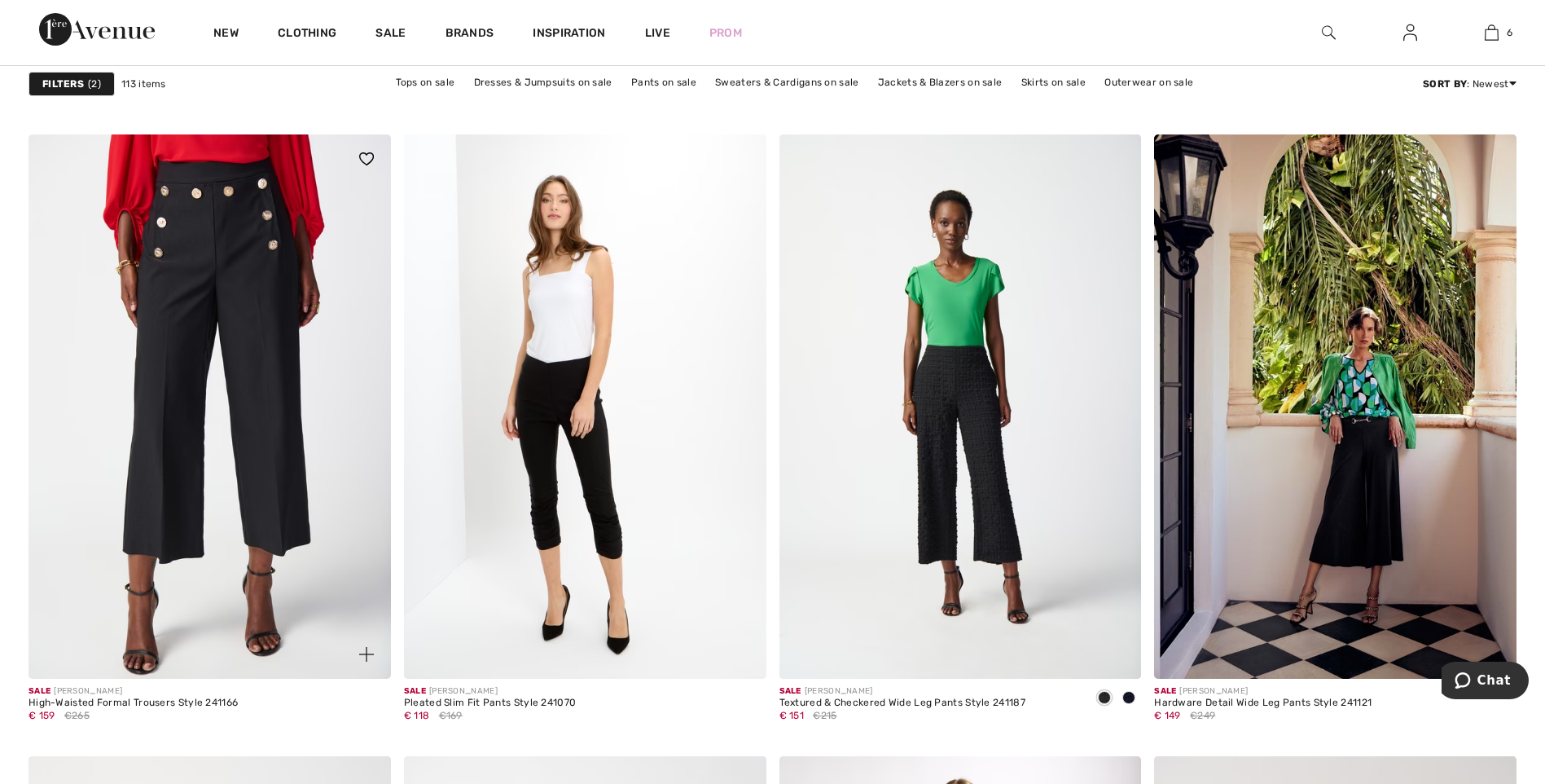
click at [257, 378] on img at bounding box center [210, 406] width 362 height 543
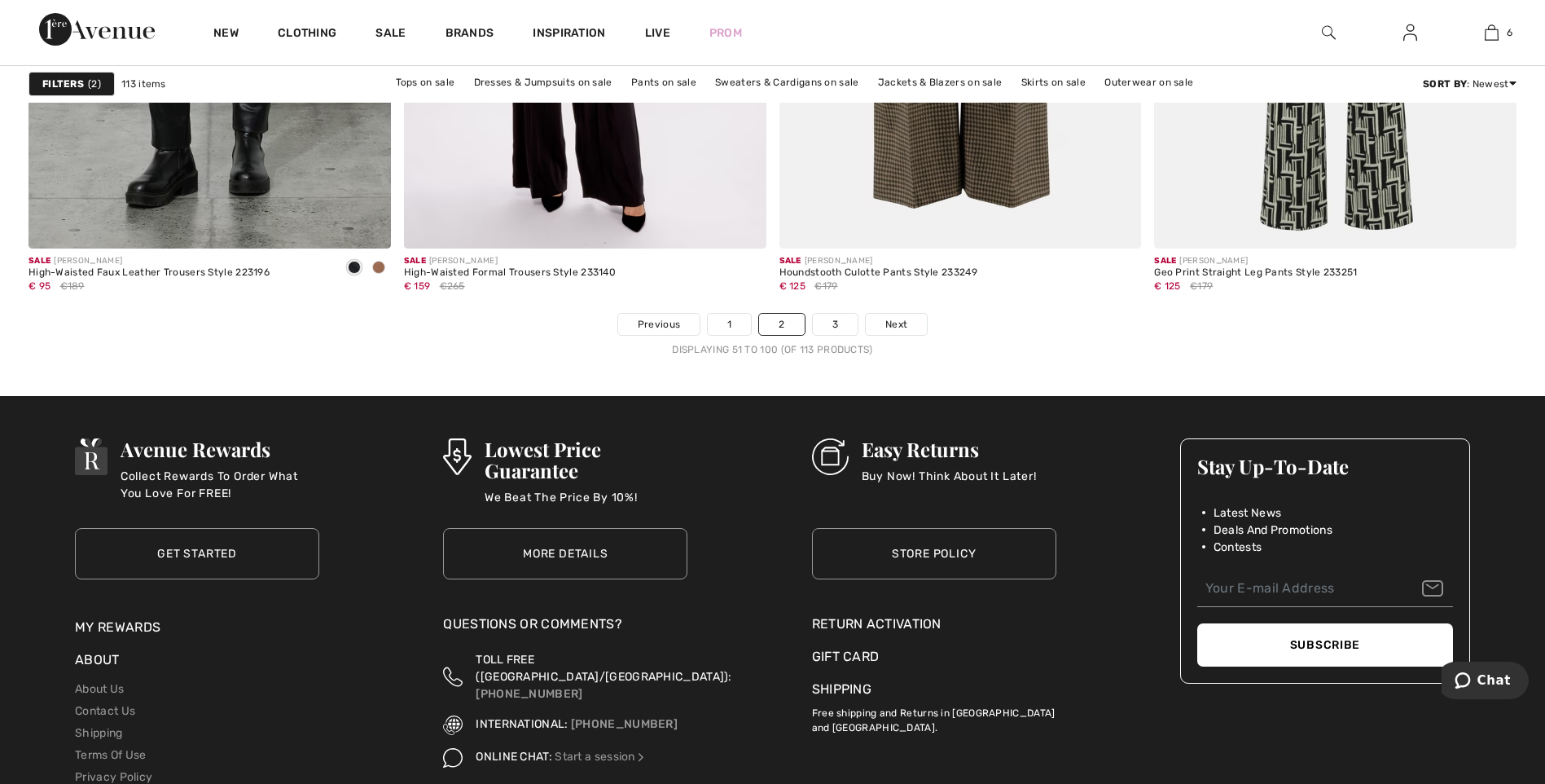
scroll to position [9449, 0]
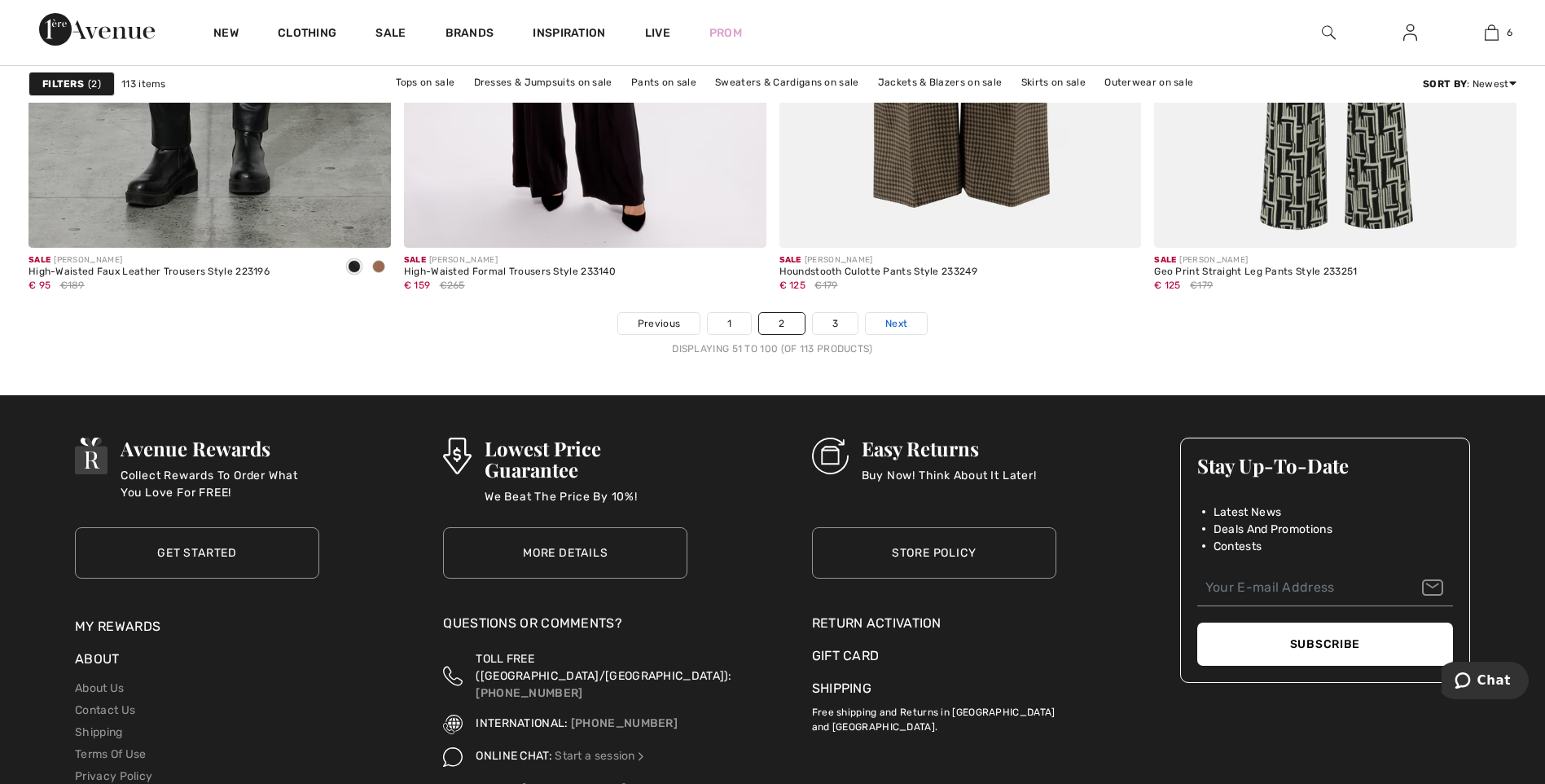
click at [907, 327] on link "Next" at bounding box center [896, 324] width 61 height 21
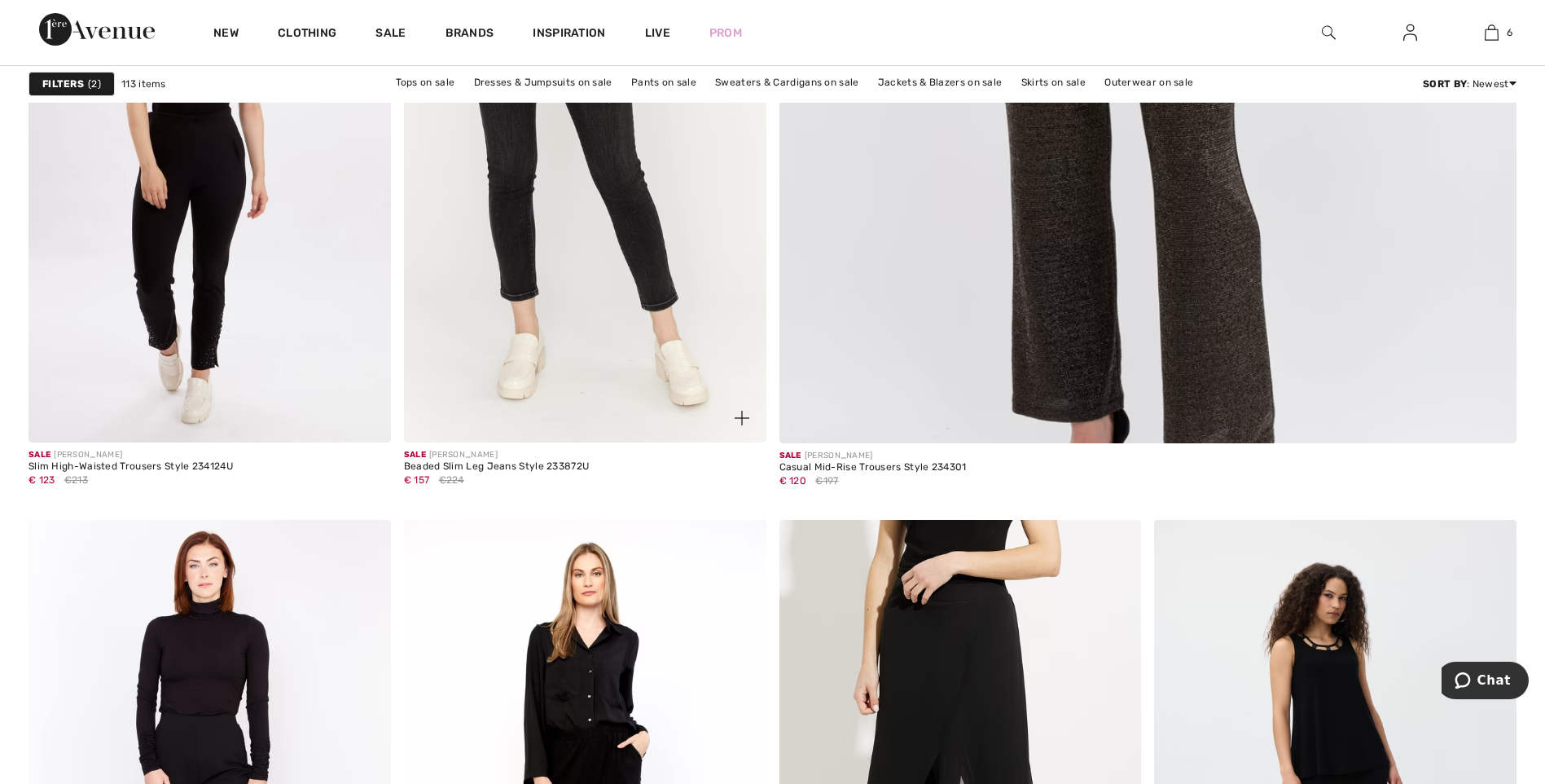
scroll to position [1303, 0]
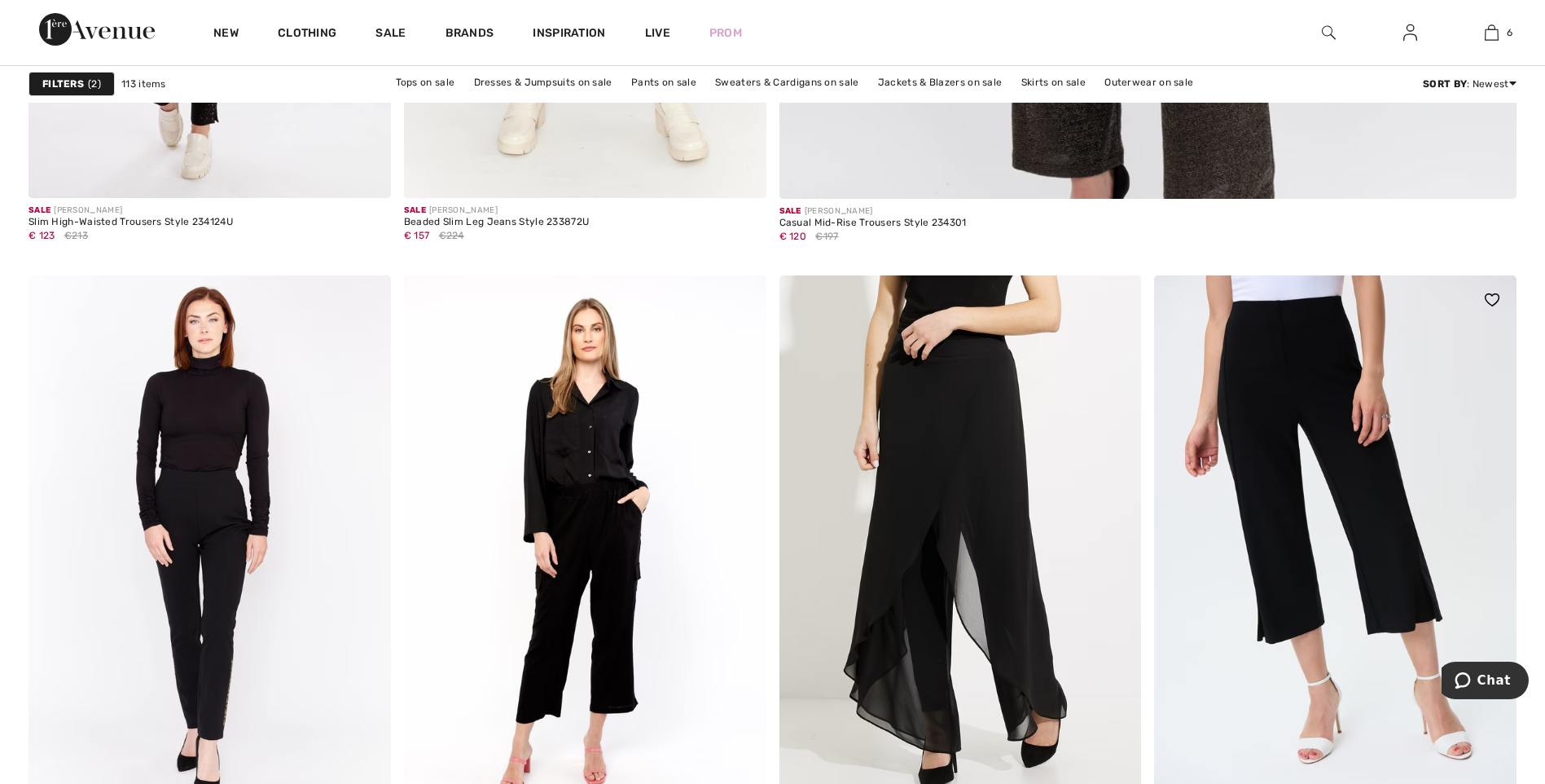
click at [1354, 532] on img at bounding box center [1335, 547] width 362 height 543
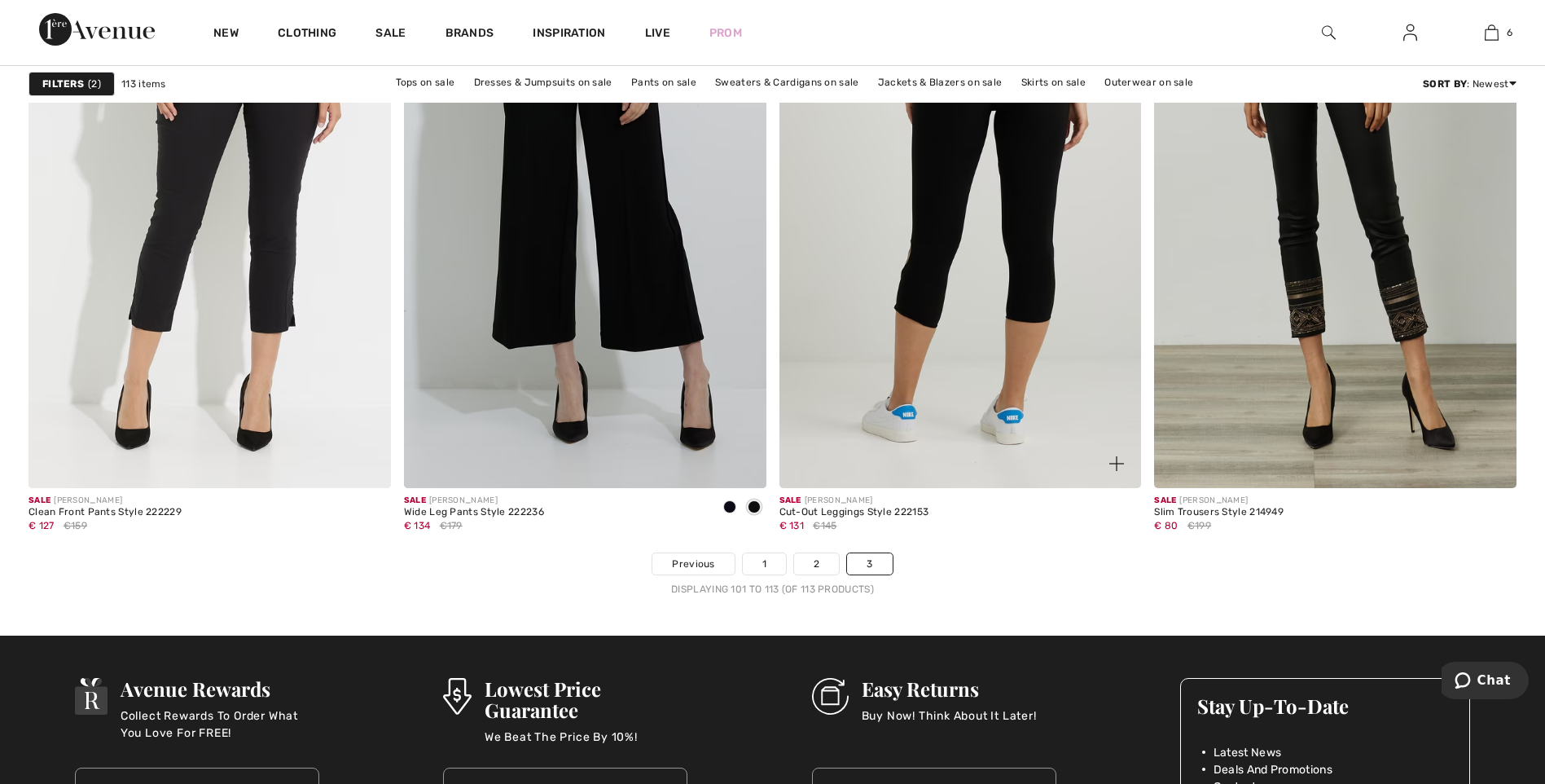
scroll to position [2443, 0]
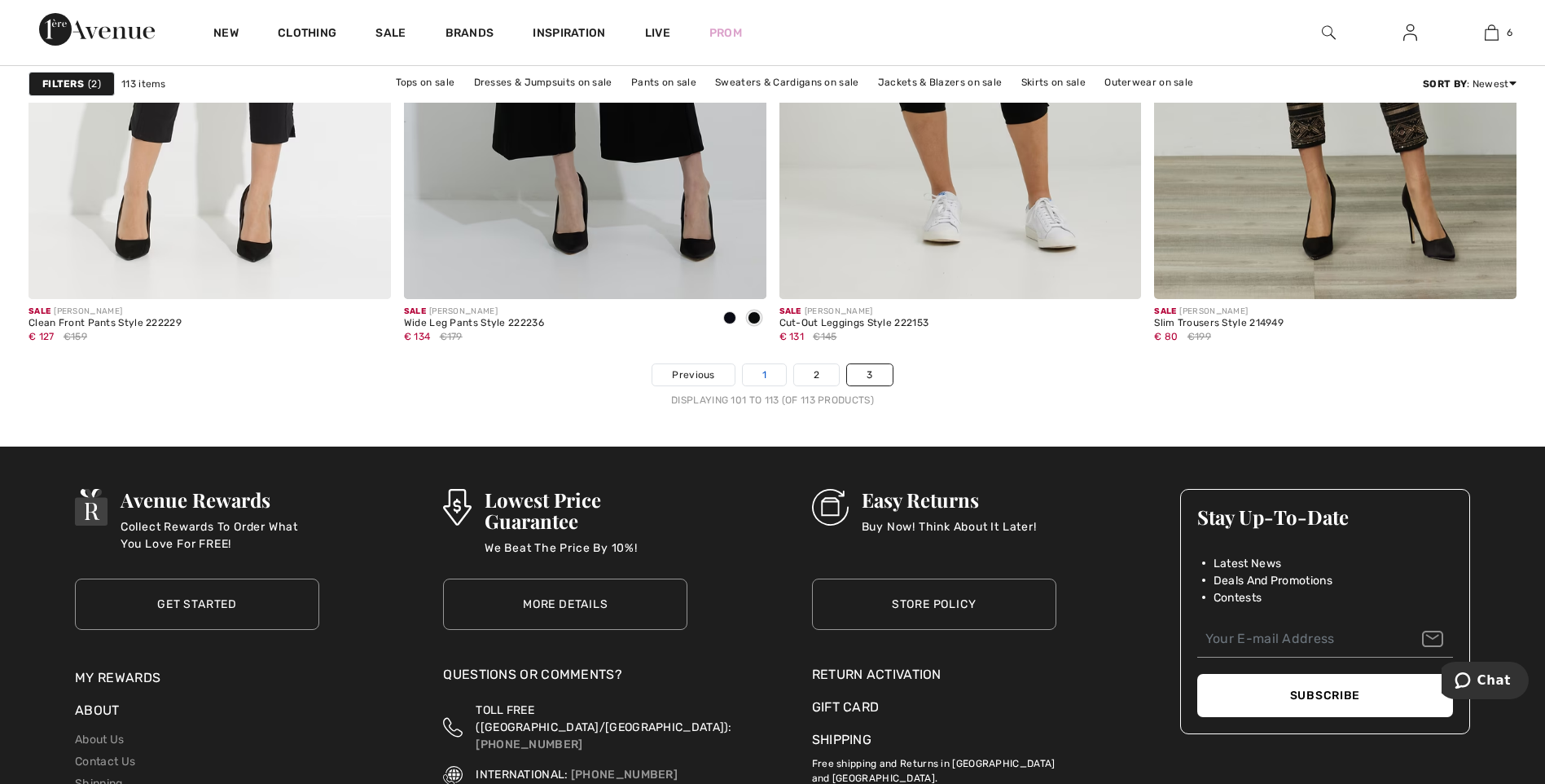
click at [771, 379] on link "1" at bounding box center [764, 375] width 43 height 21
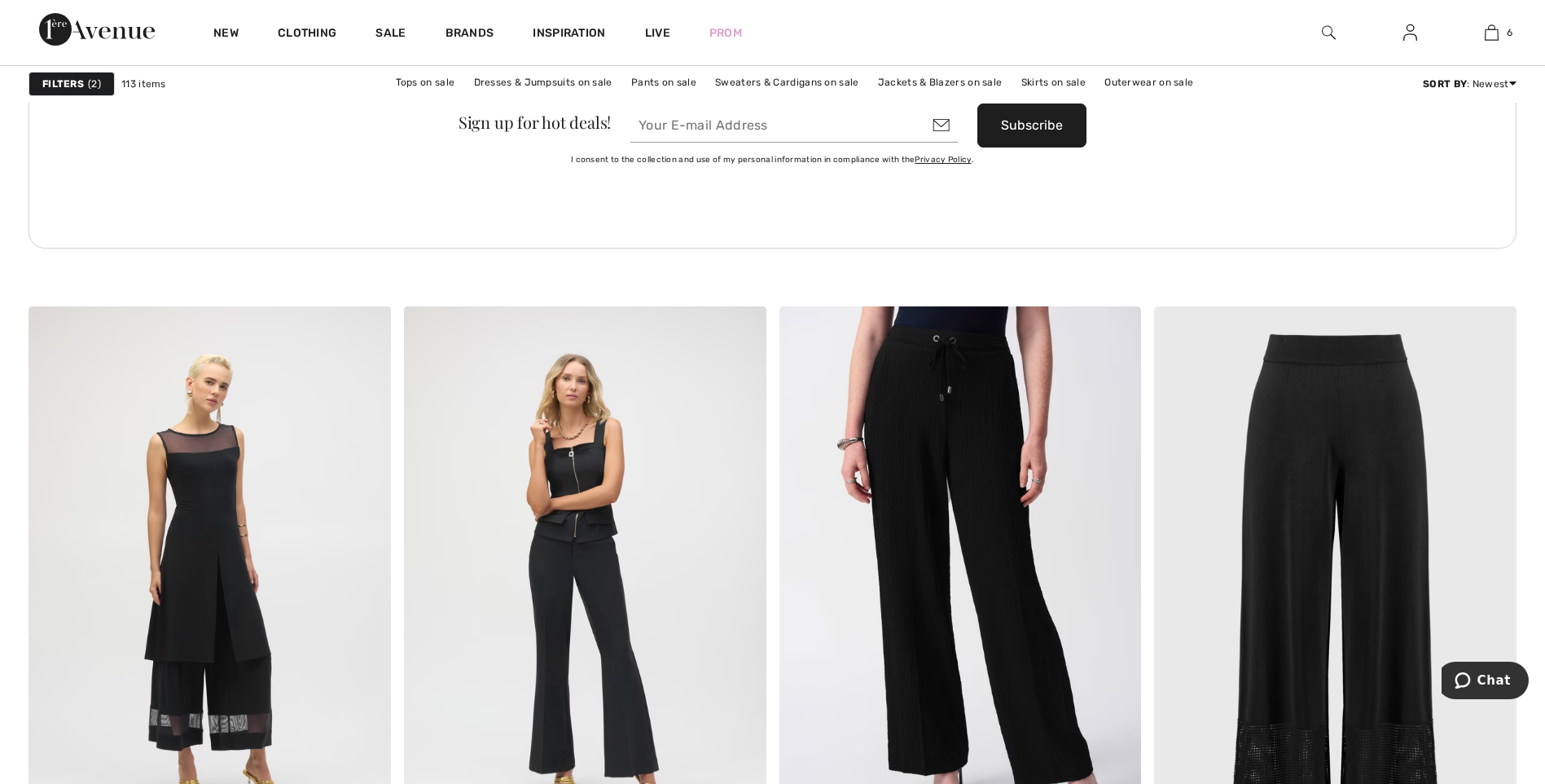
scroll to position [2851, 0]
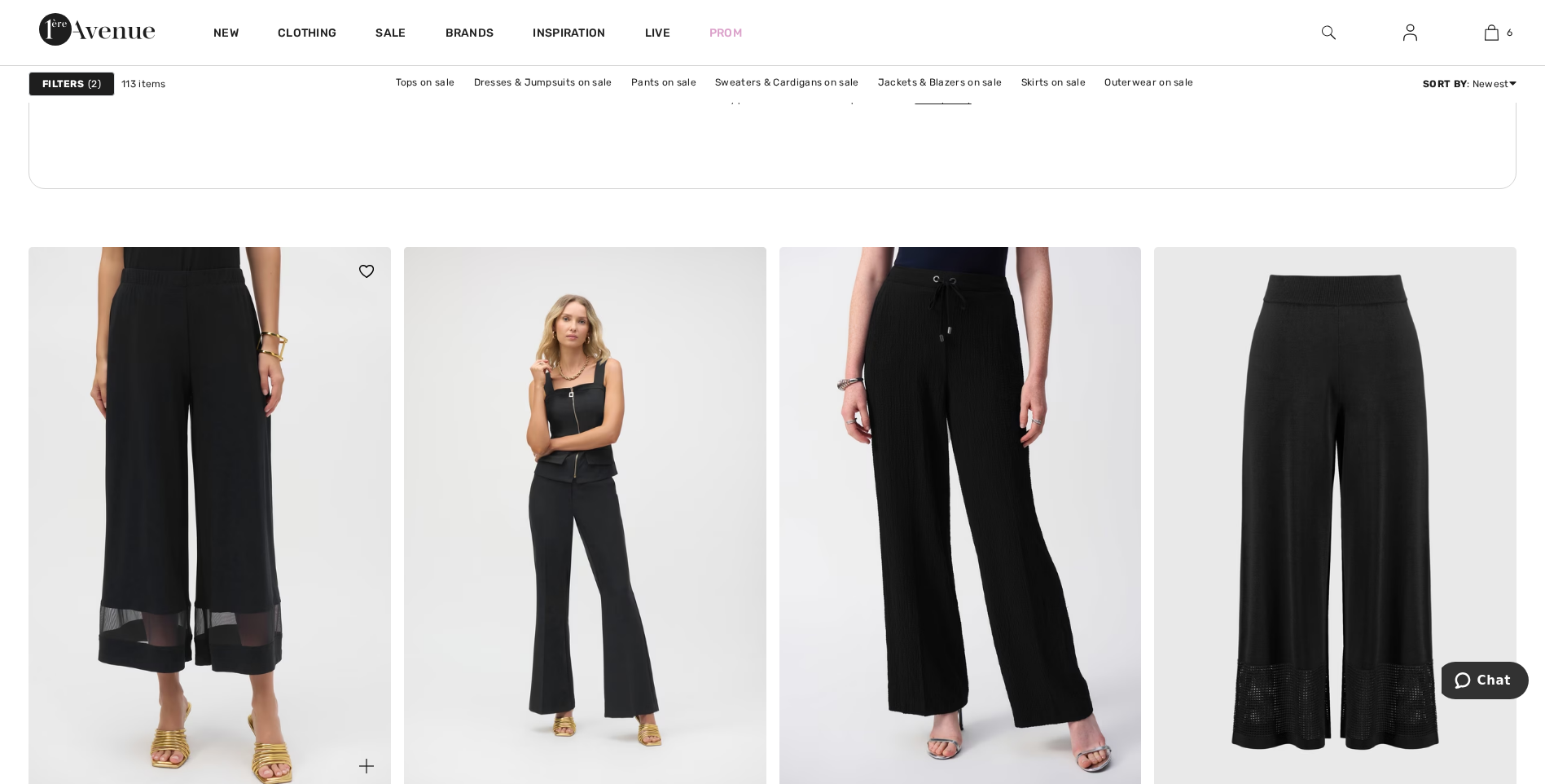
click at [236, 489] on img at bounding box center [210, 518] width 362 height 543
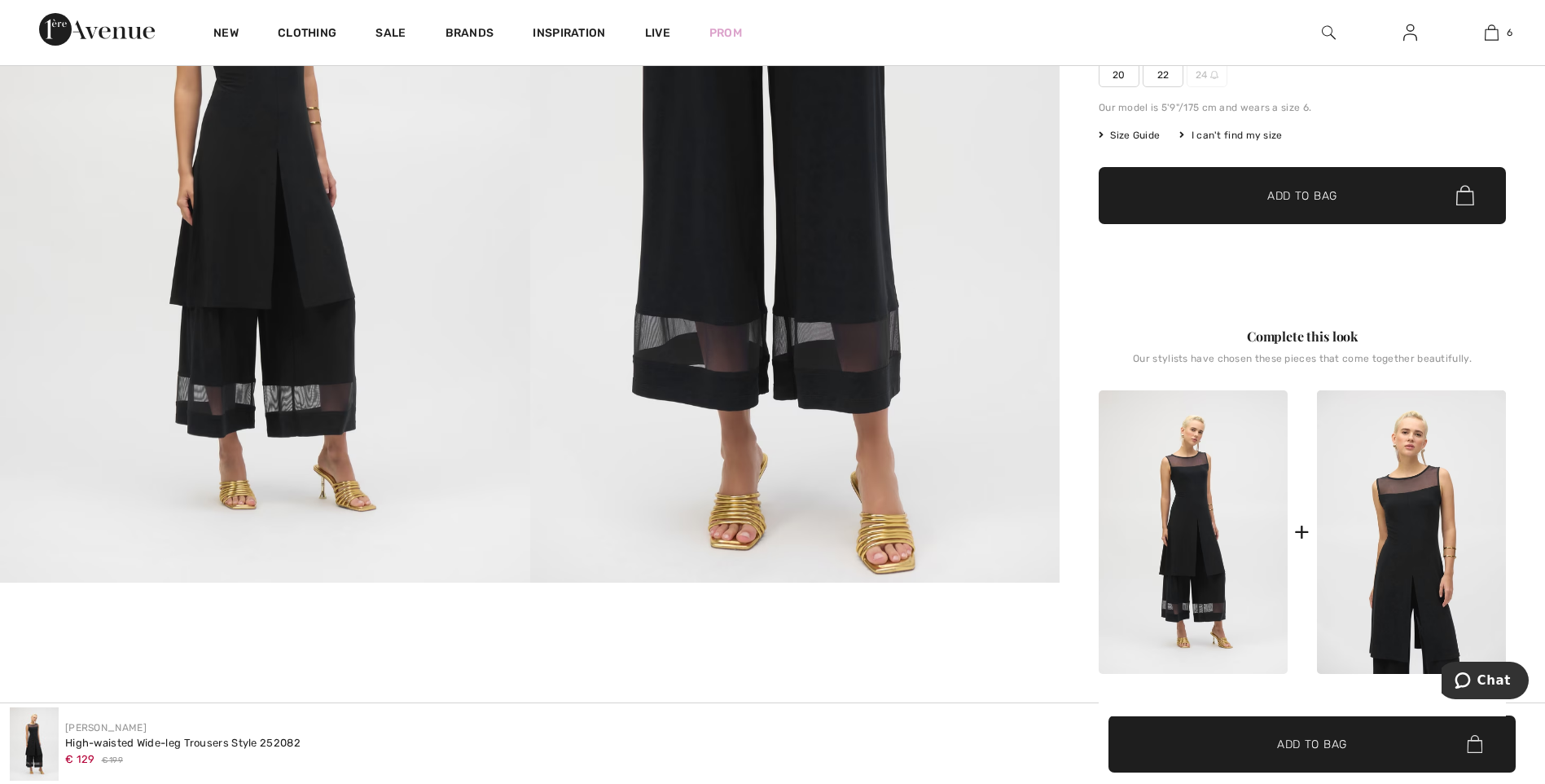
scroll to position [407, 0]
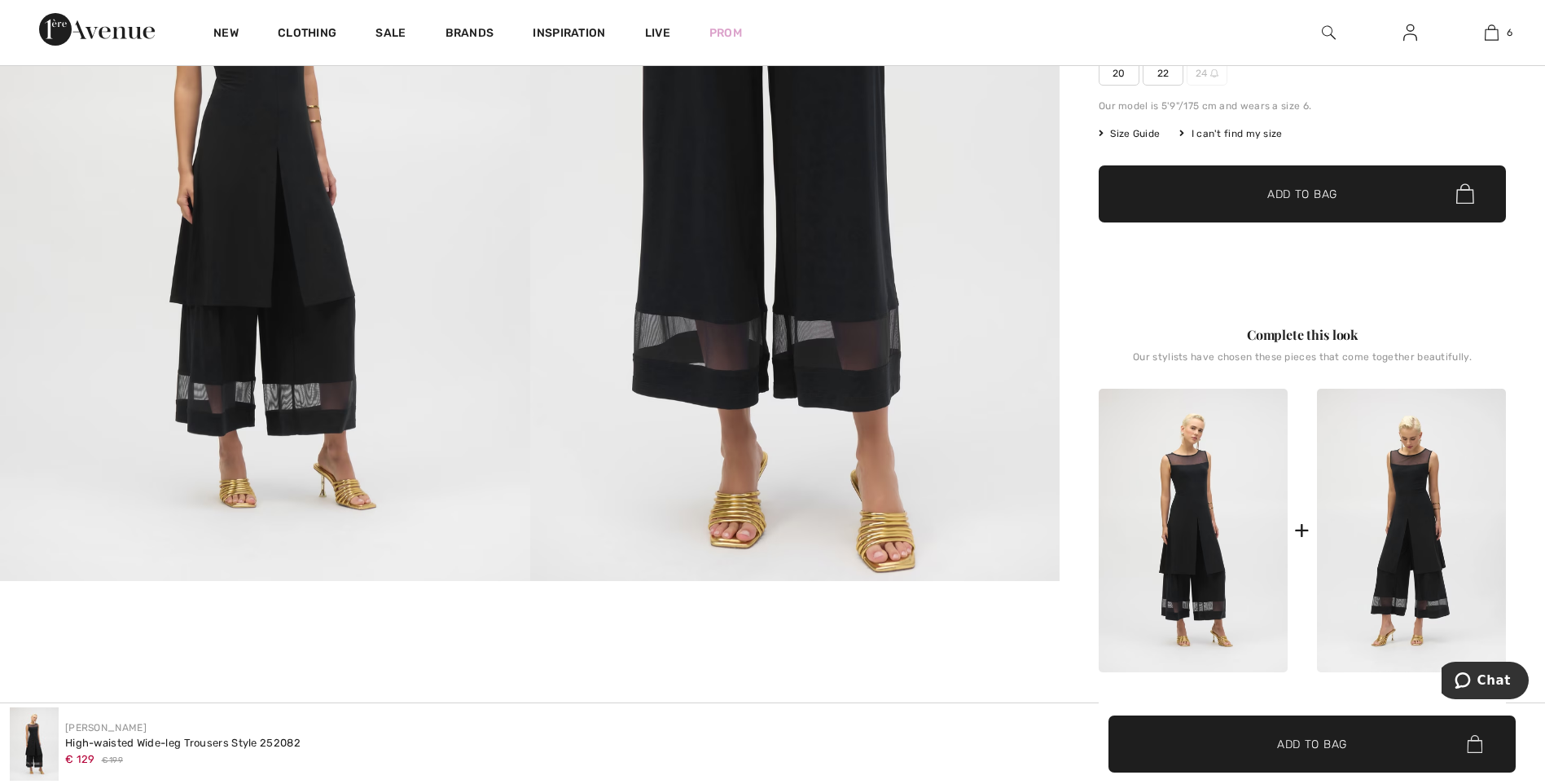
click at [1404, 484] on img at bounding box center [1412, 530] width 189 height 283
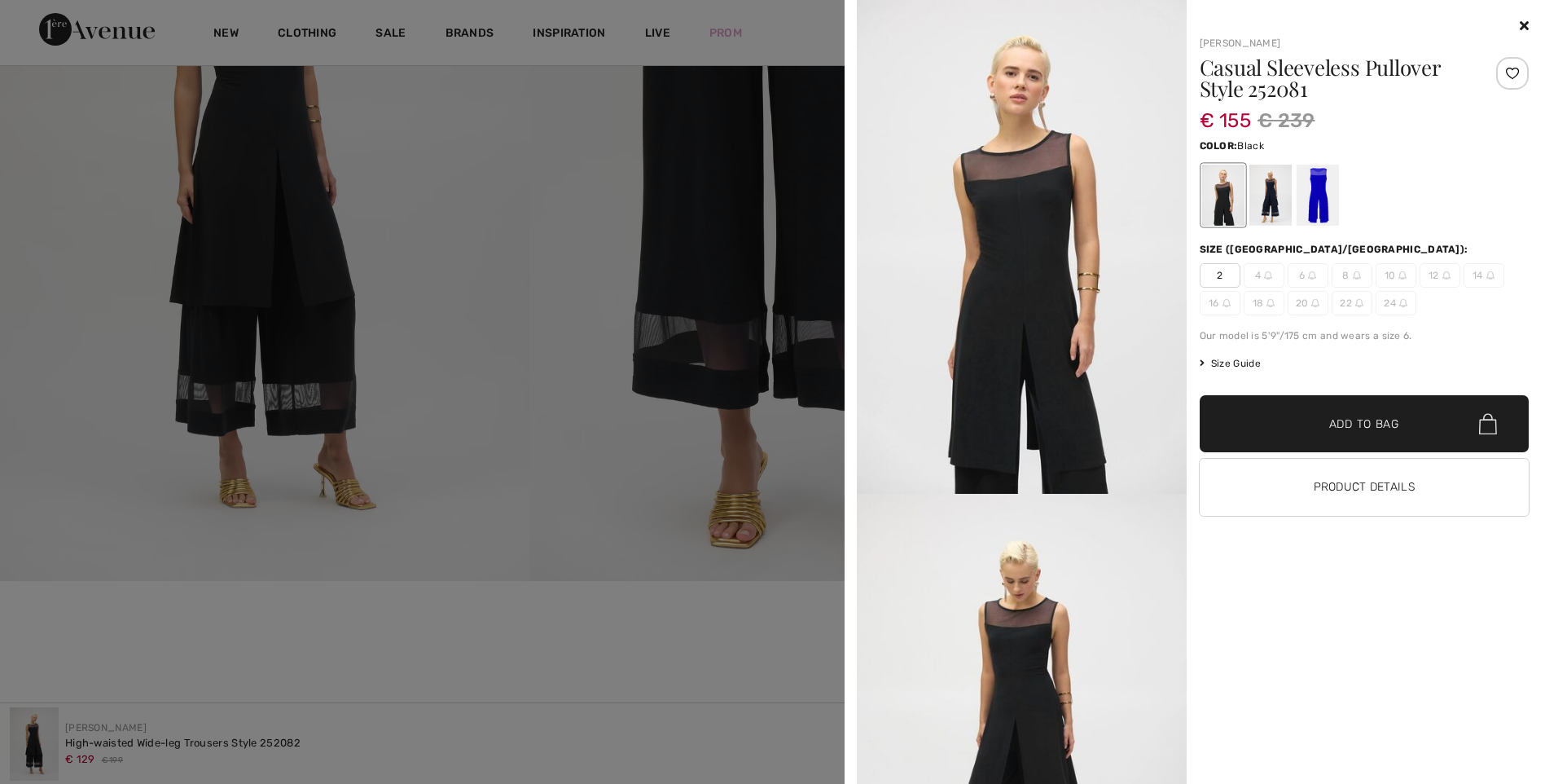
click at [1328, 198] on div at bounding box center [1318, 195] width 42 height 61
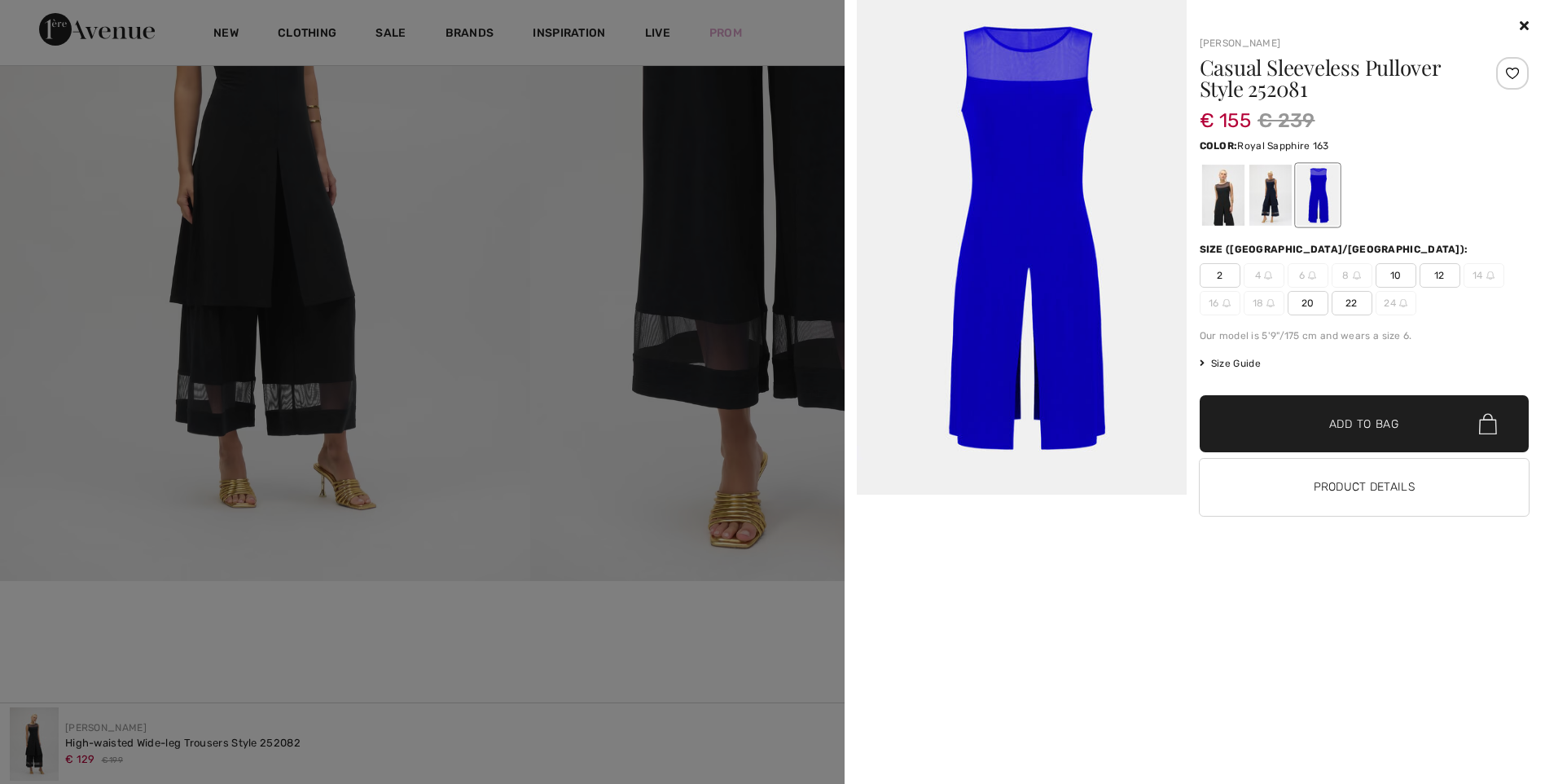
click at [1279, 203] on div at bounding box center [1270, 195] width 42 height 61
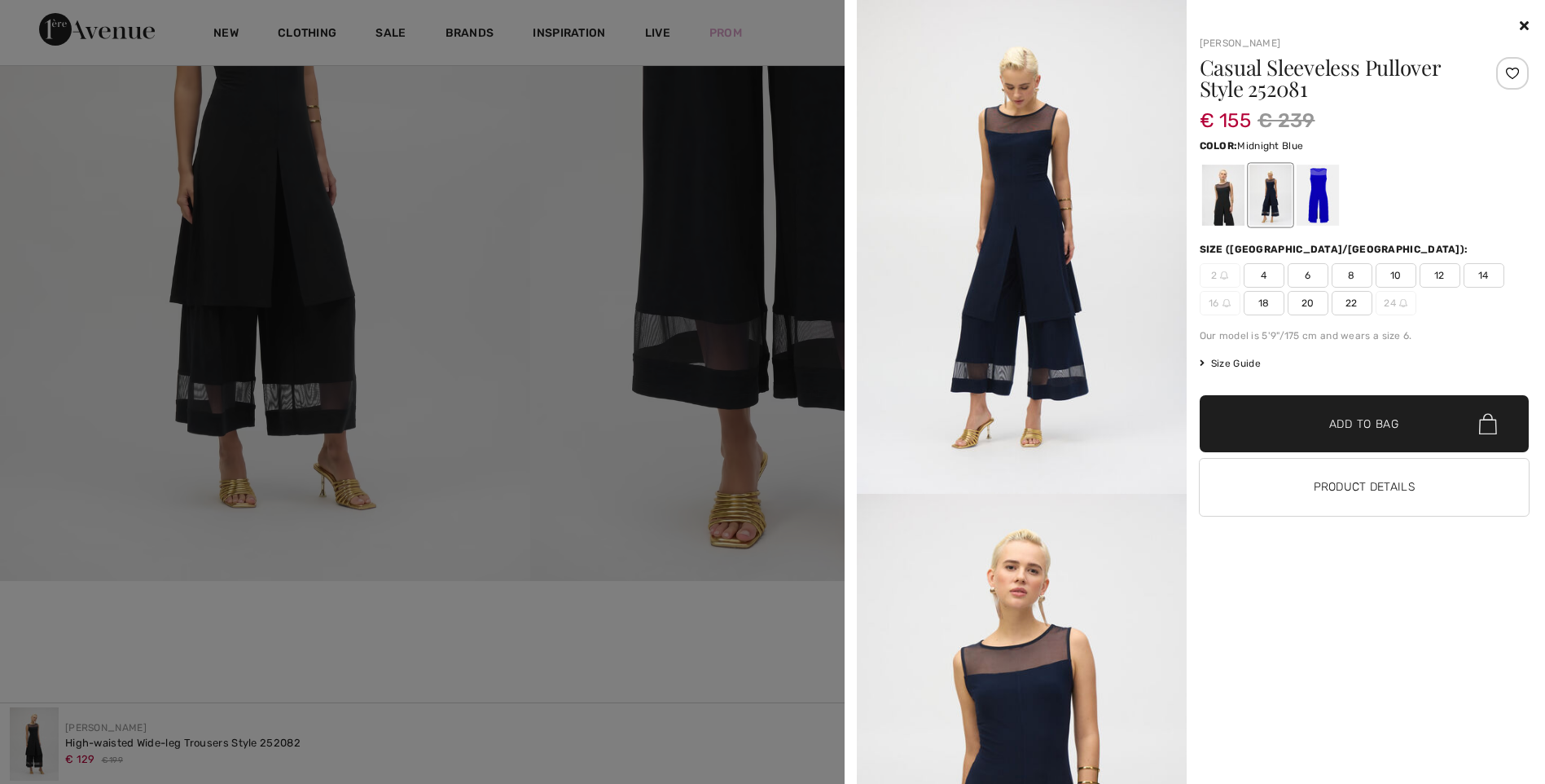
click at [1221, 201] on div at bounding box center [1222, 195] width 42 height 61
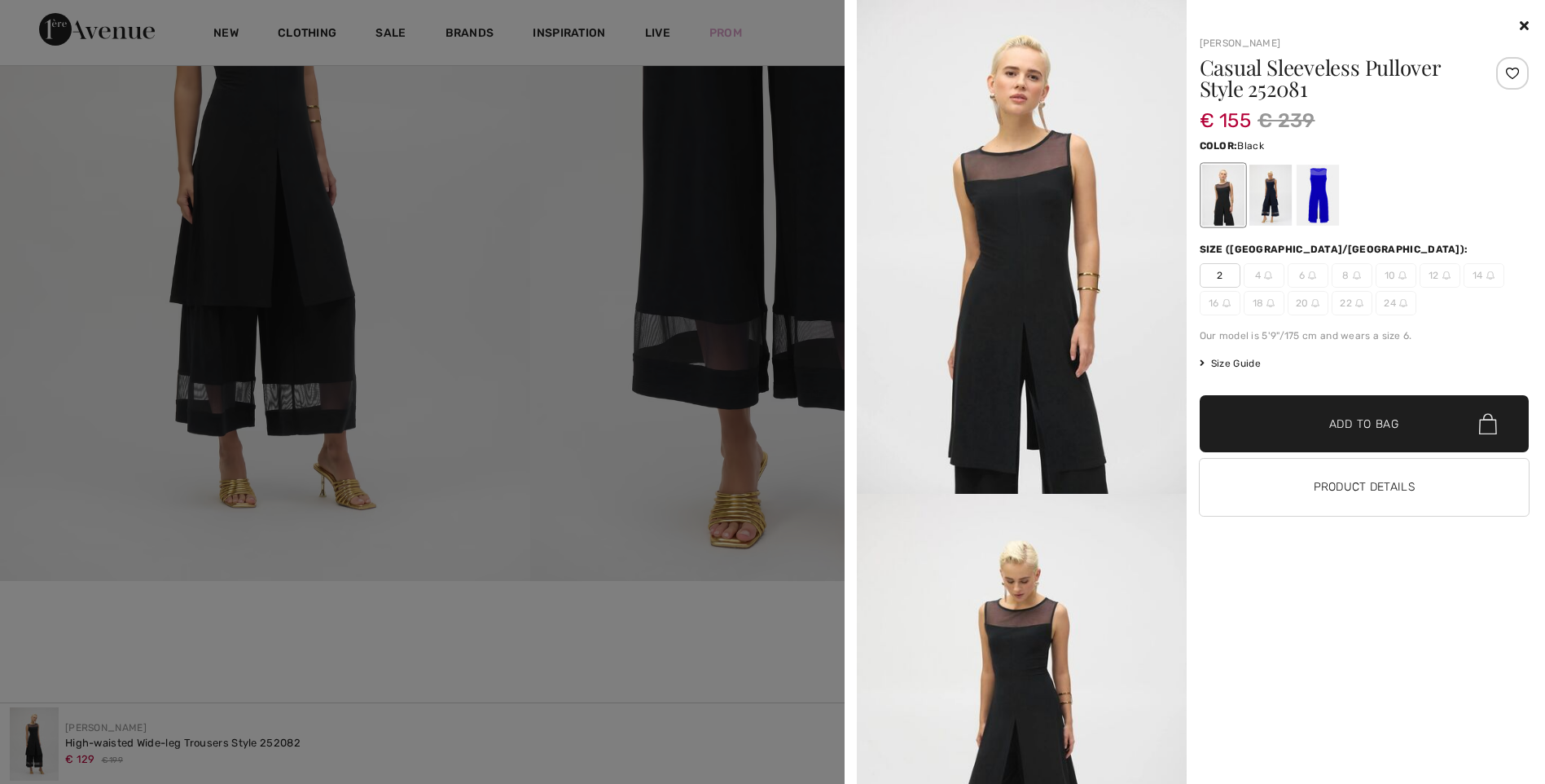
click at [1526, 30] on icon at bounding box center [1524, 25] width 9 height 13
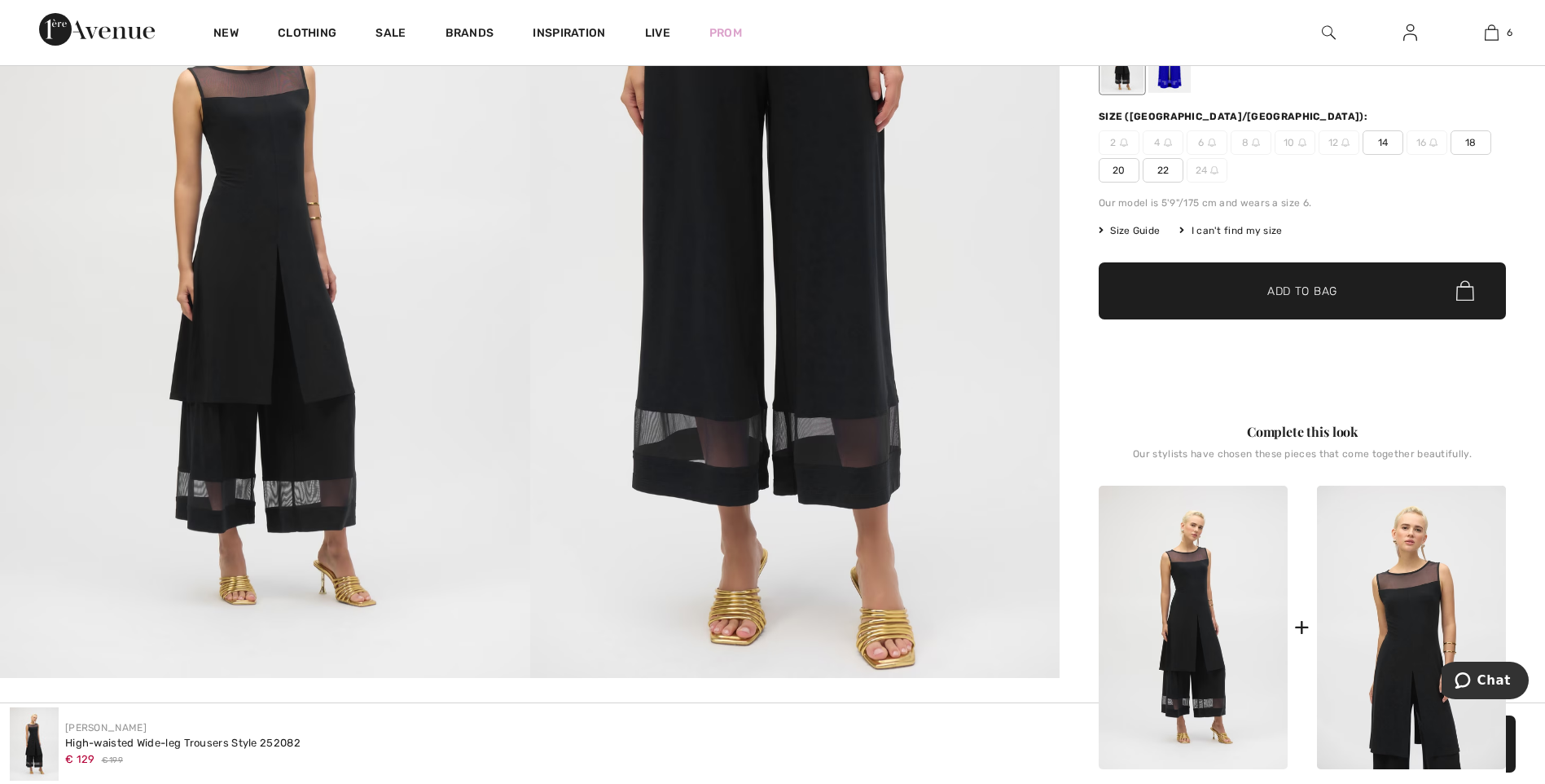
scroll to position [0, 0]
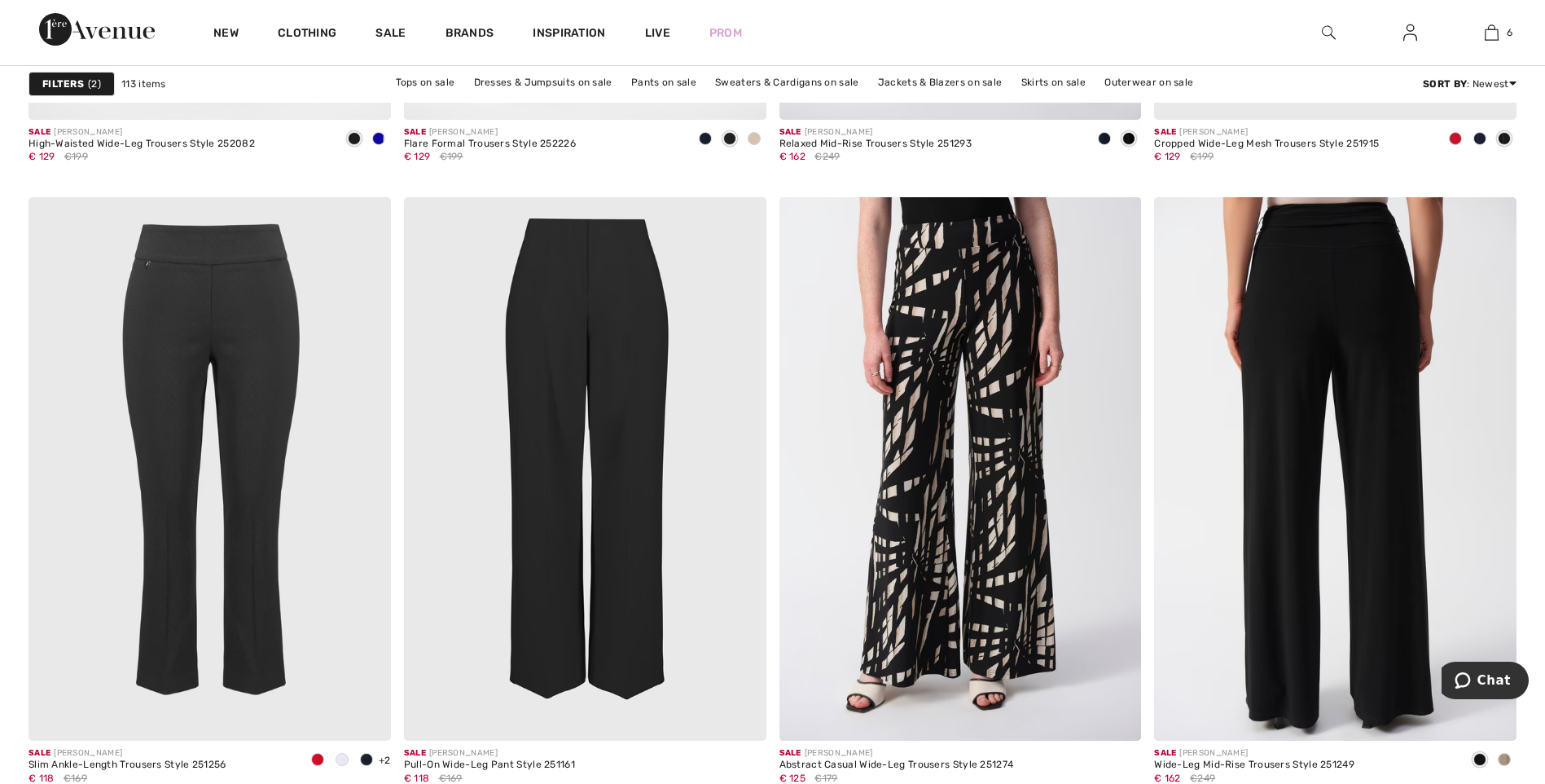
scroll to position [3503, 0]
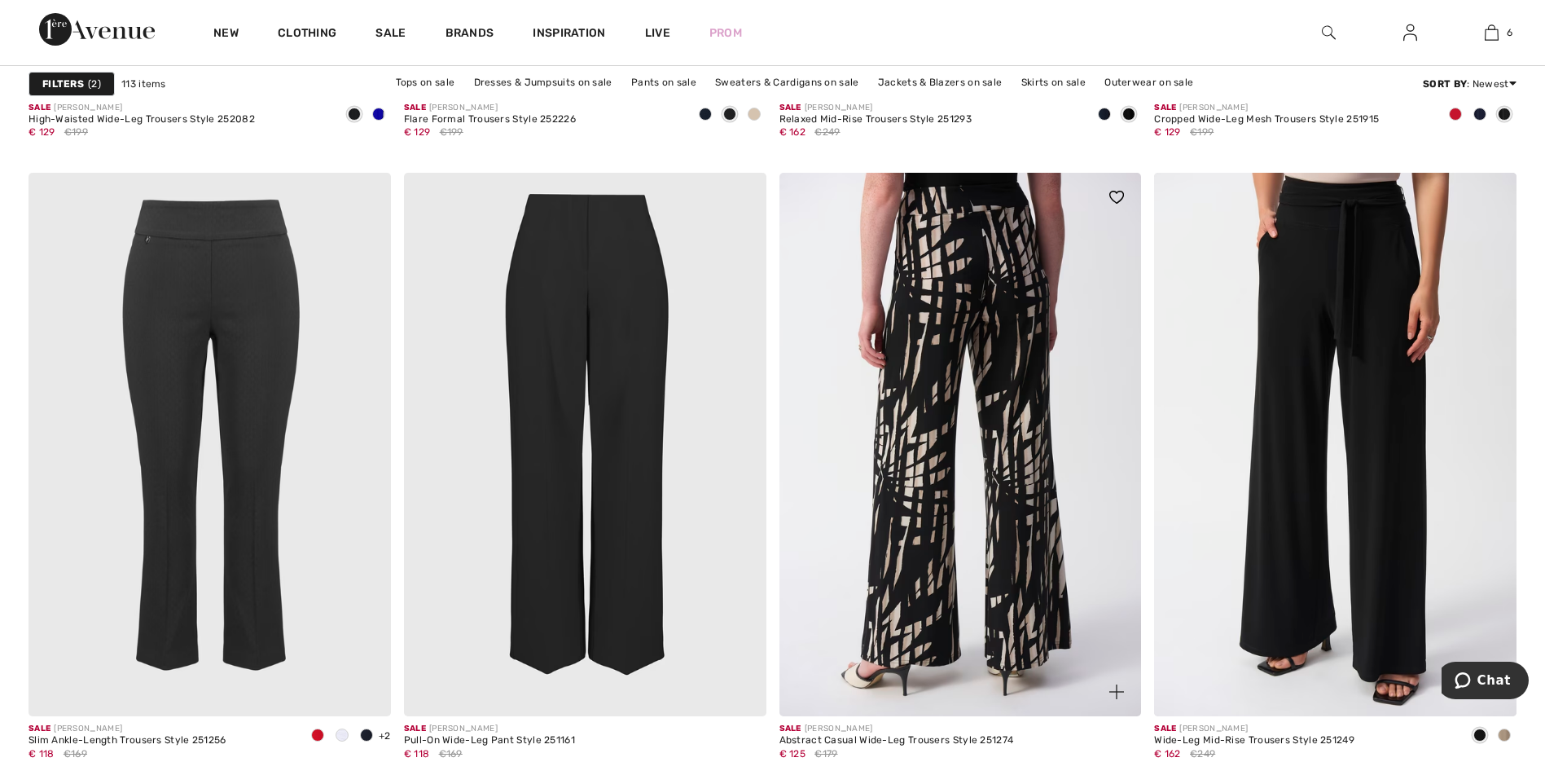
click at [998, 437] on img at bounding box center [960, 444] width 362 height 543
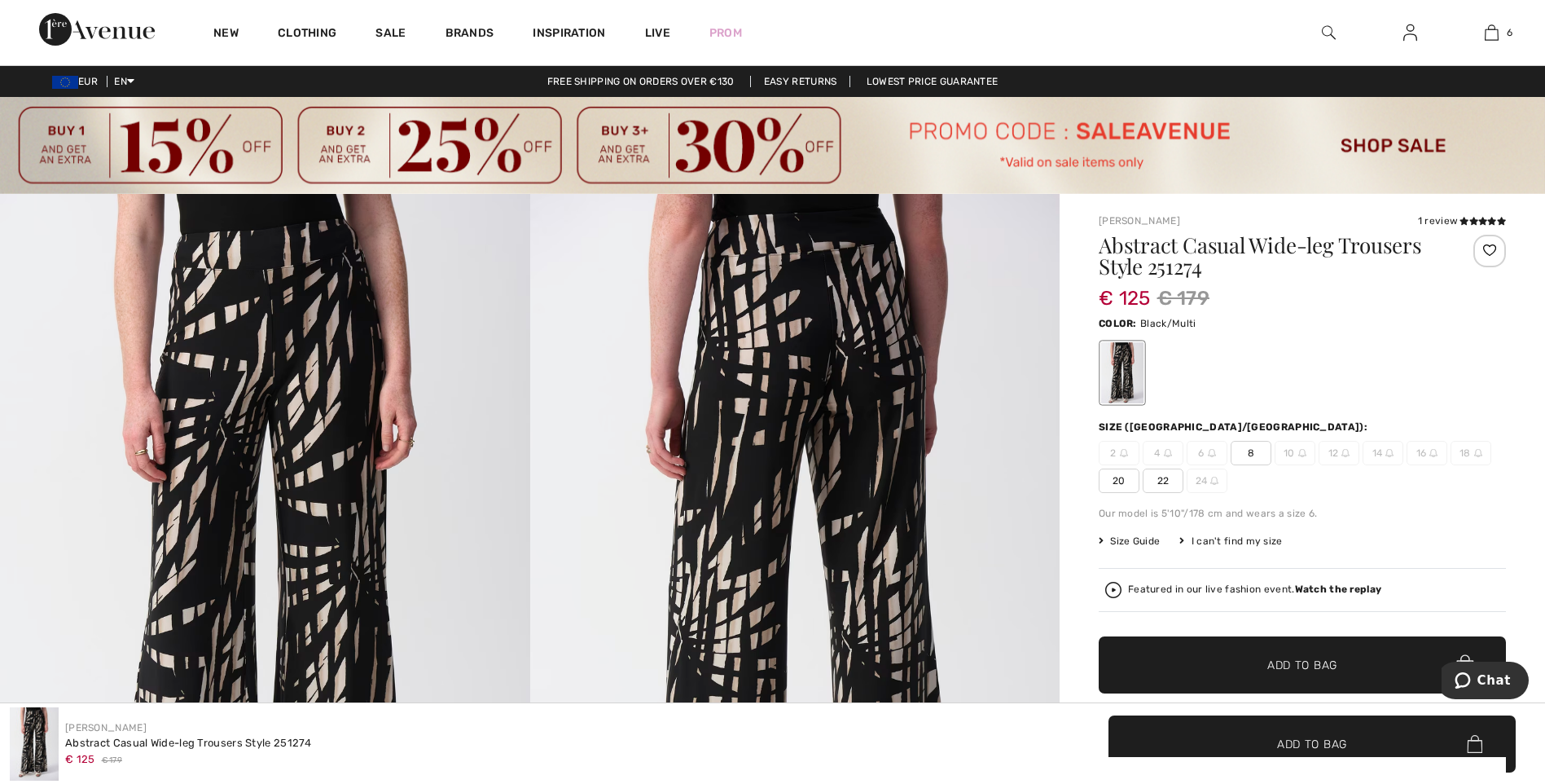
click at [1250, 456] on span "8" at bounding box center [1251, 453] width 40 height 24
click at [1303, 669] on span "Add to Bag" at bounding box center [1302, 665] width 70 height 17
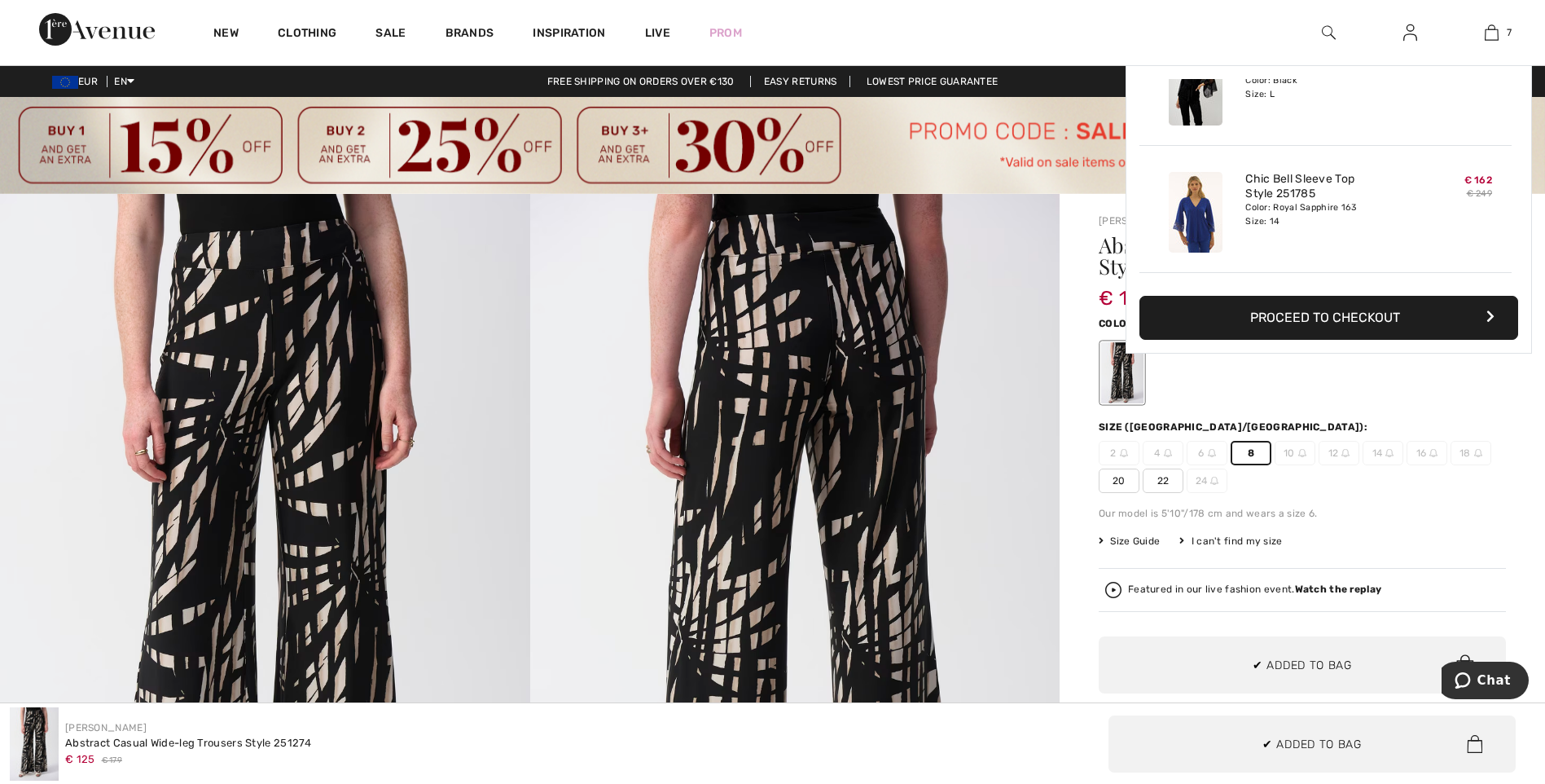
scroll to position [686, 0]
click at [1494, 32] on img at bounding box center [1492, 33] width 13 height 19
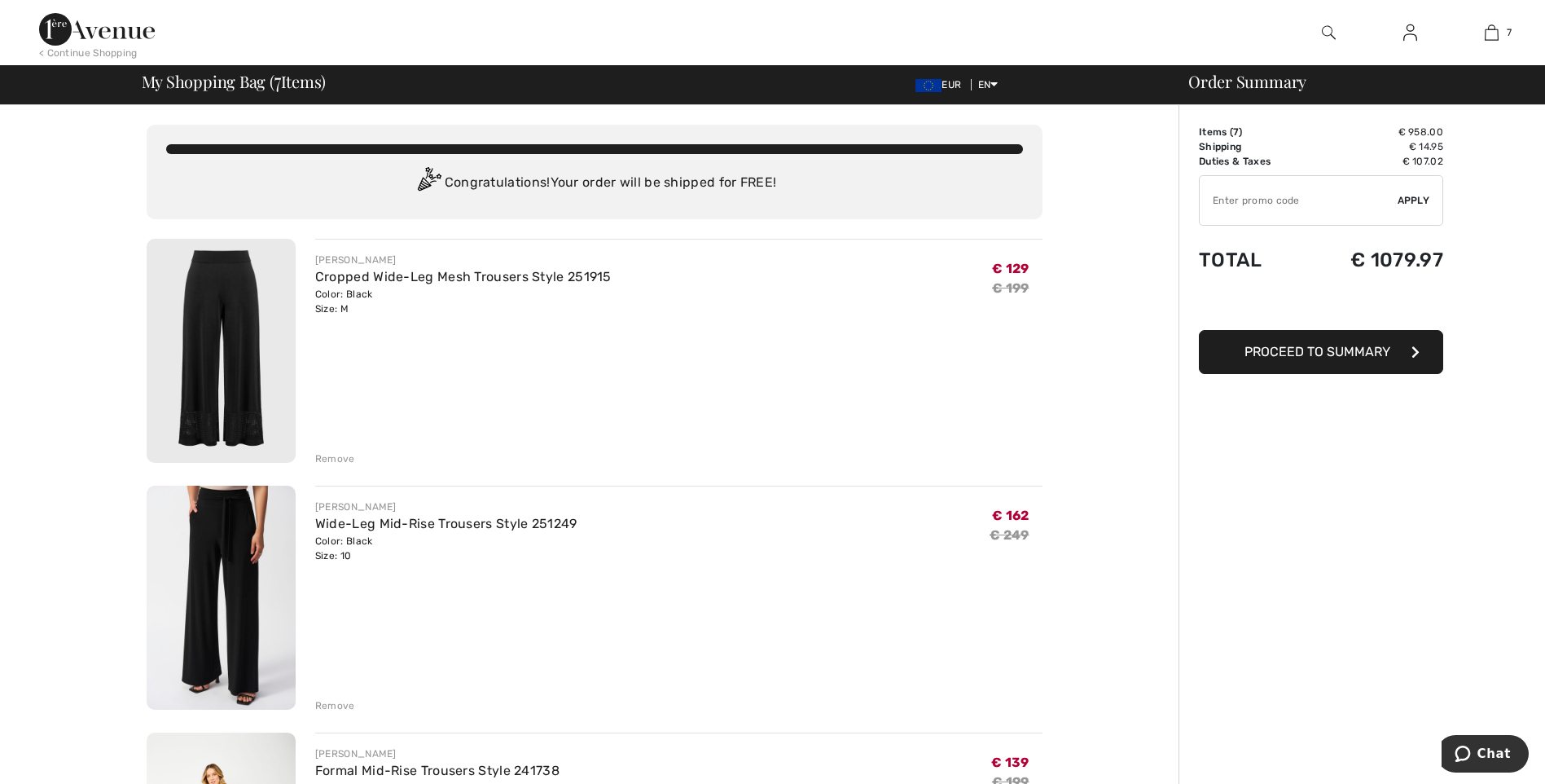
click at [1285, 198] on input "TEXT" at bounding box center [1299, 200] width 198 height 49
click at [118, 39] on img at bounding box center [97, 30] width 116 height 33
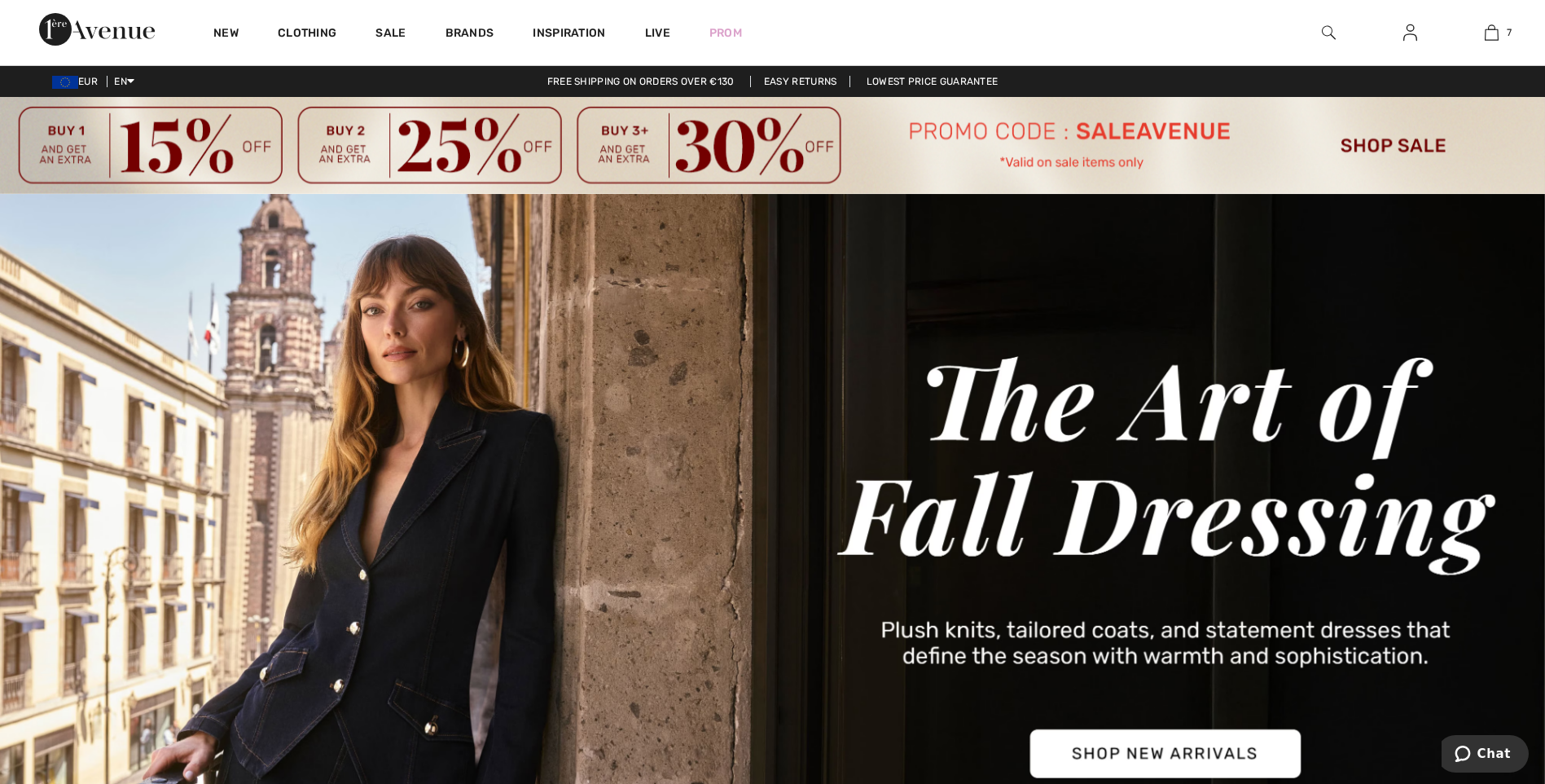
click at [1122, 128] on img at bounding box center [772, 145] width 1545 height 97
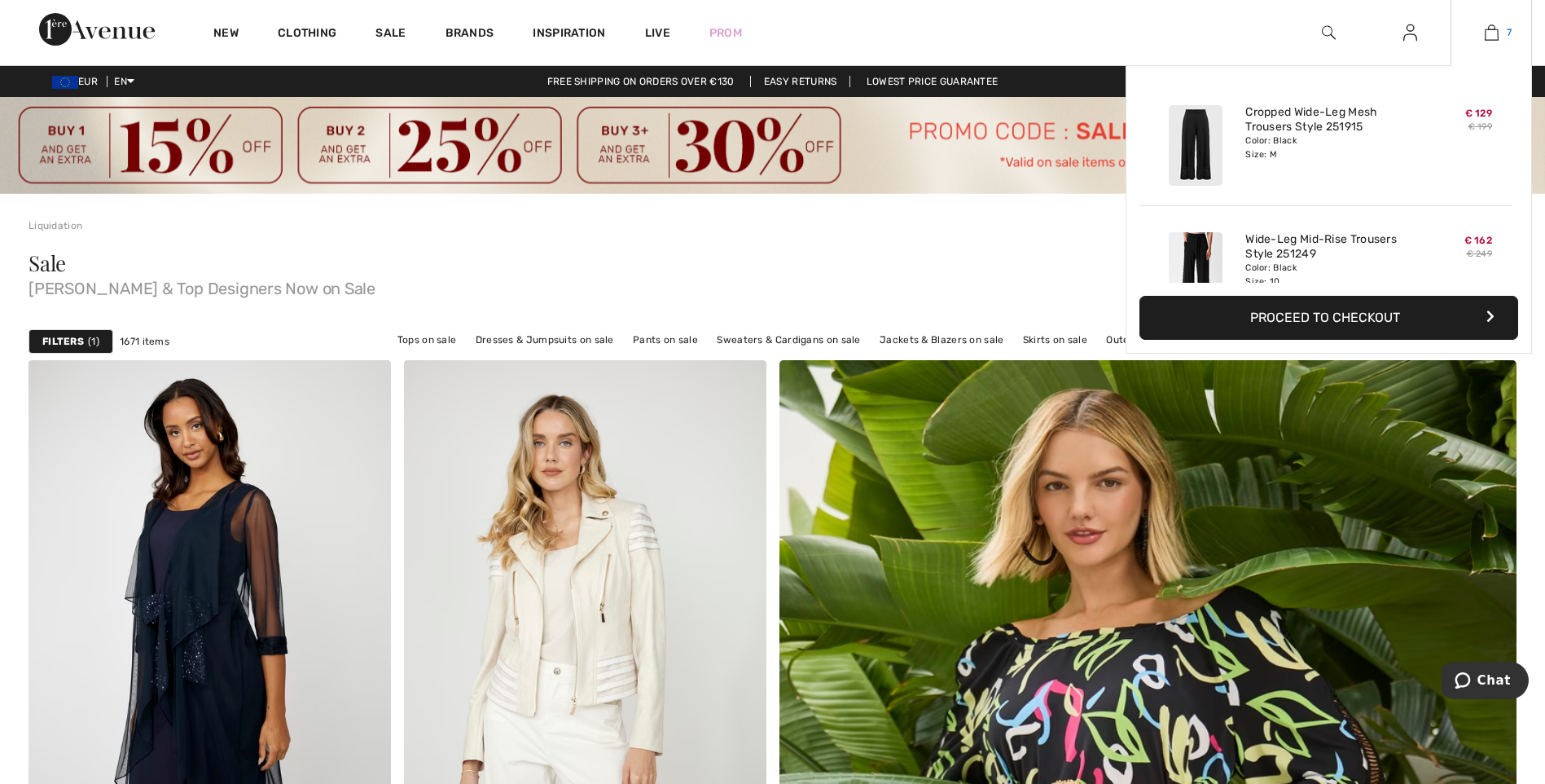
click at [1493, 33] on img at bounding box center [1492, 33] width 13 height 19
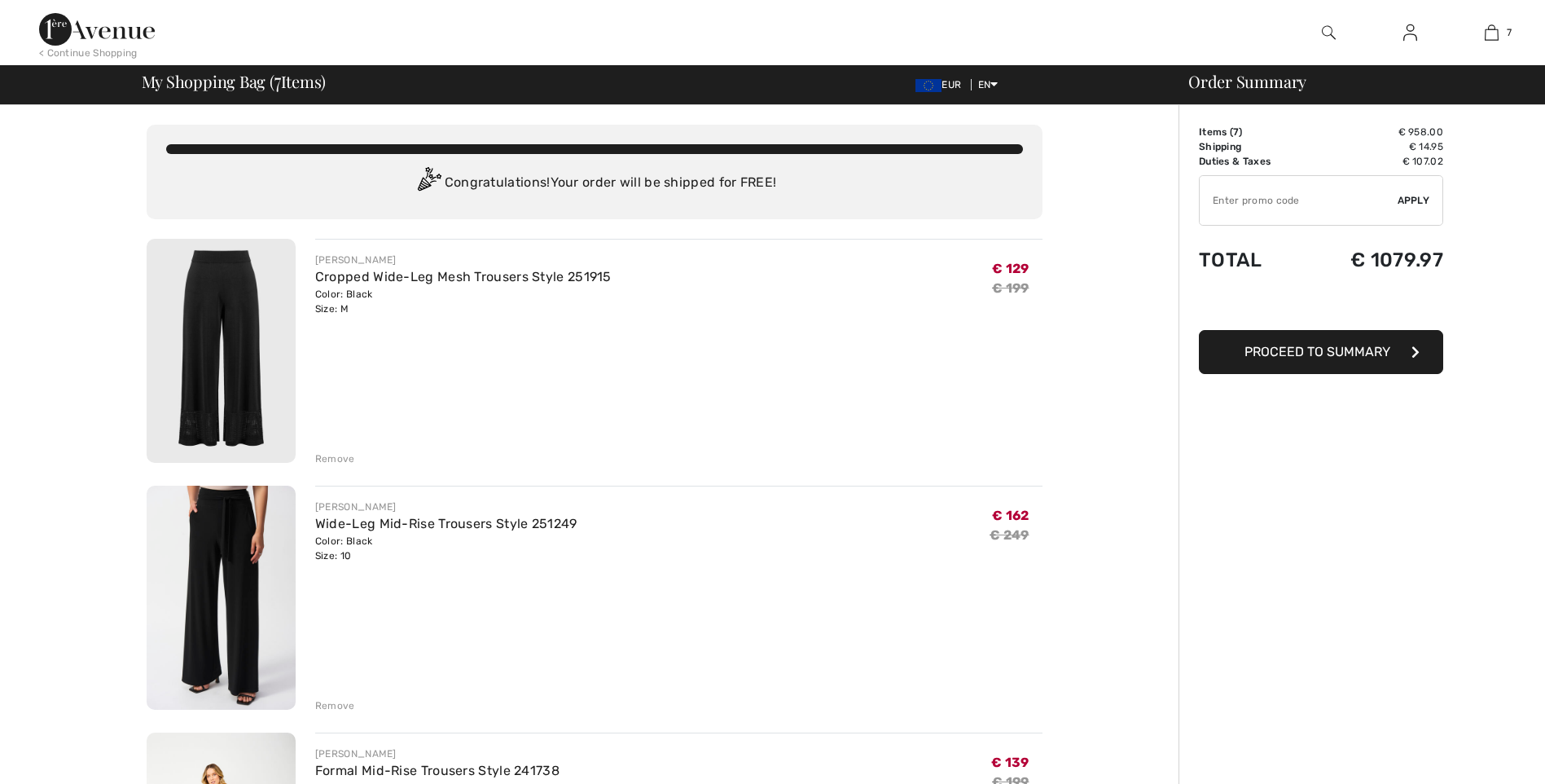
click at [1292, 204] on input "TEXT" at bounding box center [1299, 200] width 198 height 49
type input "SALEAVENUE"
click at [1425, 201] on span "Apply" at bounding box center [1414, 199] width 33 height 14
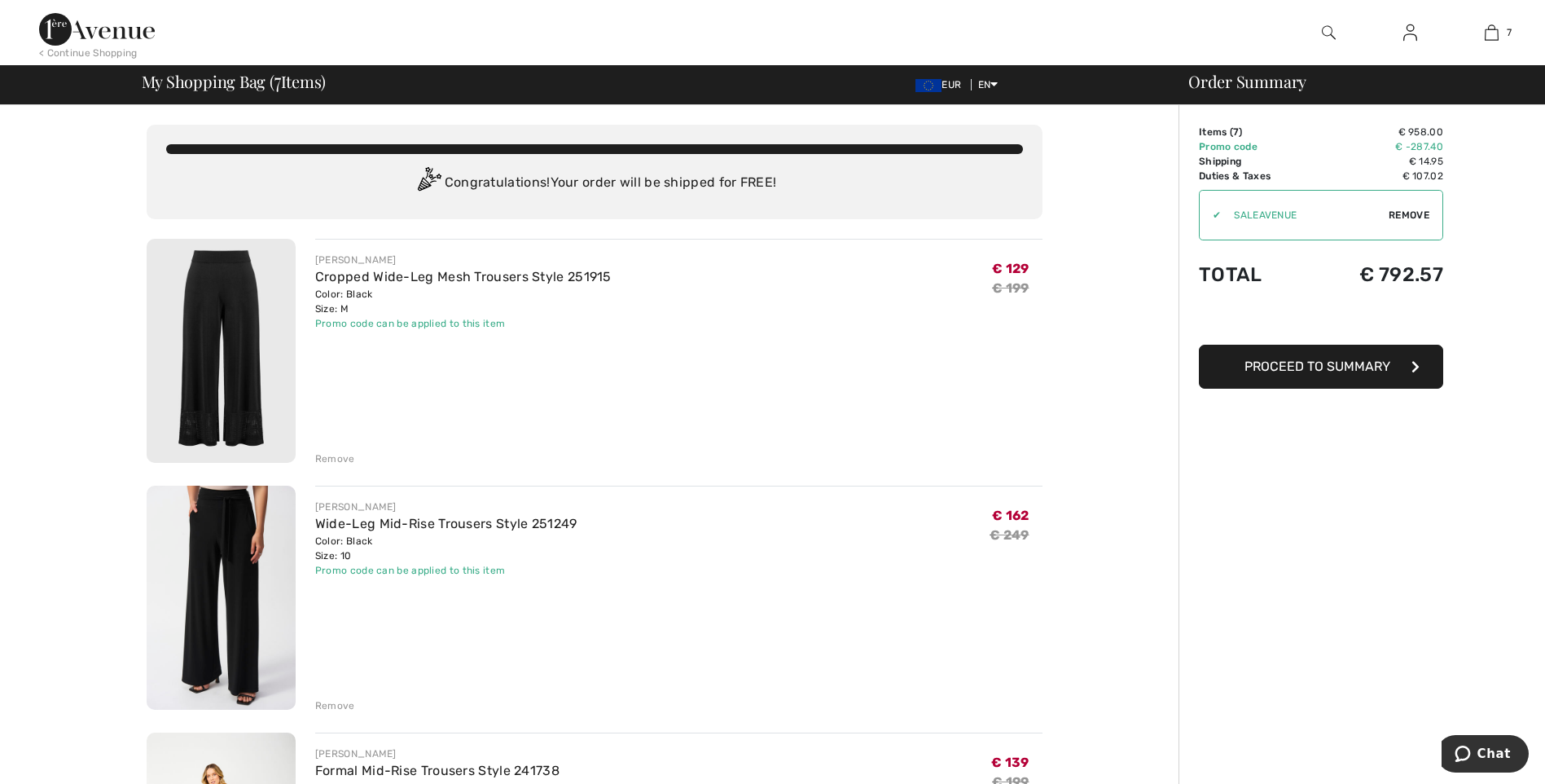
click at [335, 457] on div "Remove" at bounding box center [334, 458] width 39 height 14
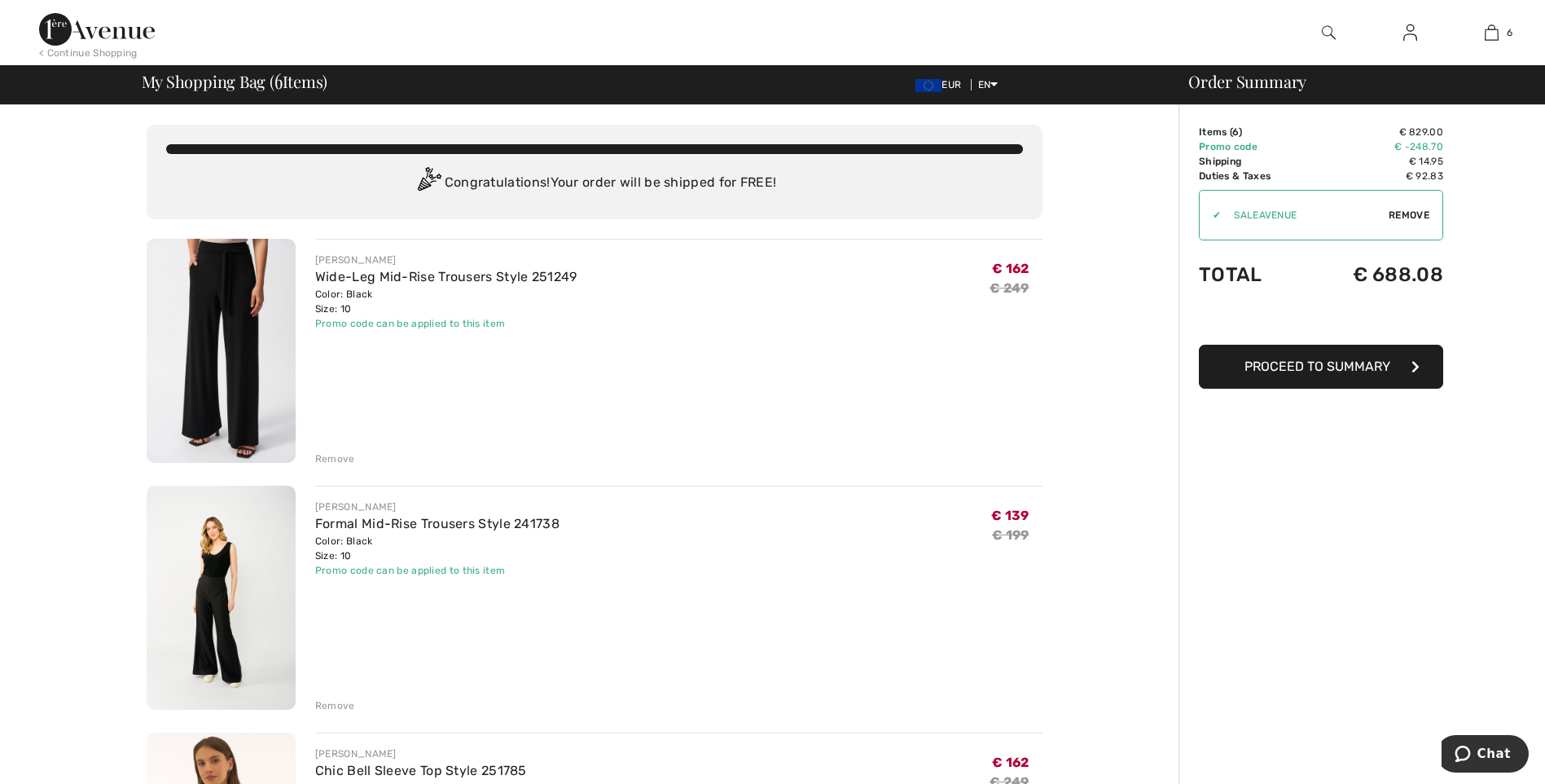
click at [1336, 377] on button "Proceed to Summary" at bounding box center [1322, 367] width 245 height 44
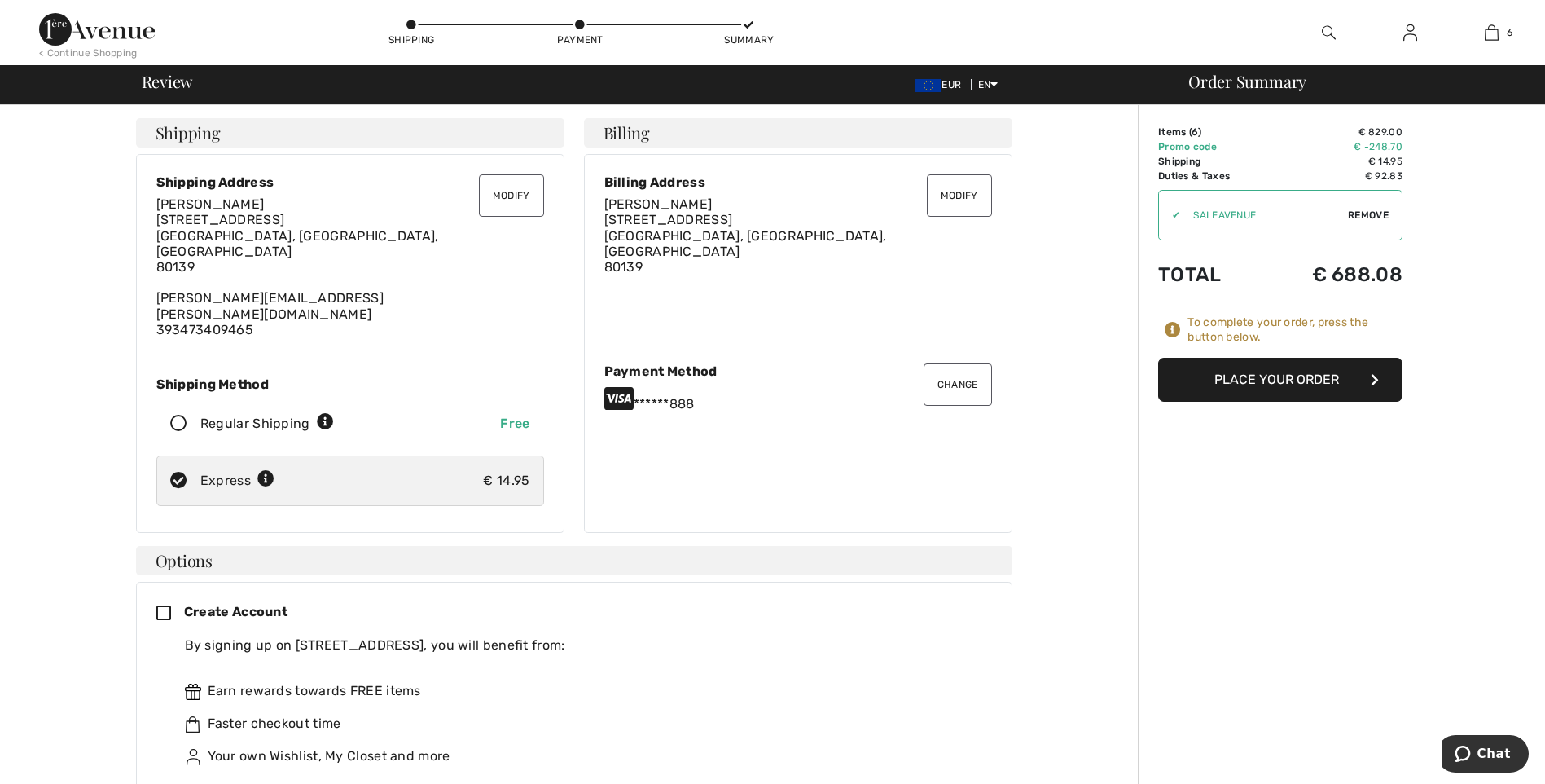
click at [958, 372] on button "Change" at bounding box center [957, 384] width 68 height 42
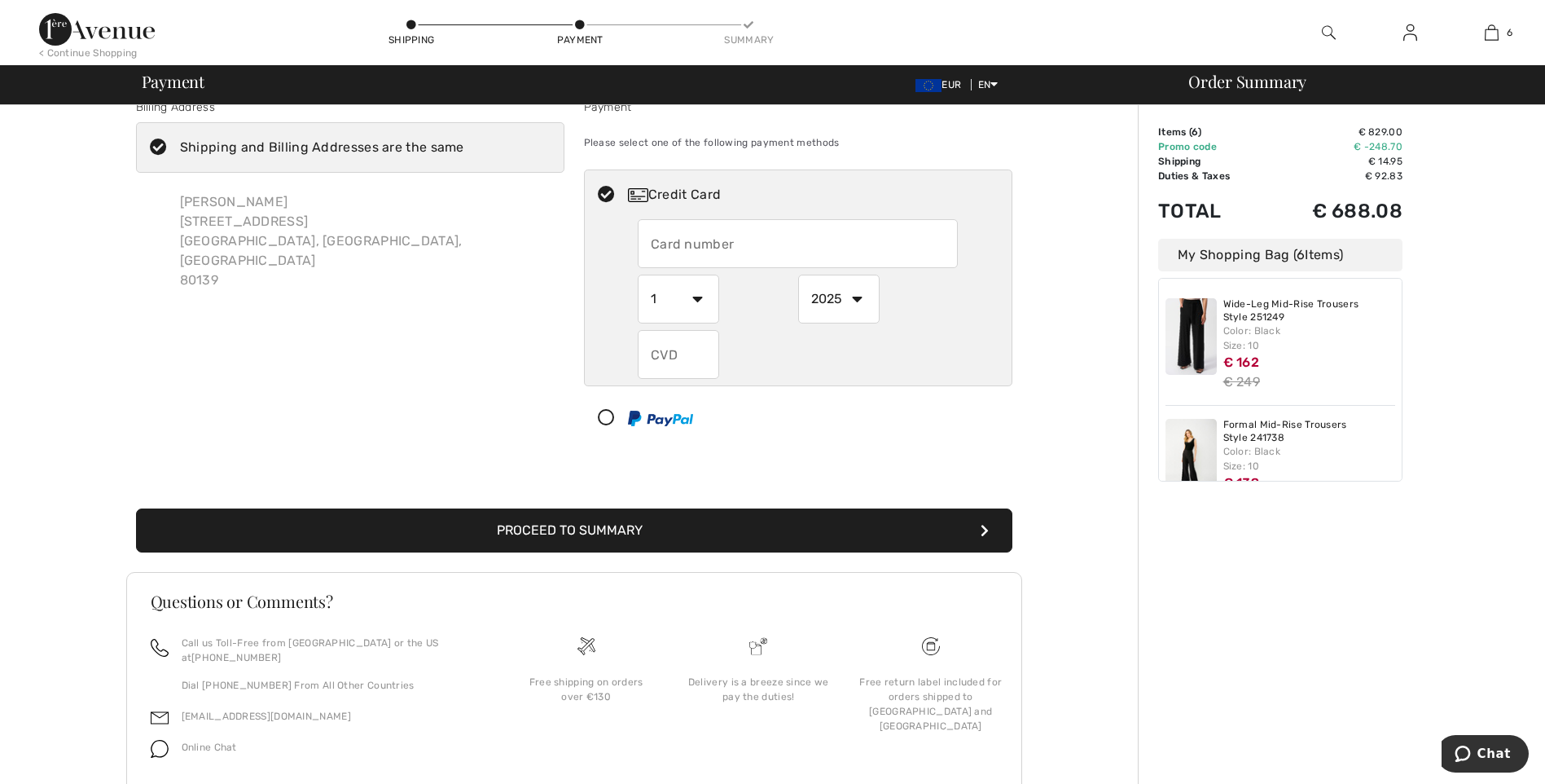
click at [772, 240] on input "text" at bounding box center [798, 244] width 320 height 49
radio input "true"
type input "[CREDIT_CARD_NUMBER]"
click at [706, 309] on select "1 2 3 4 5 6 7 8 9 10 11 12" at bounding box center [678, 299] width 82 height 49
radio input "true"
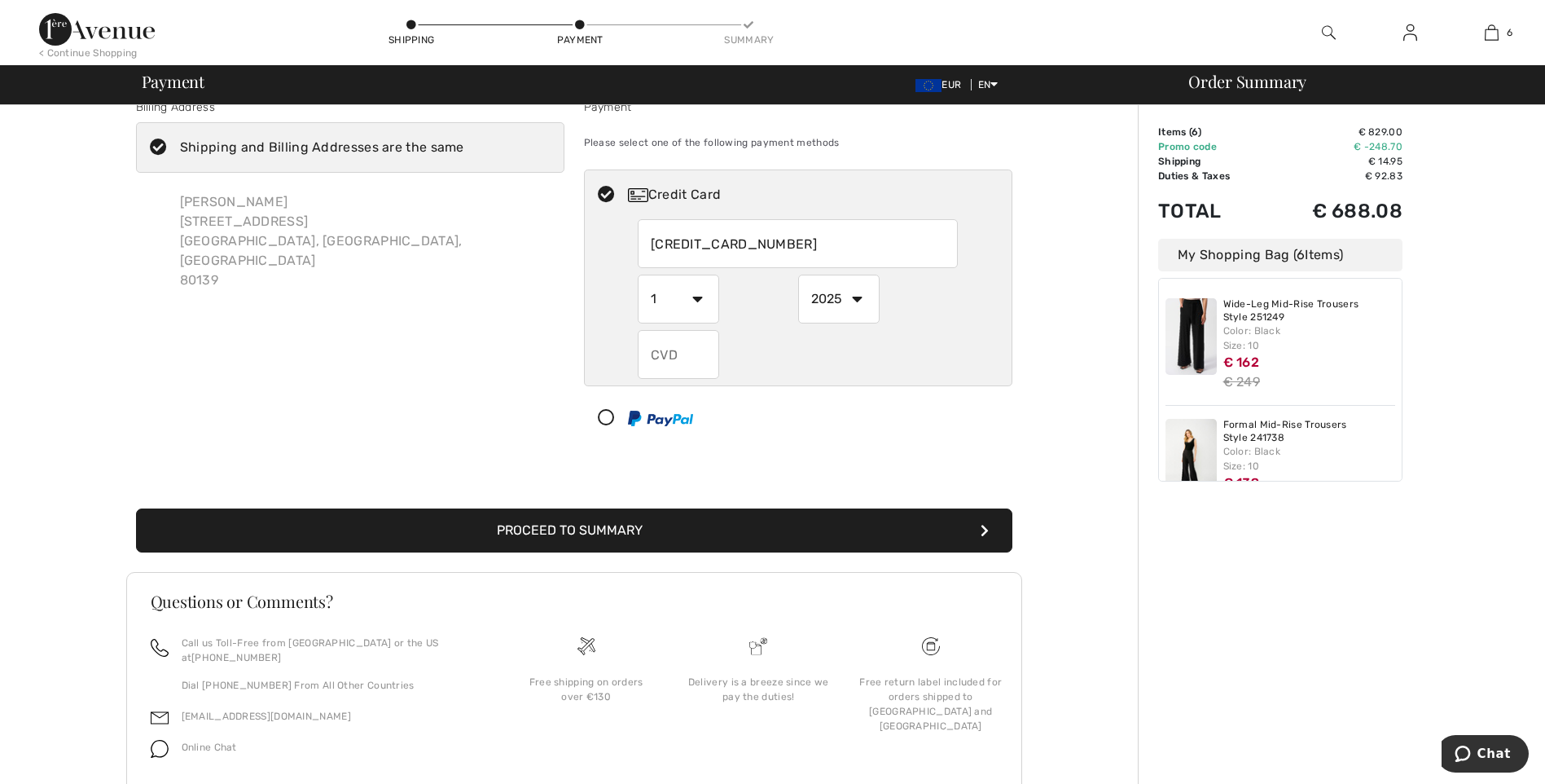
select select "6"
click at [638, 274] on select "1 2 3 4 5 6 7 8 9 10 11 12" at bounding box center [678, 299] width 82 height 49
click at [851, 303] on select "2025 2026 2027 2028 2029 2030 2031 2032 2033 2034 2035" at bounding box center [839, 299] width 82 height 49
radio input "true"
select select "2026"
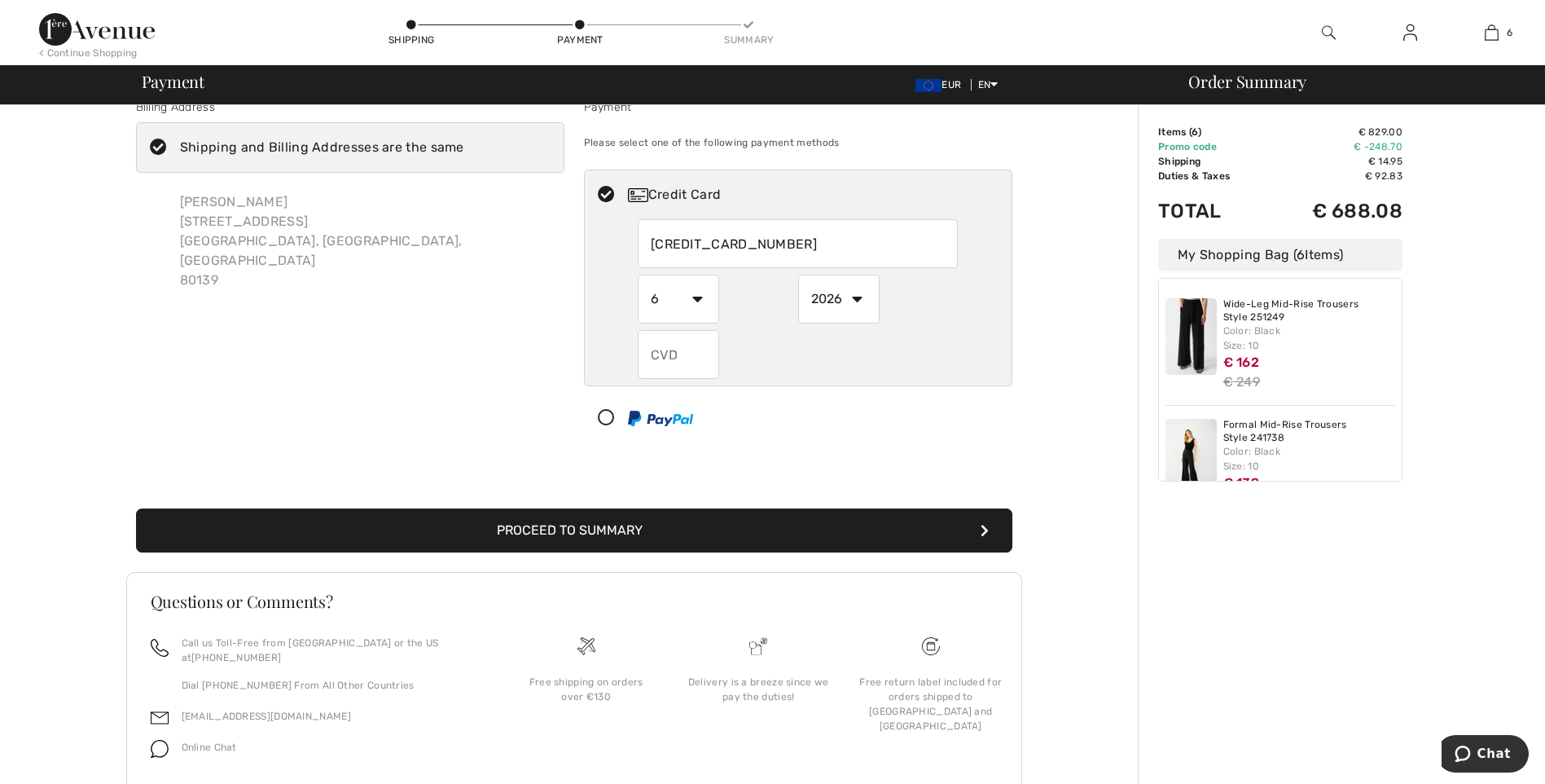
click at [799, 274] on select "2025 2026 2027 2028 2029 2030 2031 2032 2033 2034 2035" at bounding box center [839, 299] width 82 height 49
click at [679, 362] on input "text" at bounding box center [678, 354] width 82 height 49
radio input "true"
type input "817"
click at [1401, 582] on div "Order Summary Details Items ( 6 ) € 829.00 Promo code € -248.70 Shipping € 14.9…" at bounding box center [1342, 460] width 407 height 763
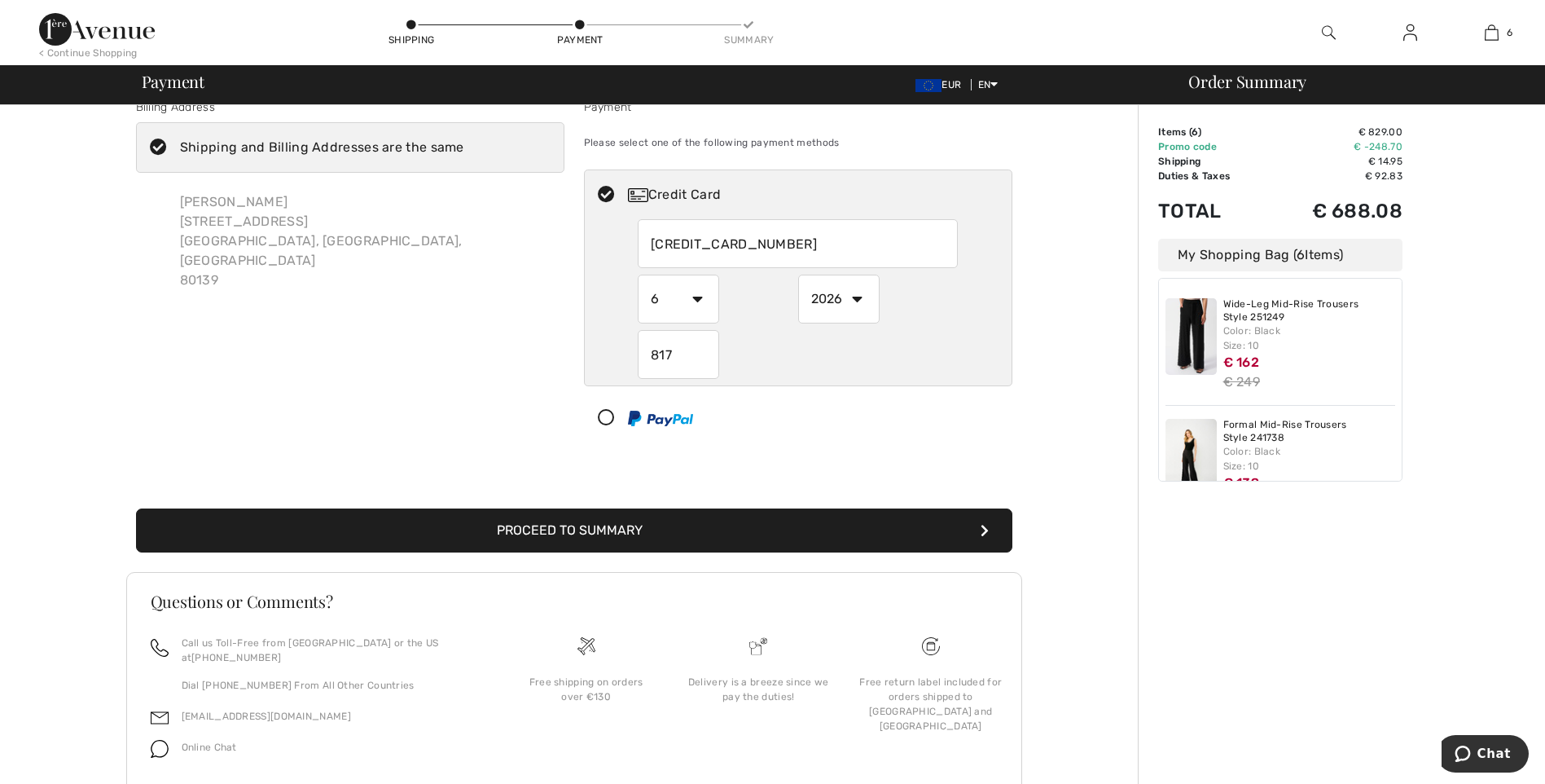
scroll to position [70, 0]
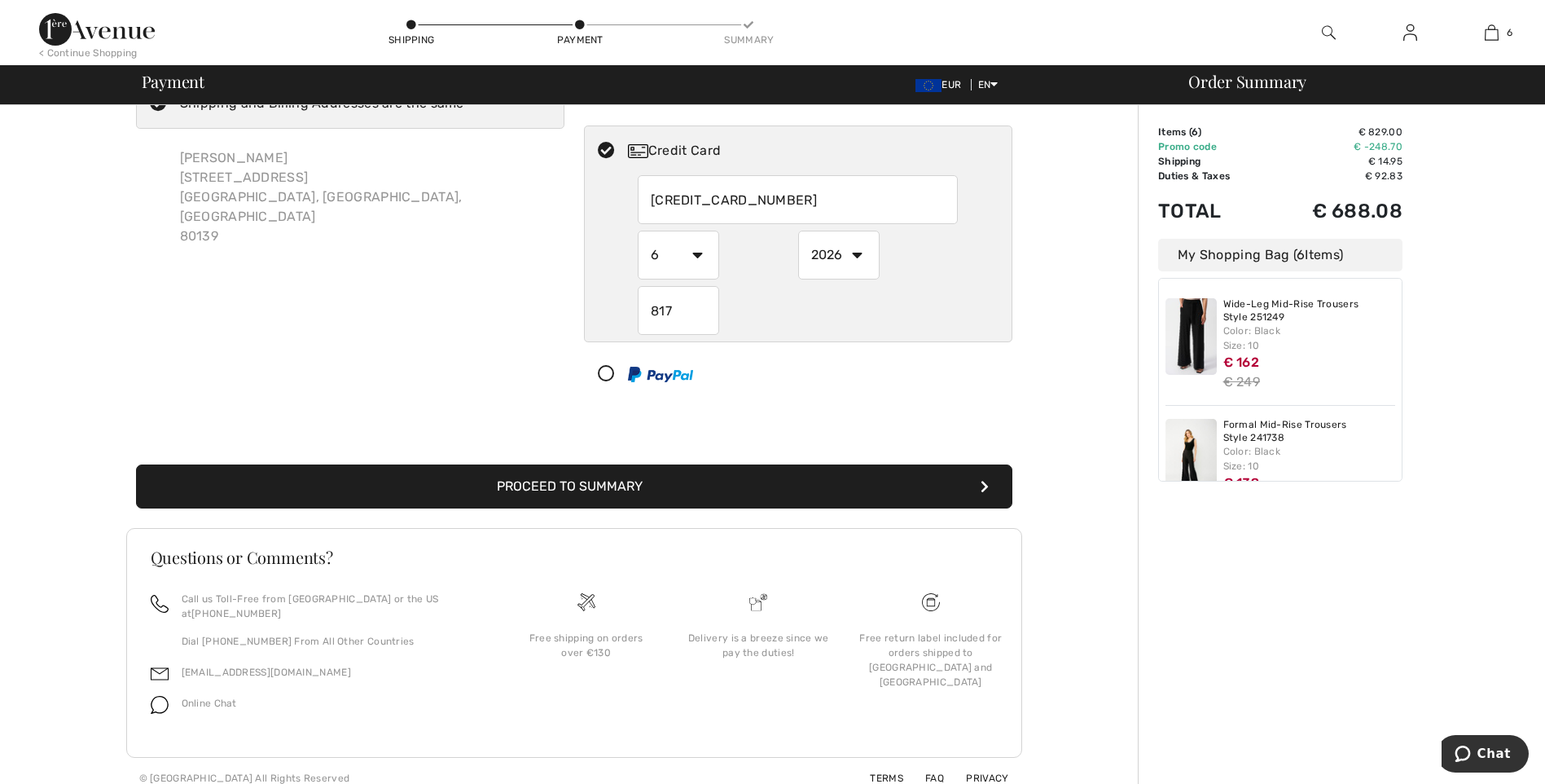
click at [620, 492] on button "Proceed to Summary" at bounding box center [574, 486] width 877 height 44
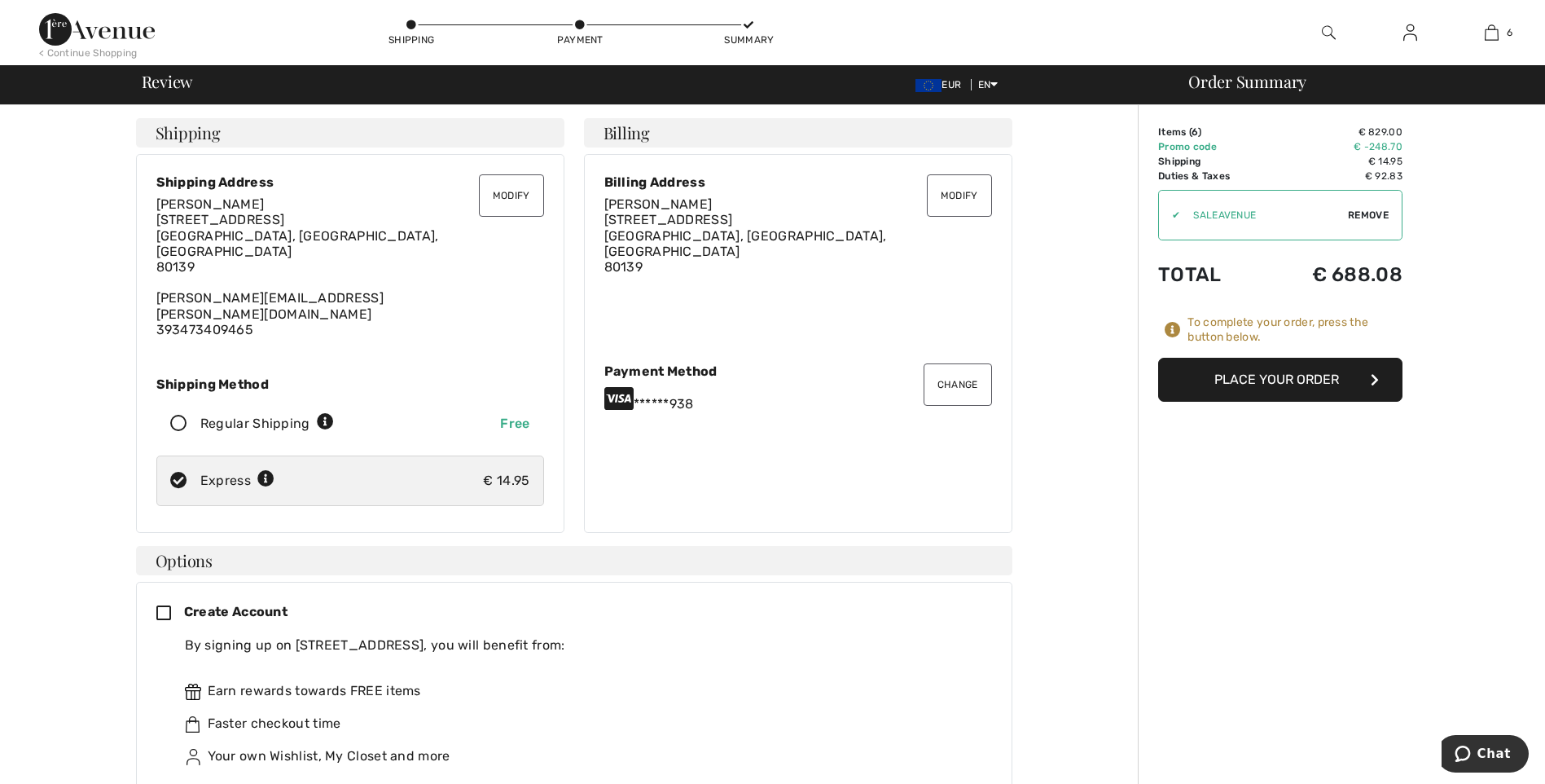
click at [1286, 389] on button "Place Your Order" at bounding box center [1281, 379] width 245 height 44
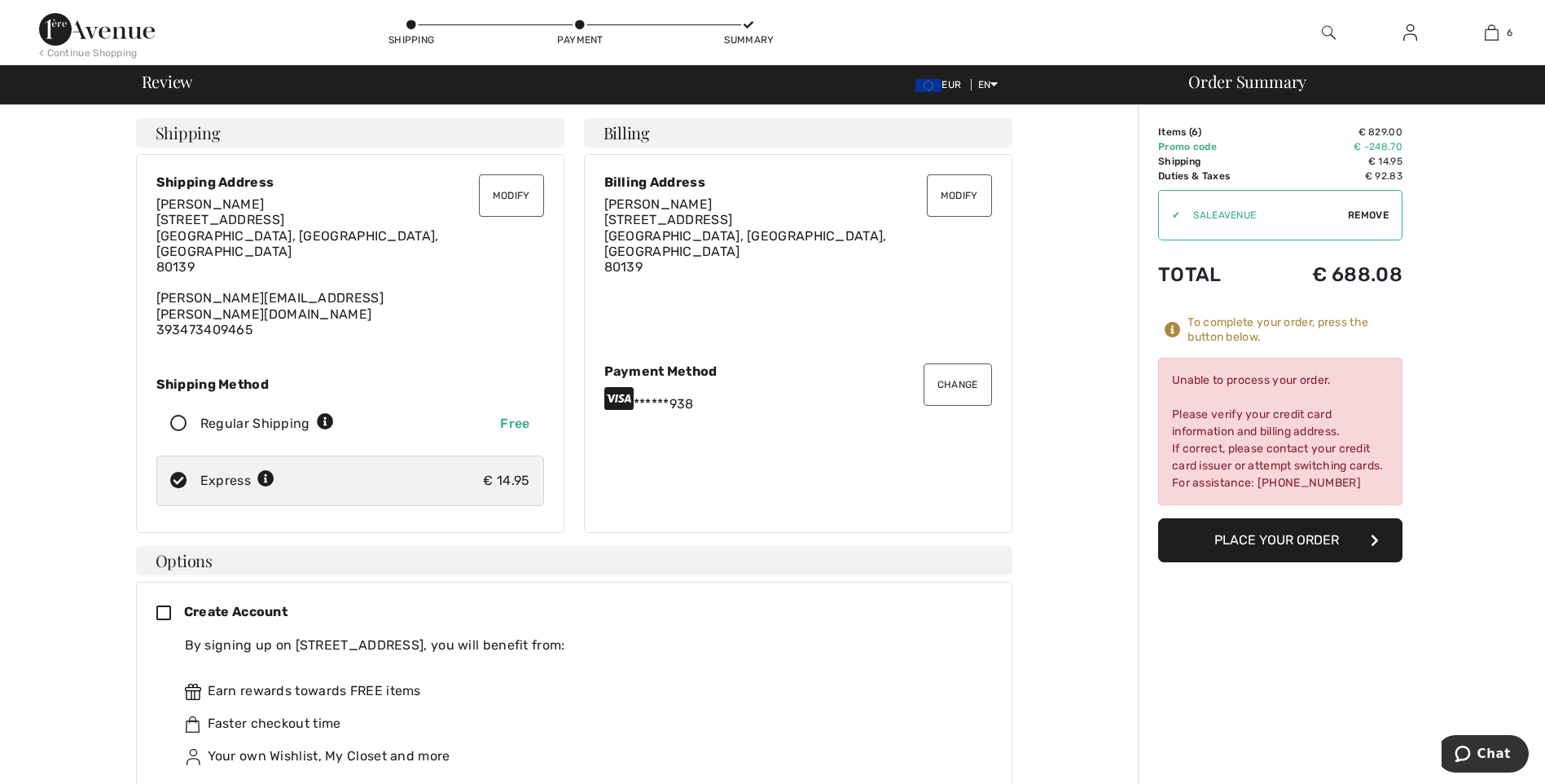
click at [959, 363] on button "Change" at bounding box center [957, 384] width 68 height 42
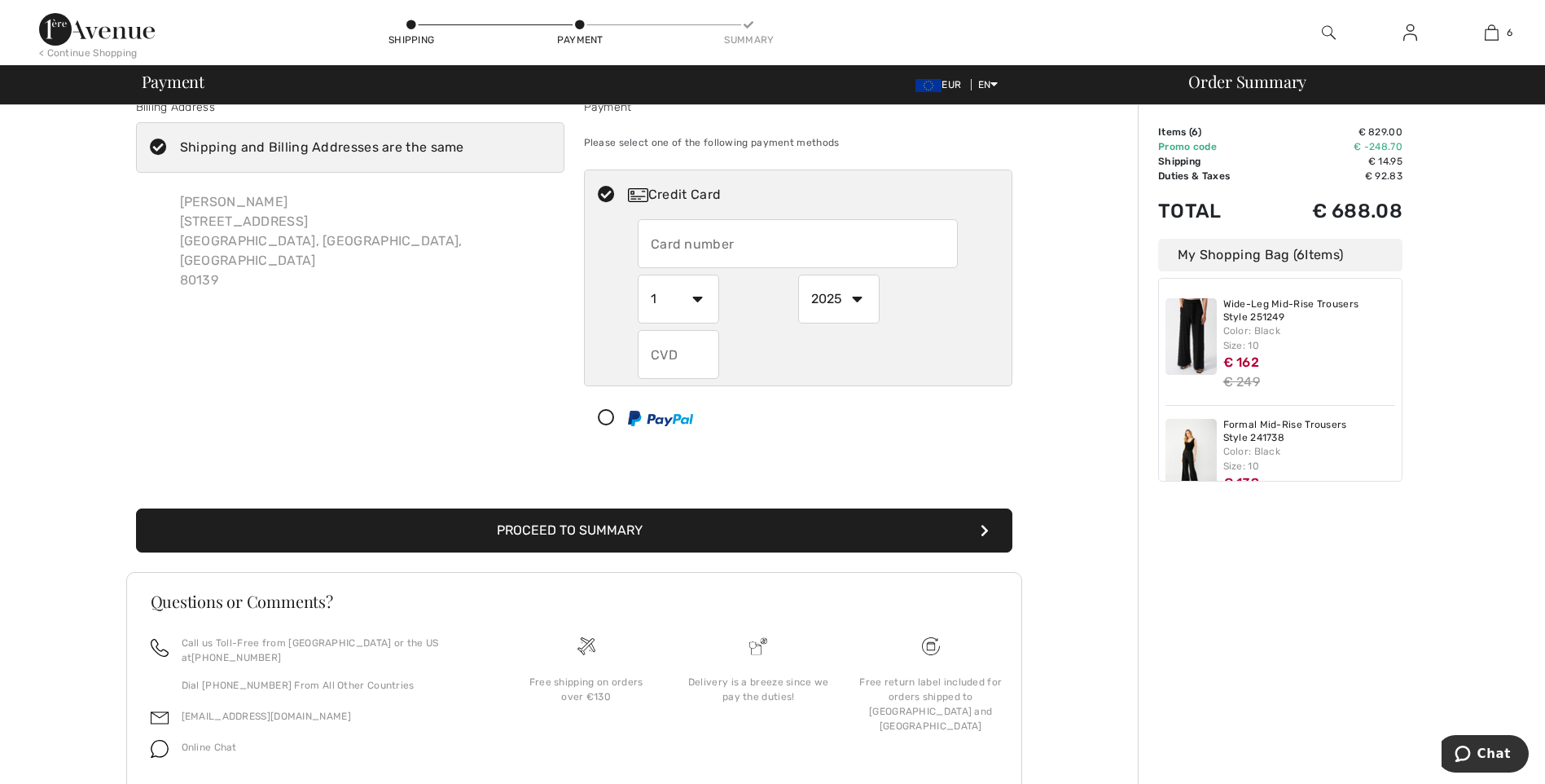
click at [209, 742] on span "Online Chat" at bounding box center [210, 747] width 56 height 12
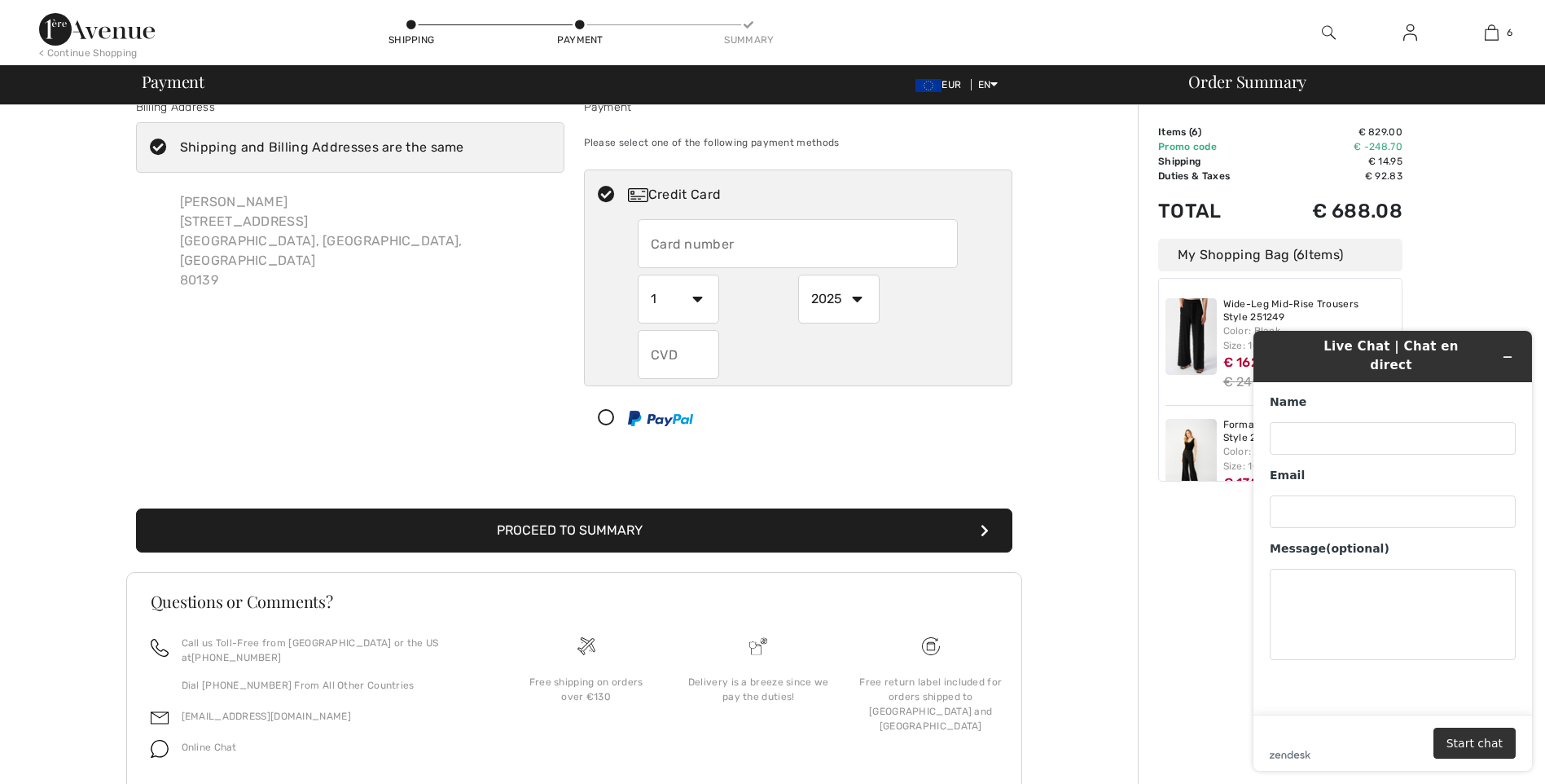
click at [1504, 250] on div "Order Summary Details Items ( 6 ) € 829.00 Promo code € -248.70 Shipping € 14.9…" at bounding box center [1342, 460] width 407 height 763
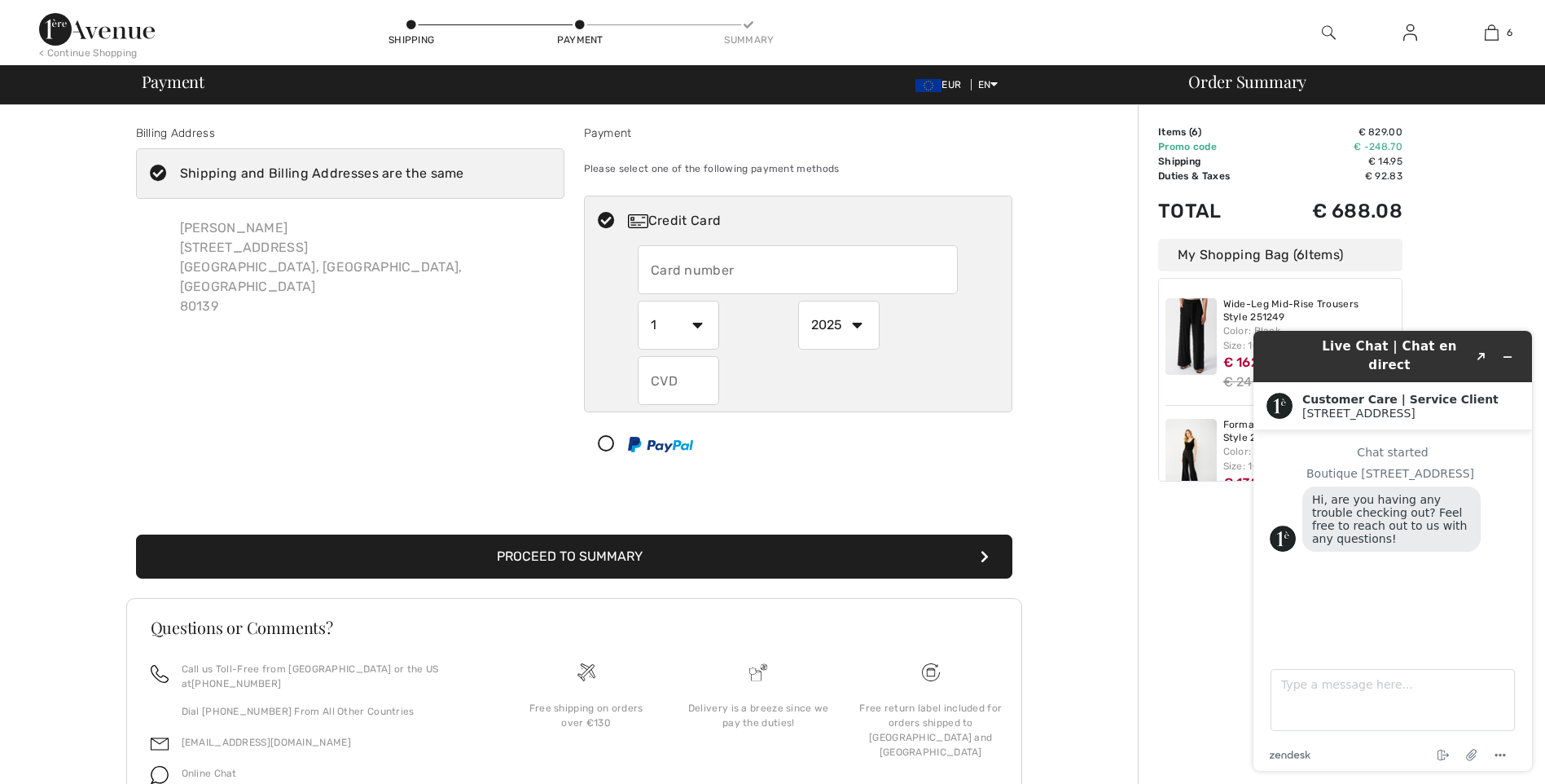
click at [1464, 589] on div "Chat started Boutique 1ère Avenue Hi, are you having any trouble checking out? …" at bounding box center [1393, 536] width 246 height 179
click at [1503, 352] on icon "Minimize widget" at bounding box center [1508, 357] width 12 height 12
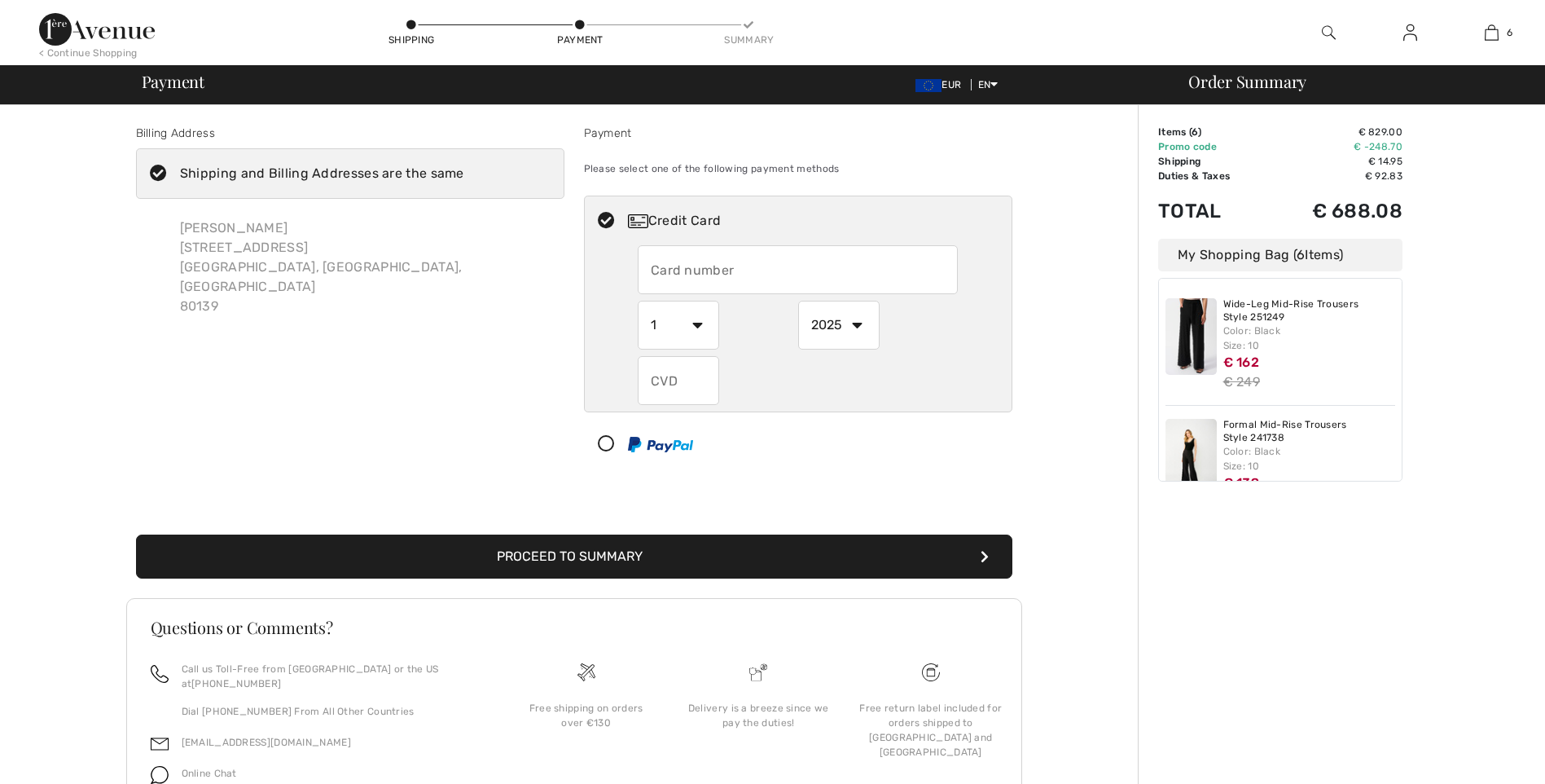
click at [1385, 580] on div "Order Summary Details Items ( 6 ) € 829.00 Promo code € -248.70 Shipping € 14.9…" at bounding box center [1342, 486] width 407 height 763
click at [1460, 584] on div "Order Summary Details Items ( 6 ) € 829.00 Promo code € -248.70 Shipping € 14.9…" at bounding box center [1342, 486] width 407 height 763
click at [766, 275] on input "text" at bounding box center [798, 270] width 320 height 49
radio input "true"
type input "5127495136458741"
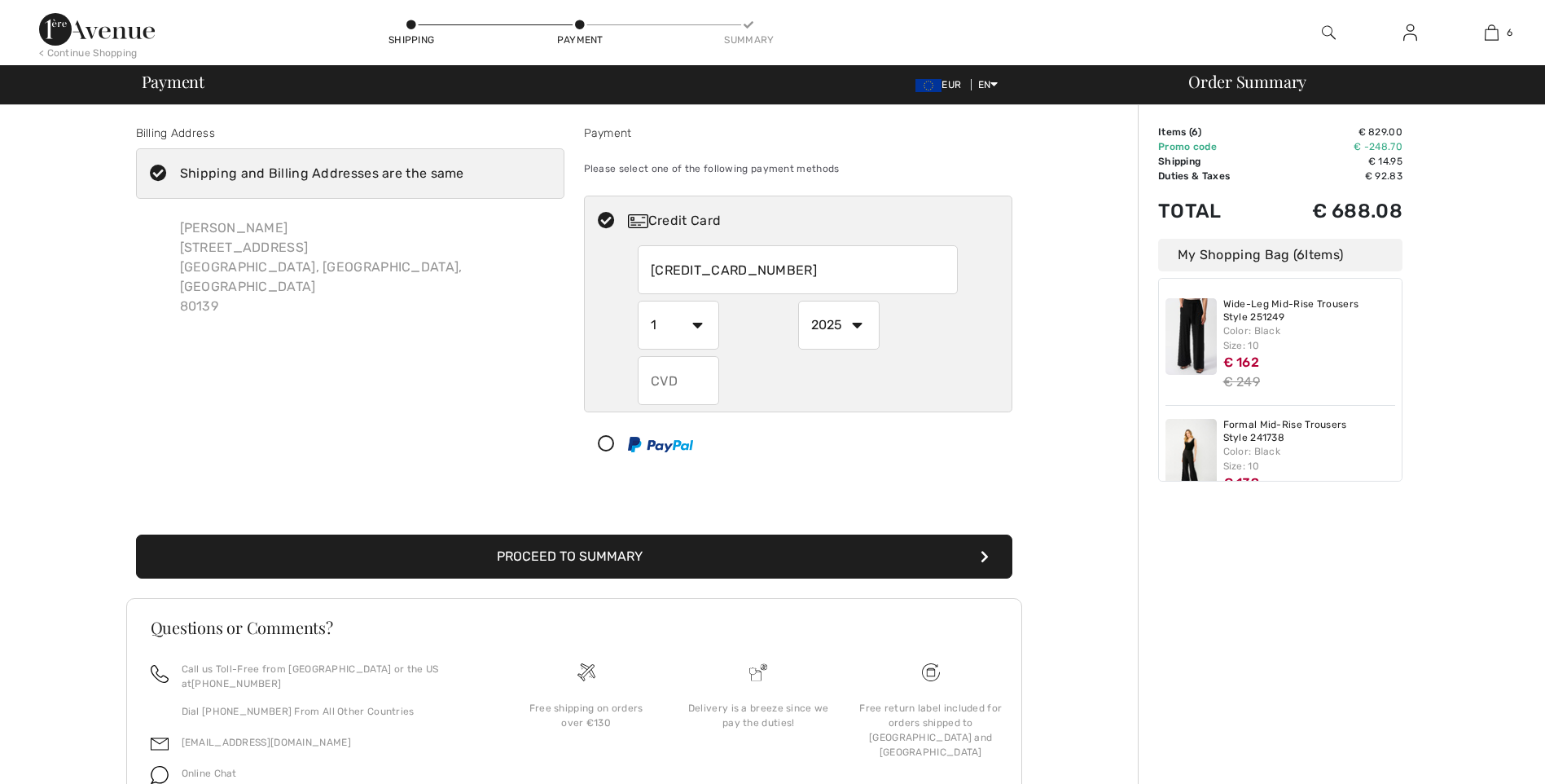
click at [681, 330] on select "1 2 3 4 5 6 7 8 9 10 11 12" at bounding box center [678, 325] width 82 height 49
radio input "true"
select select "4"
click at [638, 301] on select "1 2 3 4 5 6 7 8 9 10 11 12" at bounding box center [678, 325] width 82 height 49
click at [832, 327] on select "2025 2026 2027 2028 2029 2030 2031 2032 2033 2034 2035" at bounding box center [839, 325] width 82 height 49
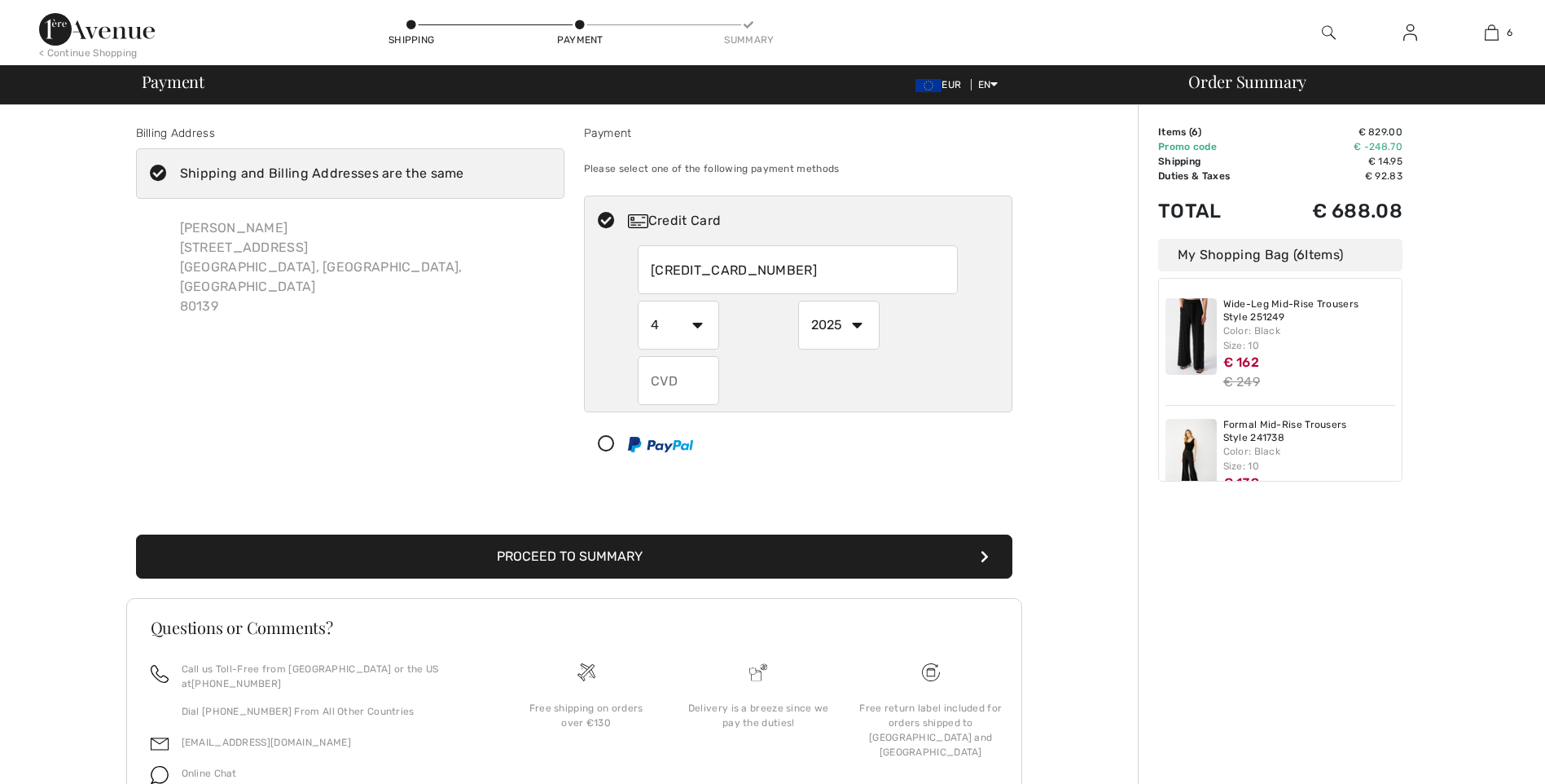
radio input "true"
select select "2027"
click at [799, 301] on select "2025 2026 2027 2028 2029 2030 2031 2032 2033 2034 2035" at bounding box center [839, 325] width 82 height 49
click at [686, 381] on input "text" at bounding box center [678, 380] width 82 height 49
radio input "true"
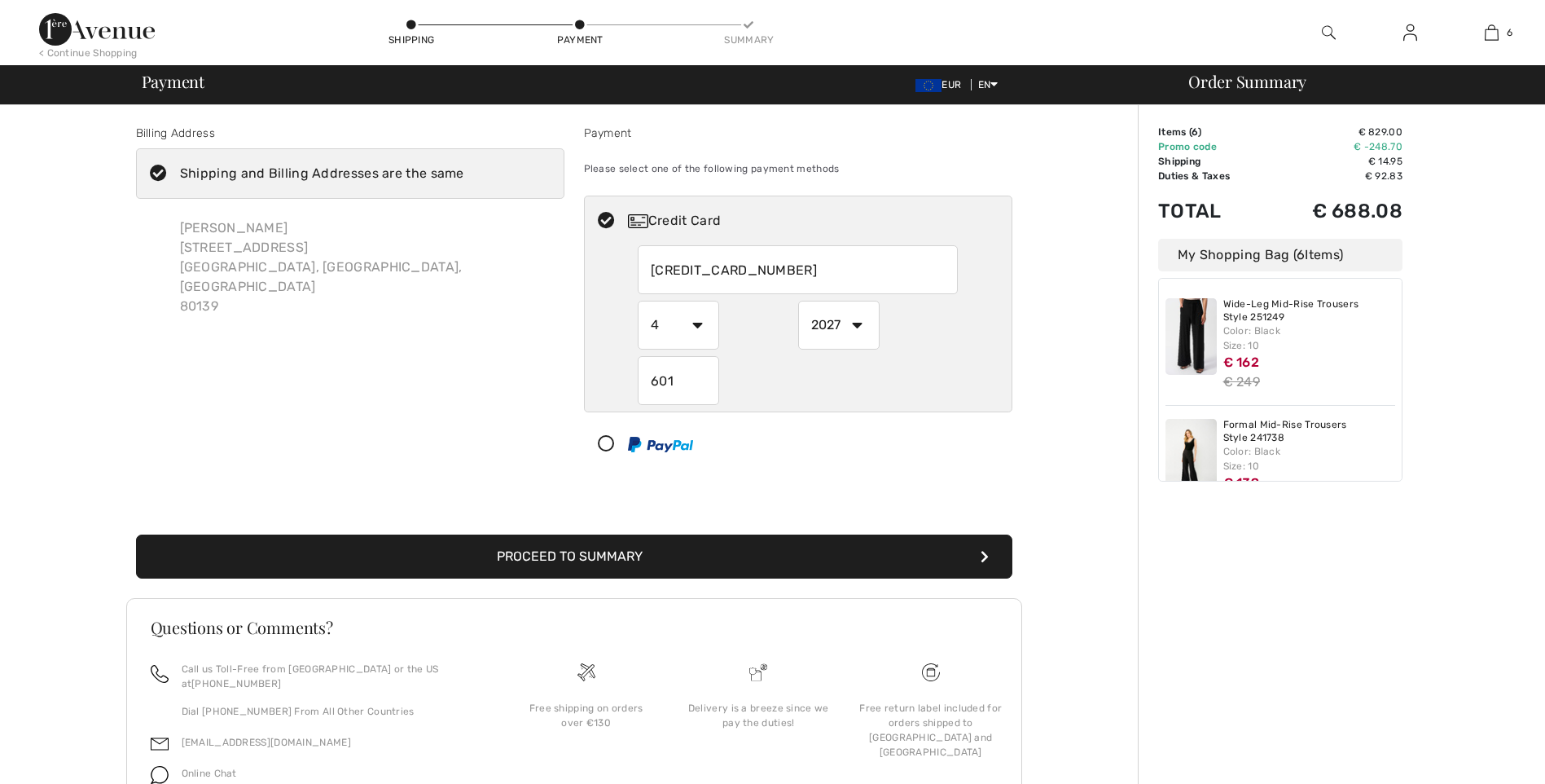
type input "601"
click at [985, 556] on icon "submit" at bounding box center [984, 557] width 8 height 13
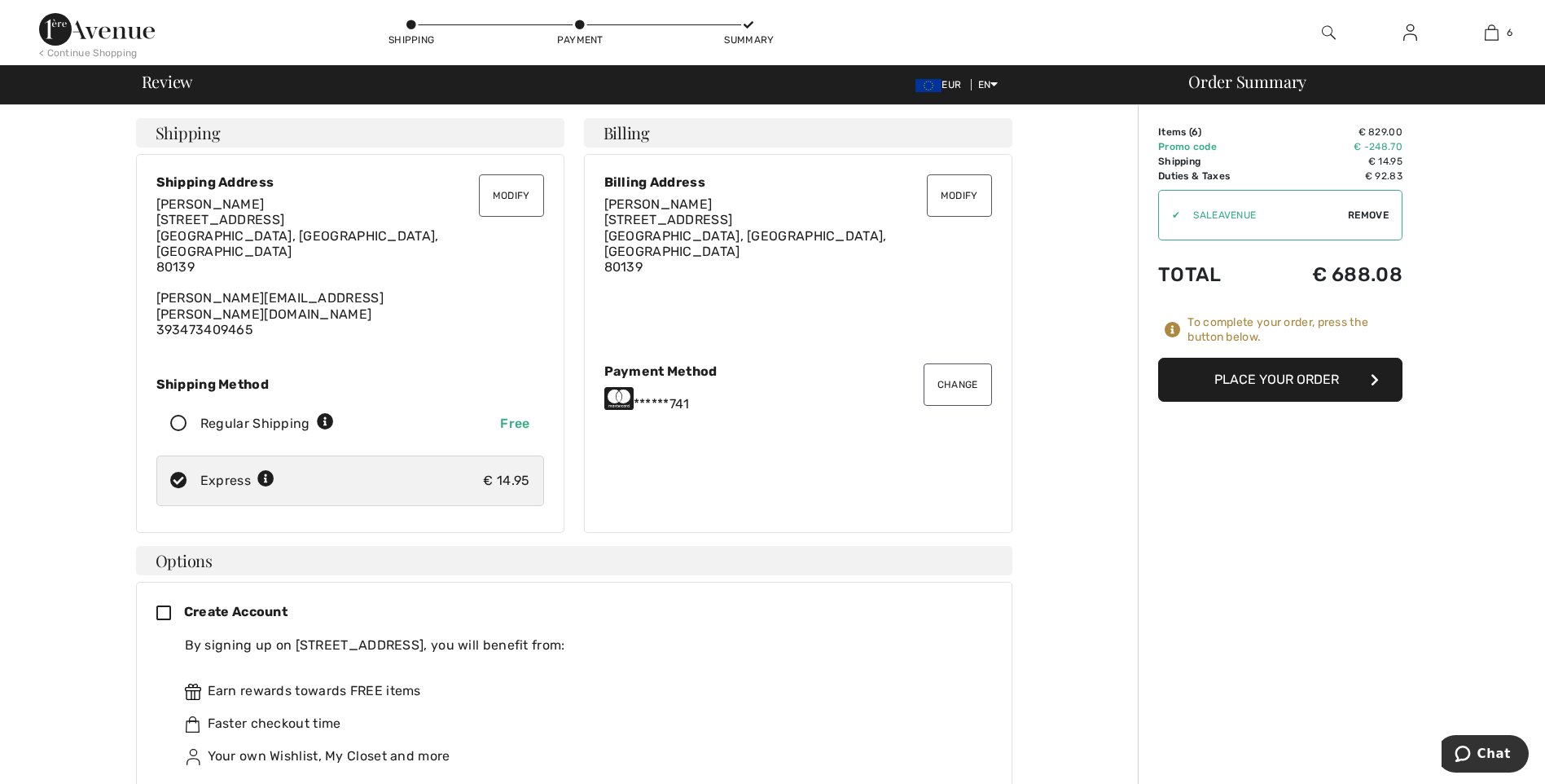
click at [1295, 379] on button "Place Your Order" at bounding box center [1281, 379] width 245 height 44
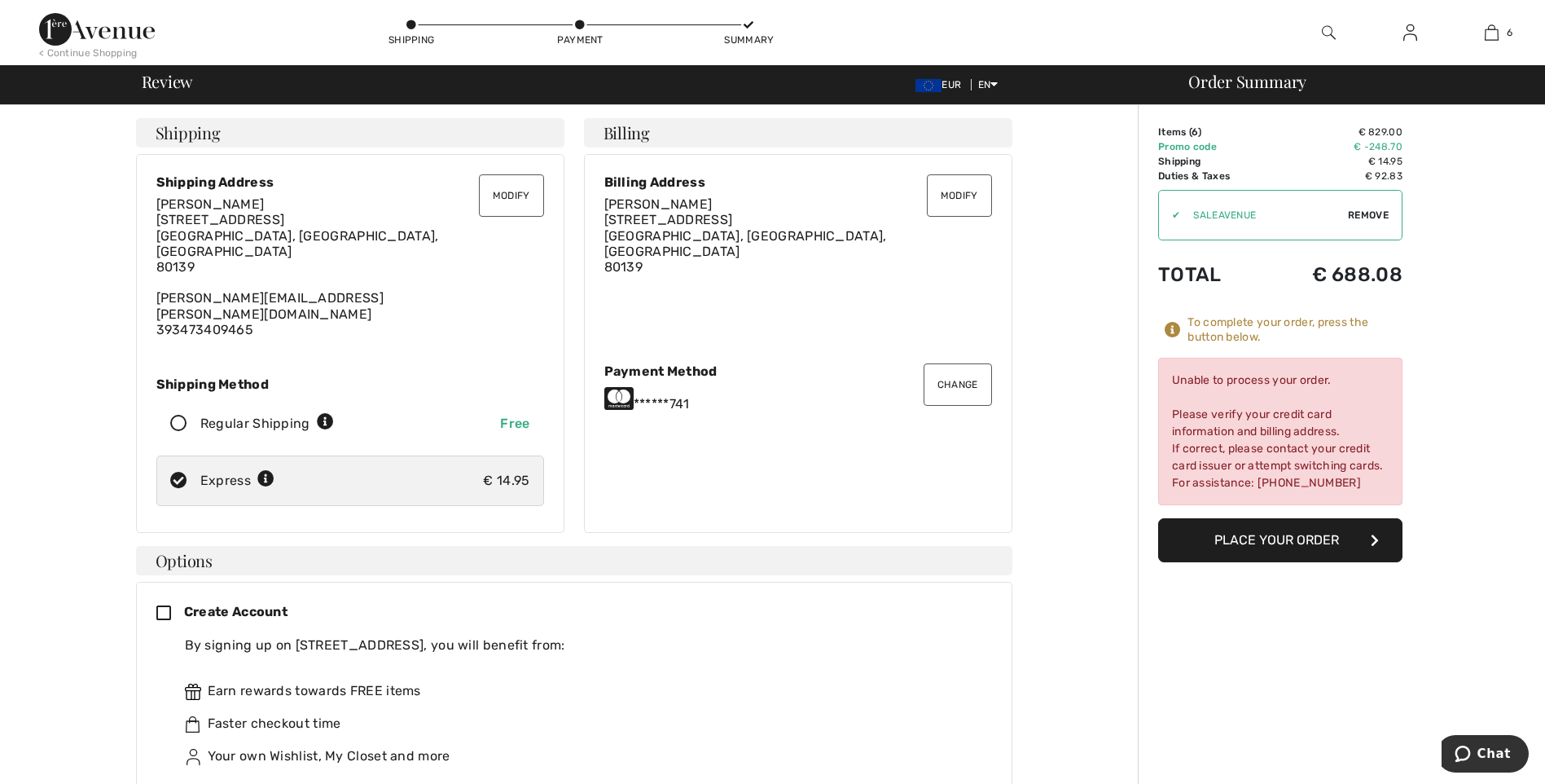
click at [805, 681] on div "Earn rewards towards FREE items" at bounding box center [582, 691] width 795 height 19
click at [949, 372] on button "Change" at bounding box center [957, 384] width 68 height 42
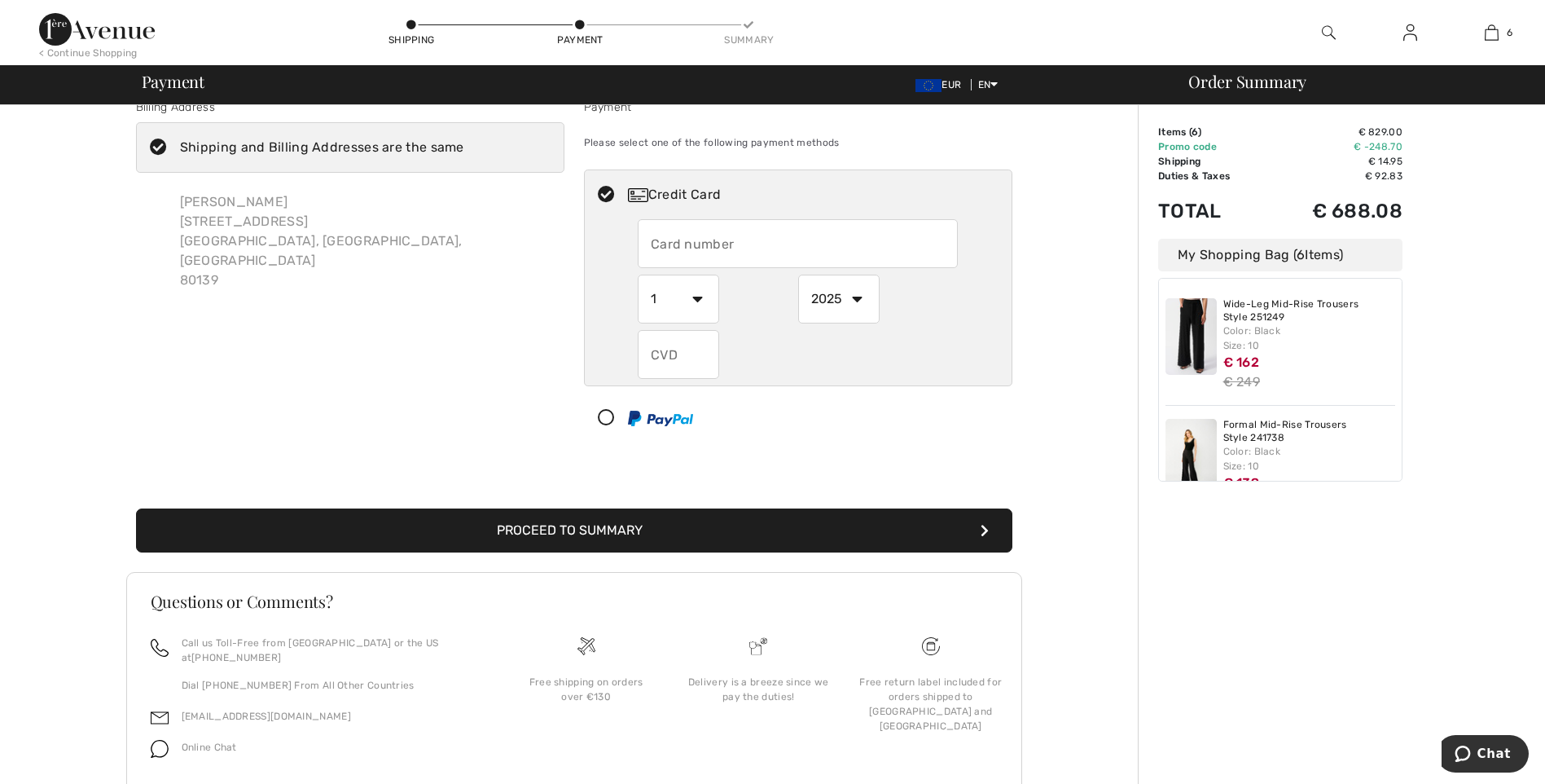
click at [1524, 454] on div "Order Summary Details Items ( 6 ) € 829.00 Promo code € -248.70 Shipping € 14.9…" at bounding box center [1342, 460] width 407 height 763
click at [1423, 572] on div "Order Summary Details Items ( 6 ) € 829.00 Promo code € -248.70 Shipping € 14.9…" at bounding box center [1342, 460] width 407 height 763
click at [1505, 351] on div "Order Summary Details Items ( 6 ) € 829.00 Promo code € -248.70 Shipping € 14.9…" at bounding box center [1342, 460] width 407 height 763
